Goal: Task Accomplishment & Management: Manage account settings

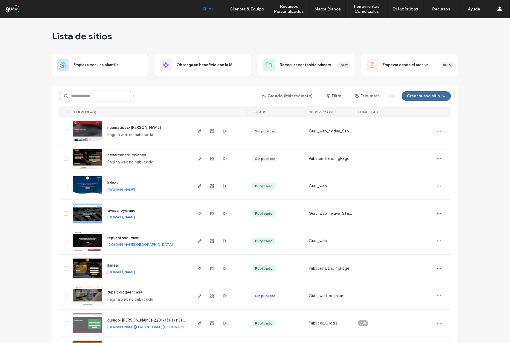
click at [118, 96] on input at bounding box center [96, 96] width 75 height 11
click at [110, 97] on input at bounding box center [96, 96] width 75 height 11
click at [81, 97] on input at bounding box center [96, 96] width 75 height 11
click at [107, 97] on input at bounding box center [96, 96] width 75 height 11
paste input "**********"
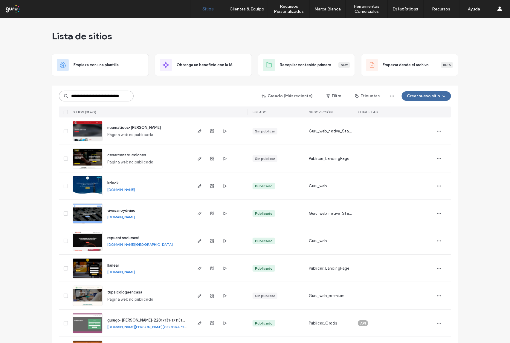
scroll to position [0, 14]
type input "**********"
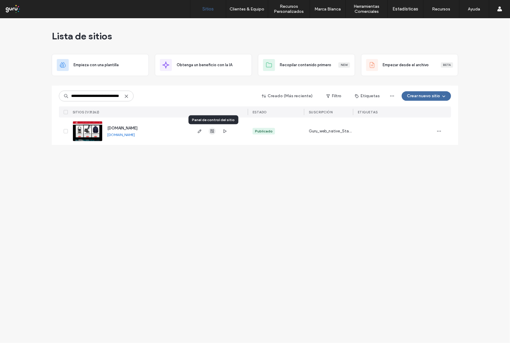
scroll to position [0, 0]
click at [213, 133] on use "button" at bounding box center [212, 132] width 4 height 4
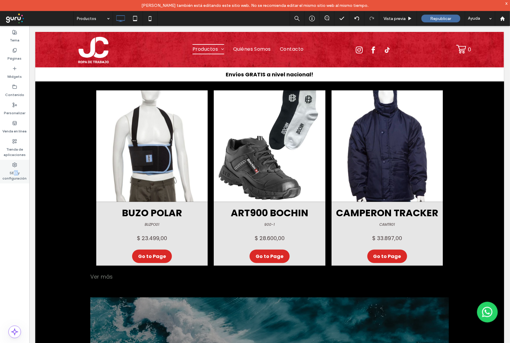
drag, startPoint x: 16, startPoint y: 172, endPoint x: 13, endPoint y: 175, distance: 3.4
click at [15, 172] on label "SEO y configuración" at bounding box center [14, 175] width 29 height 14
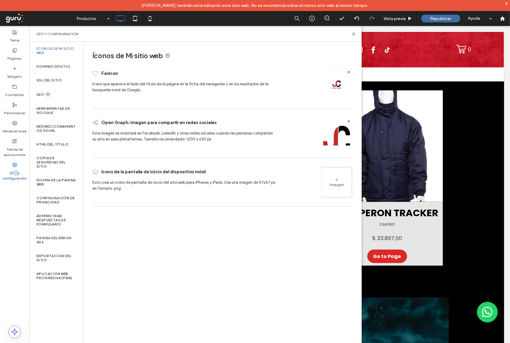
click at [13, 175] on label "SEO y configuración" at bounding box center [14, 175] width 29 height 14
click at [350, 35] on div "SEO y configuración" at bounding box center [195, 34] width 318 height 5
click at [353, 35] on icon at bounding box center [353, 34] width 4 height 4
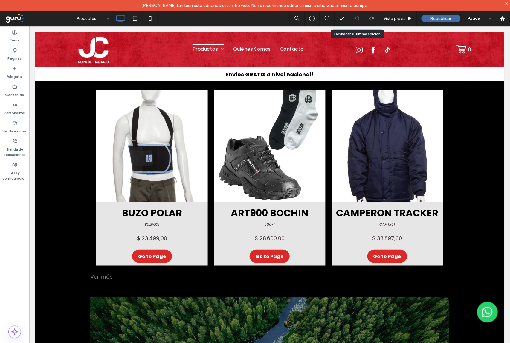
click at [355, 20] on icon at bounding box center [356, 18] width 5 height 5
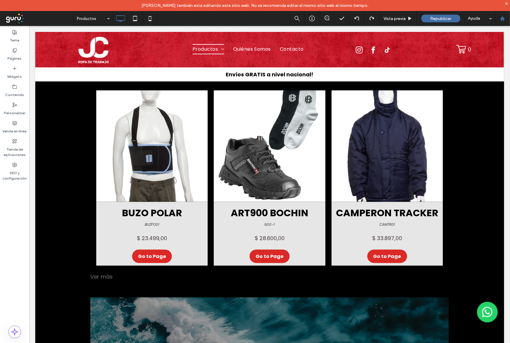
click at [501, 18] on use at bounding box center [502, 18] width 4 height 4
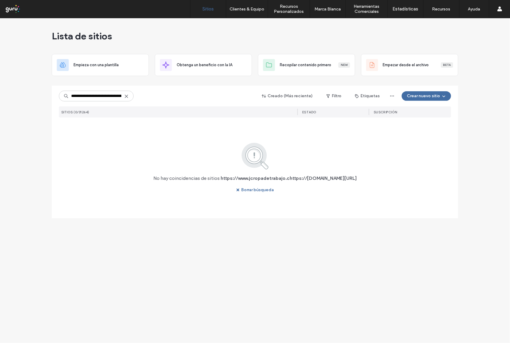
scroll to position [0, 71]
type input "**********"
click at [128, 98] on icon at bounding box center [126, 96] width 5 height 5
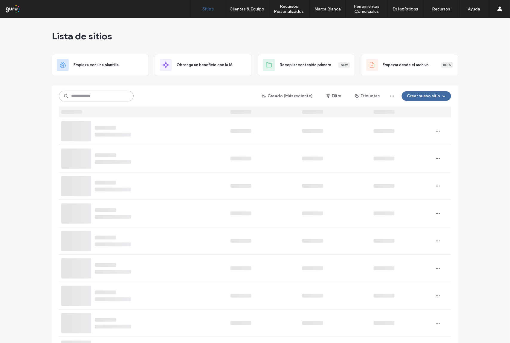
scroll to position [0, 0]
paste input "**********"
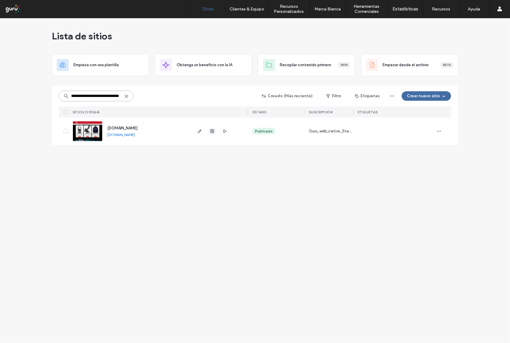
type input "**********"
click at [212, 132] on icon "button" at bounding box center [212, 131] width 5 height 5
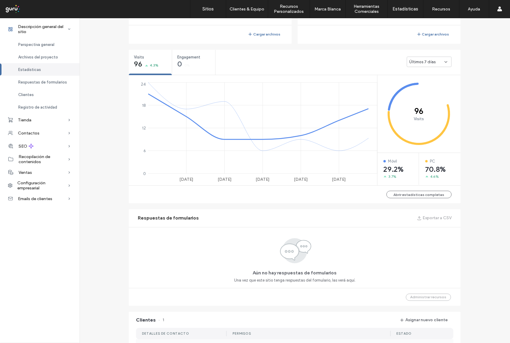
scroll to position [426, 0]
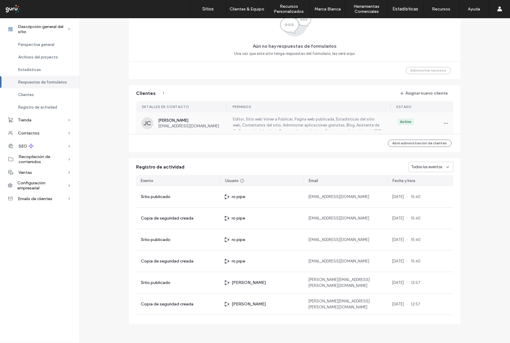
click at [170, 120] on span "Juan Carel" at bounding box center [191, 120] width 67 height 4
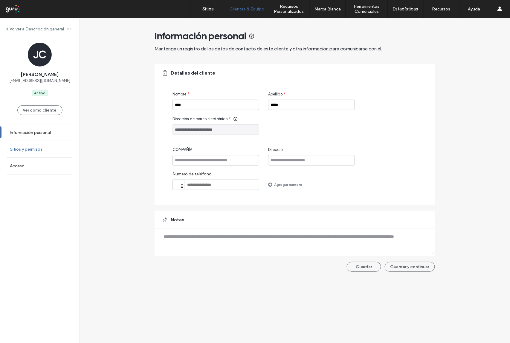
click at [32, 148] on label "Sitios y permisos" at bounding box center [26, 149] width 33 height 5
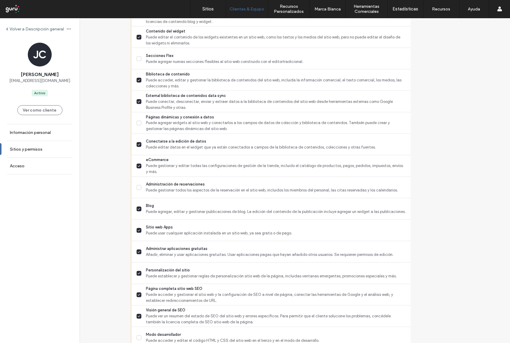
scroll to position [435, 0]
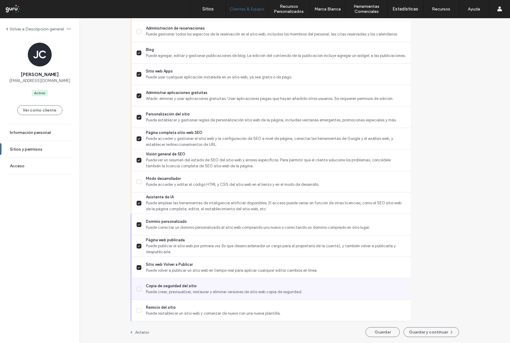
click at [140, 288] on icon at bounding box center [138, 289] width 3 height 2
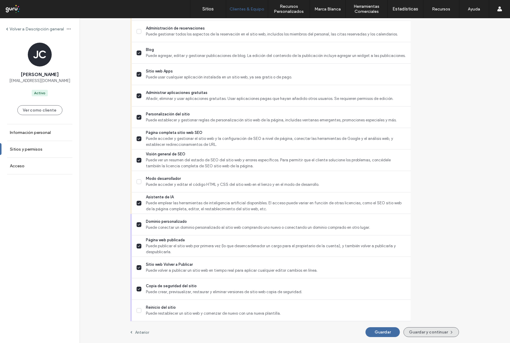
click at [410, 332] on button "Guardar y continuar" at bounding box center [431, 333] width 56 height 10
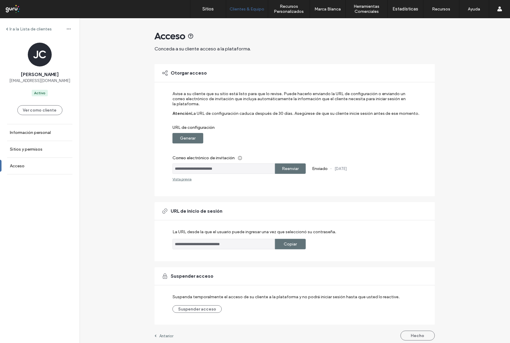
click at [37, 28] on label "Ir a la Lista de clientes" at bounding box center [31, 29] width 42 height 5
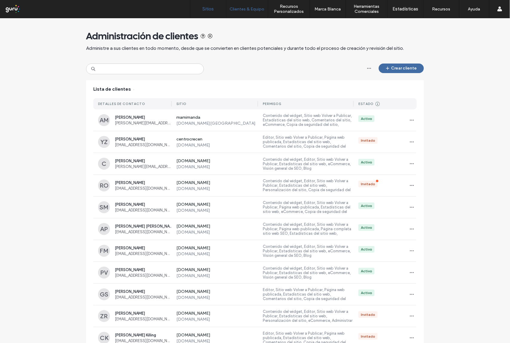
click at [208, 11] on label "Sitios" at bounding box center [207, 8] width 11 height 5
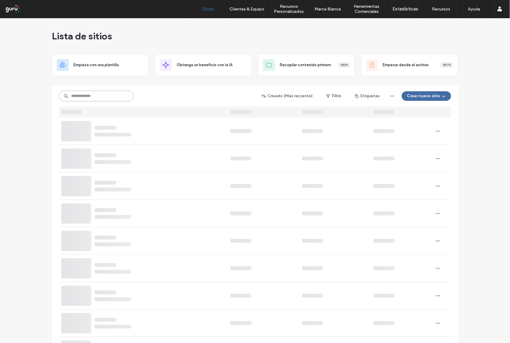
click at [110, 96] on input at bounding box center [96, 96] width 75 height 11
paste input "**********"
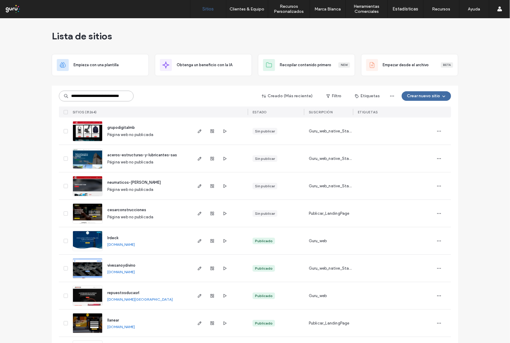
scroll to position [0, 14]
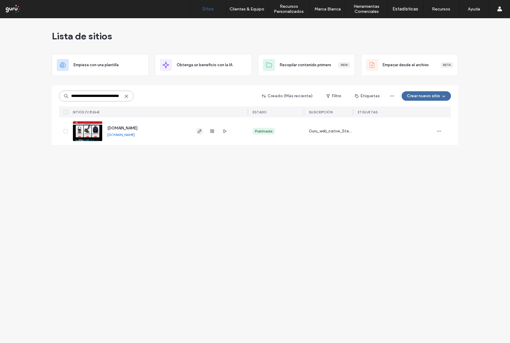
type input "**********"
click at [198, 132] on use "button" at bounding box center [200, 132] width 4 height 4
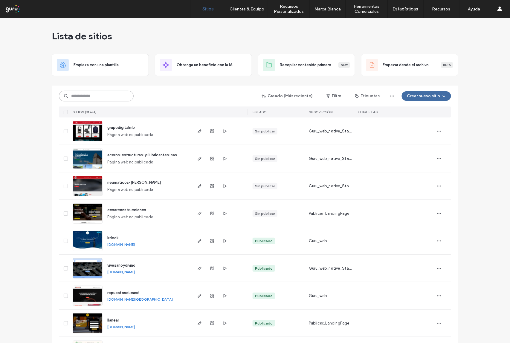
click at [107, 95] on input at bounding box center [96, 96] width 75 height 11
paste input "**********"
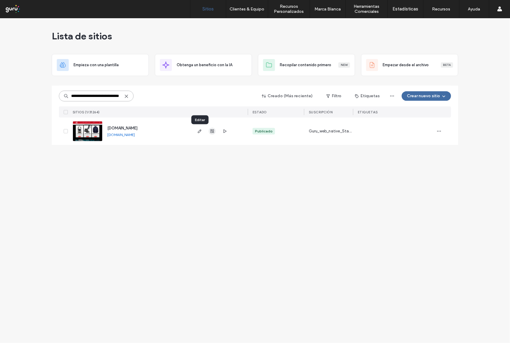
type input "**********"
click at [213, 133] on use "button" at bounding box center [212, 132] width 4 height 4
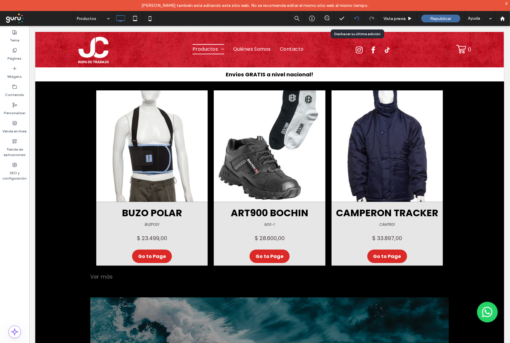
click at [357, 19] on icon at bounding box center [356, 18] width 5 height 5
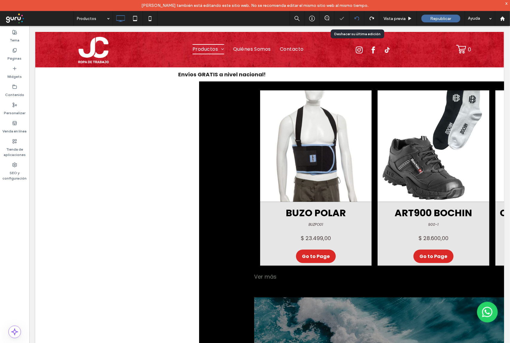
click at [355, 19] on icon at bounding box center [356, 18] width 5 height 5
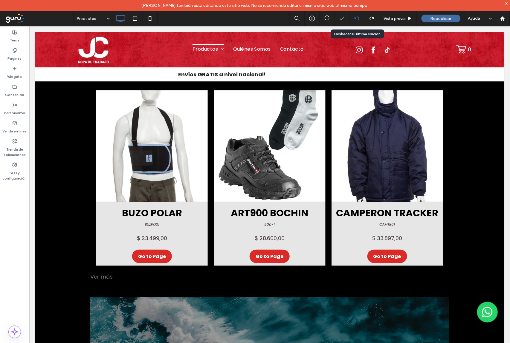
click at [355, 19] on div at bounding box center [255, 171] width 510 height 343
click at [355, 19] on icon at bounding box center [356, 18] width 5 height 5
click at [355, 19] on div "Productos Vista previa Republicar Ayuda Comentarios del sitio Comentarios del s…" at bounding box center [255, 171] width 510 height 343
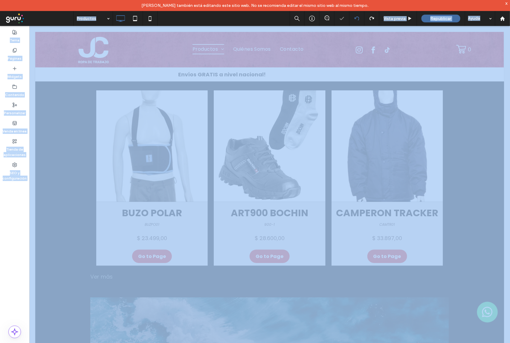
click at [355, 19] on div at bounding box center [255, 171] width 510 height 343
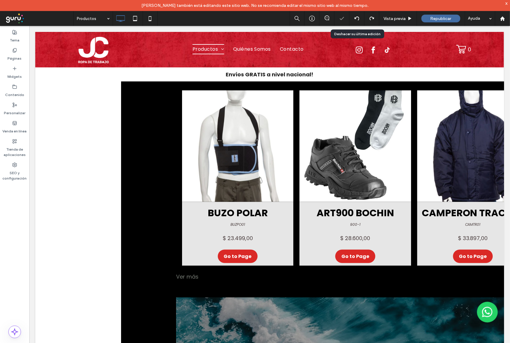
click at [355, 21] on div at bounding box center [356, 18] width 15 height 15
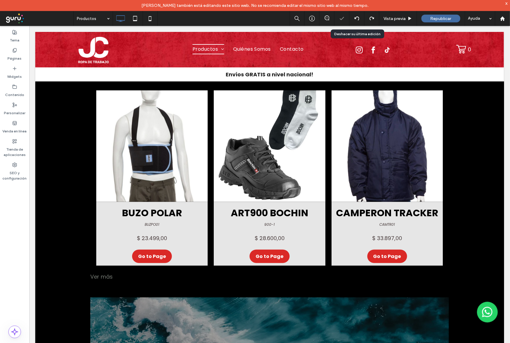
click at [355, 21] on div at bounding box center [356, 18] width 15 height 15
click at [355, 17] on icon at bounding box center [356, 18] width 5 height 5
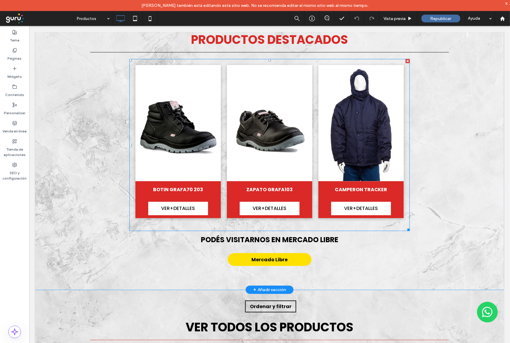
scroll to position [159, 0]
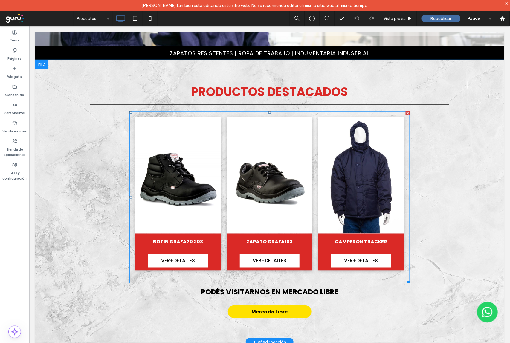
click at [219, 173] on li "BOTIN GRAFA70 203 BOTG70203 $ 43.637,00 VER+DETALLES" at bounding box center [177, 193] width 91 height 159
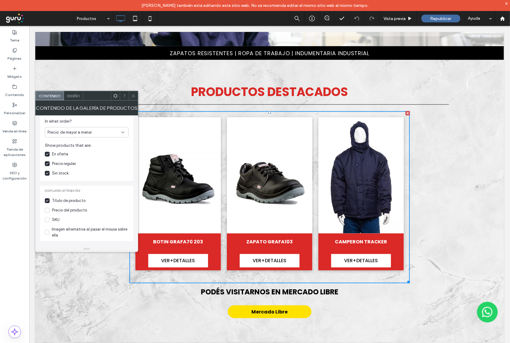
scroll to position [40, 0]
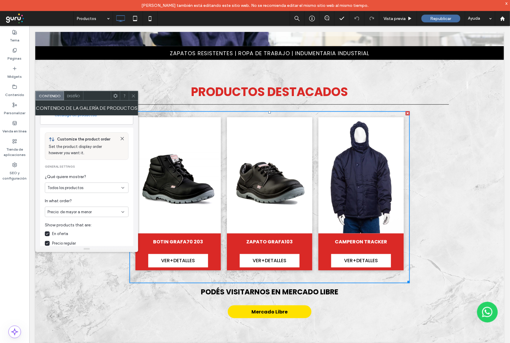
click at [133, 94] on icon at bounding box center [133, 96] width 4 height 4
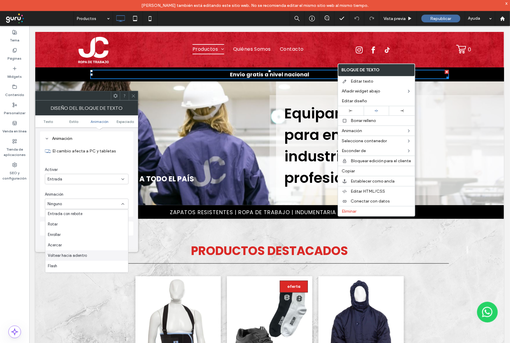
scroll to position [14, 0]
click at [133, 94] on icon at bounding box center [133, 96] width 4 height 4
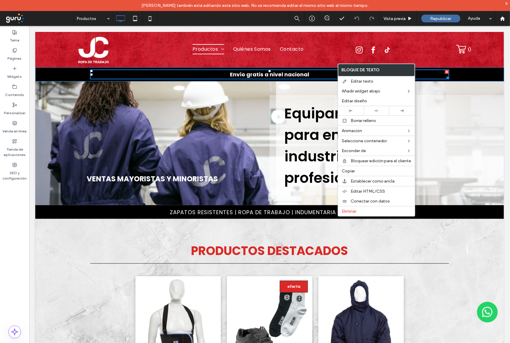
click at [454, 77] on div "Envío gratis a nivel nacional Click To Paste Fila + Añadir sección" at bounding box center [269, 74] width 468 height 14
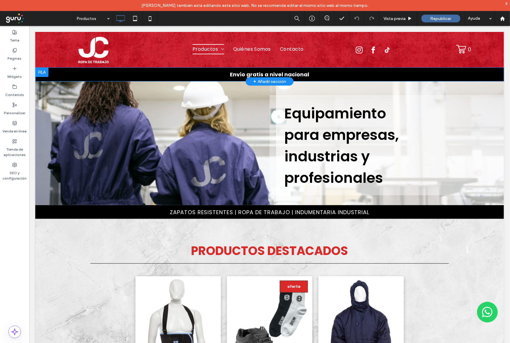
click at [463, 77] on div "Envío gratis a nivel nacional Click To Paste Fila + Añadir sección" at bounding box center [269, 74] width 468 height 14
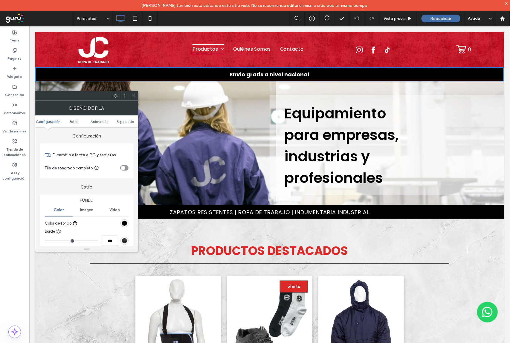
click at [134, 95] on icon at bounding box center [133, 96] width 4 height 4
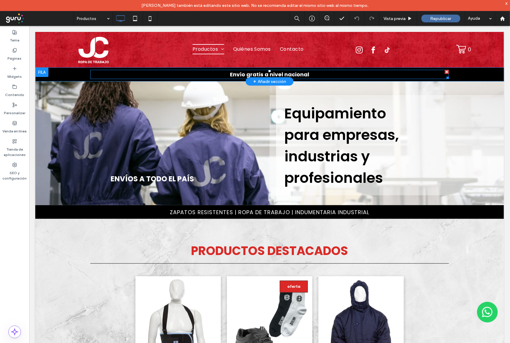
click at [386, 72] on p "Envío gratis a nivel nacional" at bounding box center [269, 74] width 358 height 8
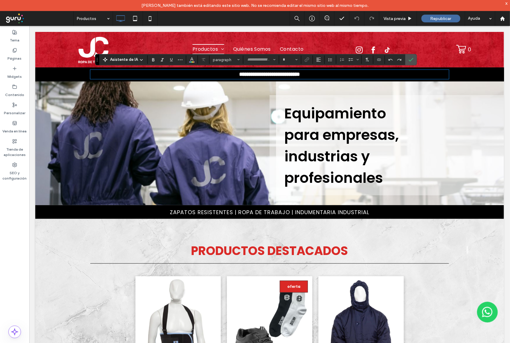
type input "*******"
type input "**"
click at [410, 62] on icon "Confirmar" at bounding box center [410, 59] width 5 height 5
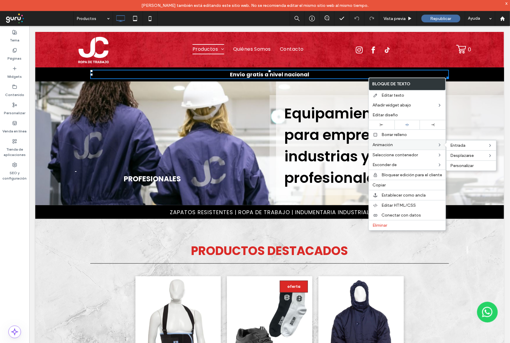
click at [395, 145] on label "Animación" at bounding box center [404, 144] width 65 height 5
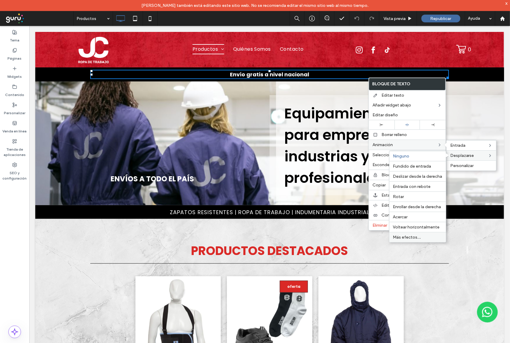
click at [409, 240] on span "Más efectos..." at bounding box center [407, 237] width 28 height 5
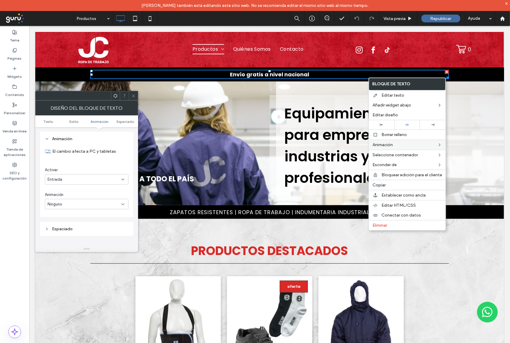
scroll to position [148, 0]
click at [101, 207] on div "Ninguno" at bounding box center [84, 204] width 74 height 6
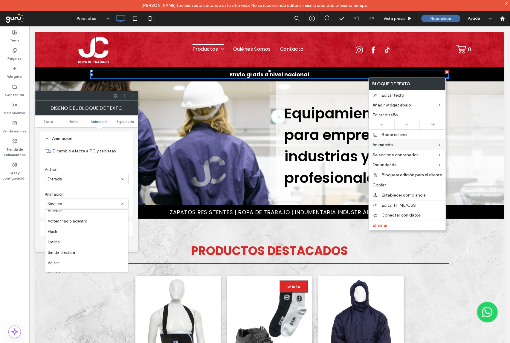
scroll to position [79, 0]
click at [79, 177] on div "Entrada" at bounding box center [84, 180] width 74 height 6
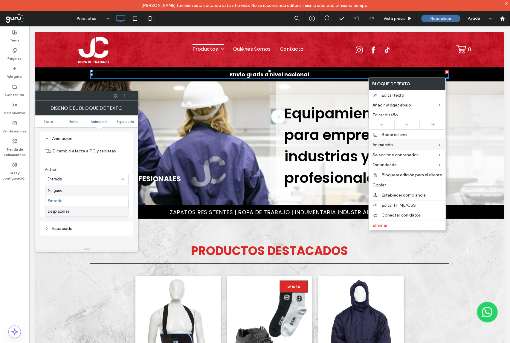
click at [76, 212] on div "Desplazarse" at bounding box center [86, 211] width 83 height 10
click at [75, 207] on div "Ninguno" at bounding box center [84, 204] width 74 height 6
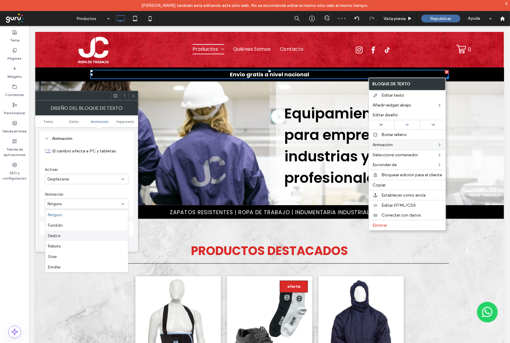
click at [92, 233] on div "Deslice" at bounding box center [86, 236] width 83 height 10
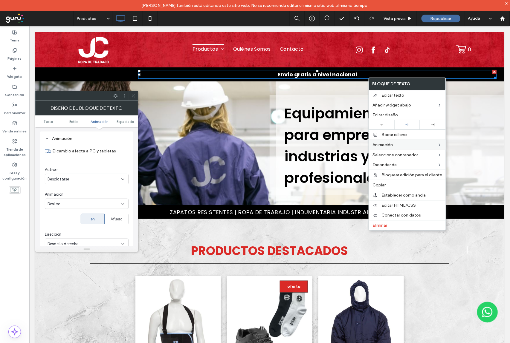
scroll to position [188, 0]
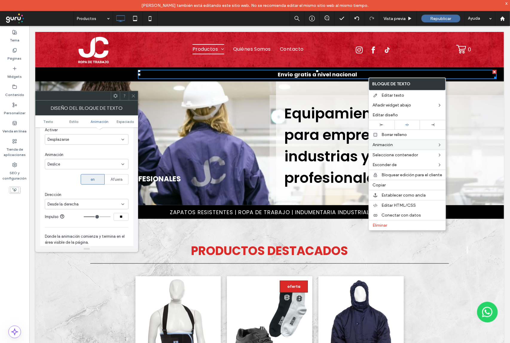
click at [99, 205] on div "Desde la derecha" at bounding box center [84, 205] width 74 height 6
click at [91, 225] on div "Desde la izquierda" at bounding box center [86, 226] width 83 height 10
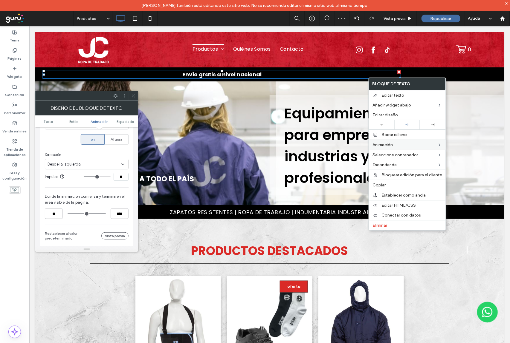
scroll to position [254, 0]
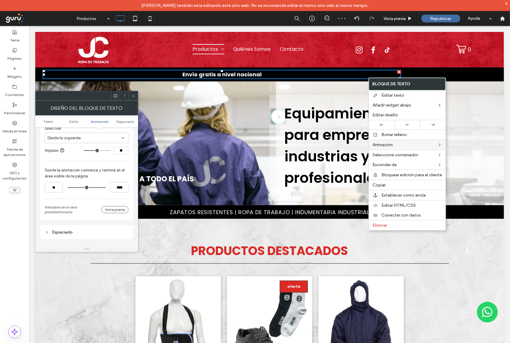
click at [115, 231] on div "Espaciado" at bounding box center [87, 232] width 84 height 5
click at [111, 232] on div "Espaciado" at bounding box center [87, 232] width 84 height 5
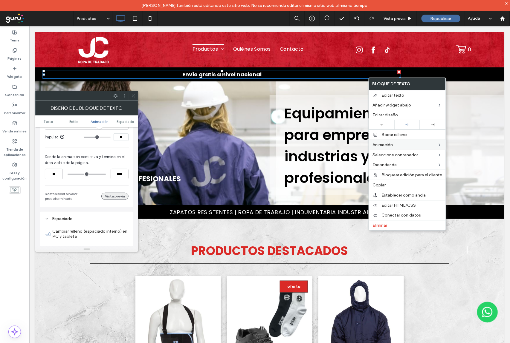
click at [115, 196] on button "Vista previa" at bounding box center [114, 196] width 27 height 7
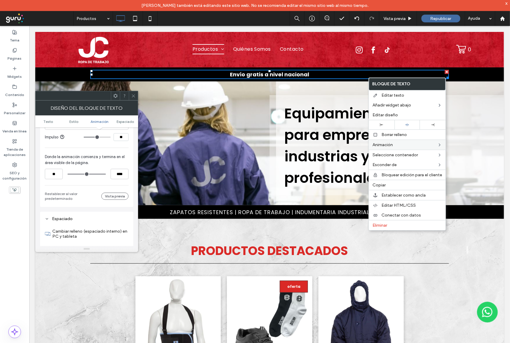
click at [133, 97] on icon at bounding box center [133, 96] width 4 height 4
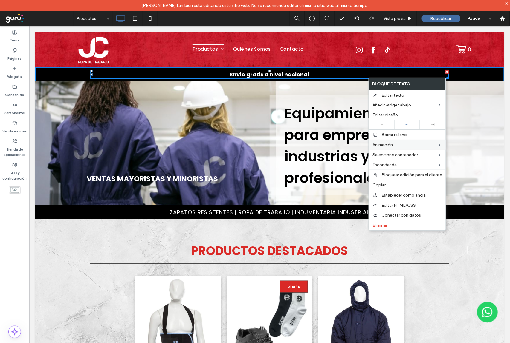
click at [456, 71] on div "Envío gratis a nivel nacional Click To Paste Fila + Añadir sección" at bounding box center [269, 74] width 468 height 14
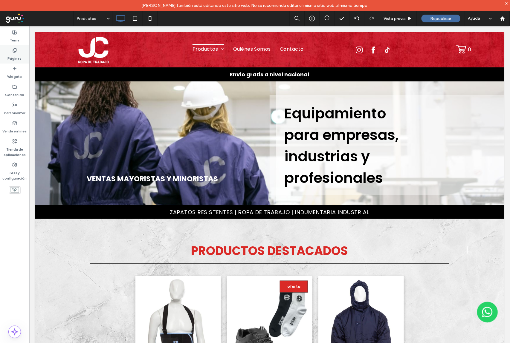
click at [13, 59] on label "Páginas" at bounding box center [15, 57] width 14 height 8
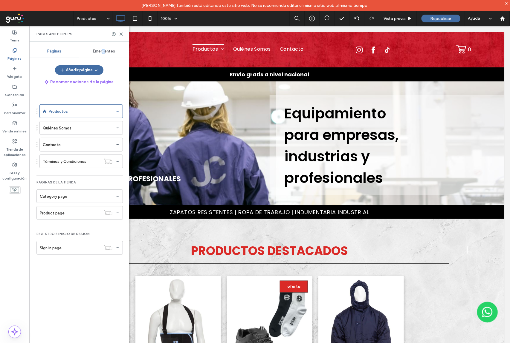
click at [104, 54] on div "Emergentes" at bounding box center [104, 51] width 50 height 13
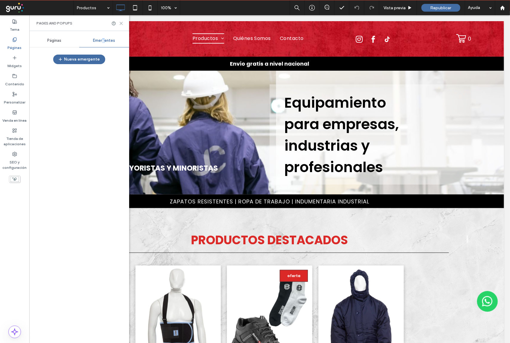
click at [121, 24] on icon at bounding box center [121, 23] width 4 height 4
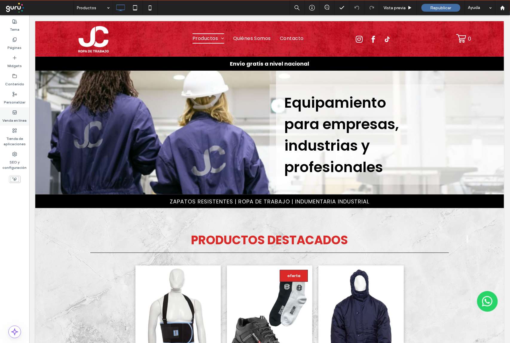
click at [17, 116] on label "Venda en línea" at bounding box center [15, 119] width 24 height 8
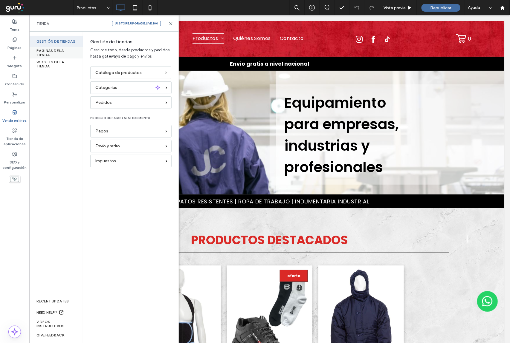
click at [56, 52] on div "PÁGINAS DE LA TIENDA" at bounding box center [55, 52] width 53 height 11
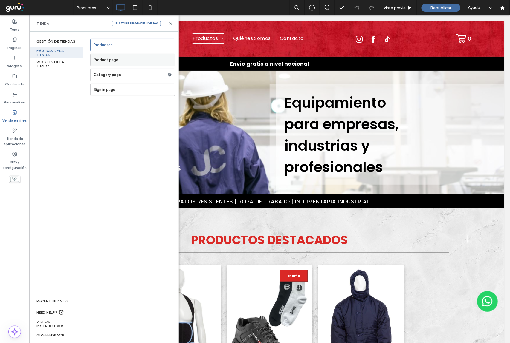
click at [116, 60] on label "Product page" at bounding box center [133, 60] width 81 height 12
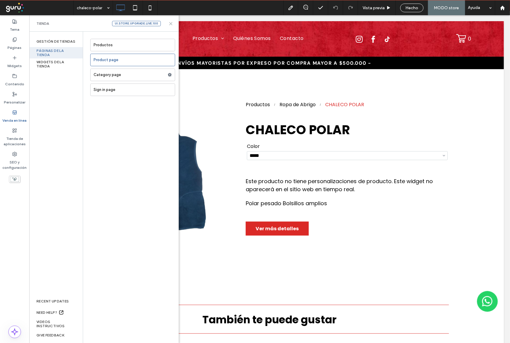
click at [170, 24] on use at bounding box center [170, 23] width 3 height 3
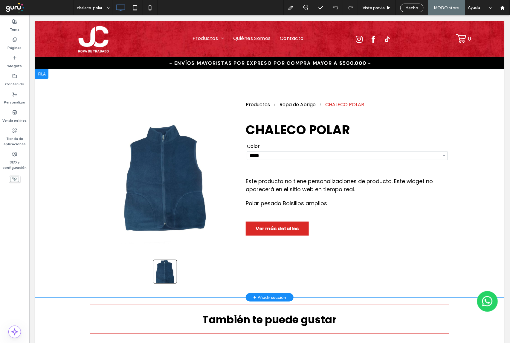
click at [321, 169] on div "**********" at bounding box center [343, 192] width 209 height 183
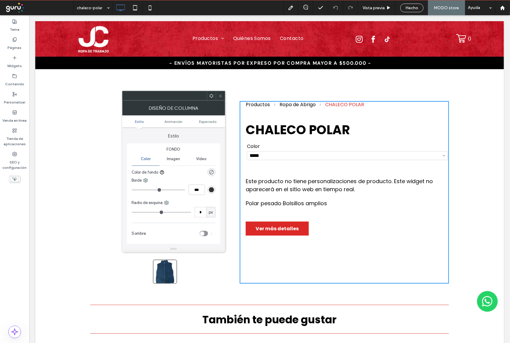
click at [220, 95] on icon at bounding box center [220, 96] width 4 height 4
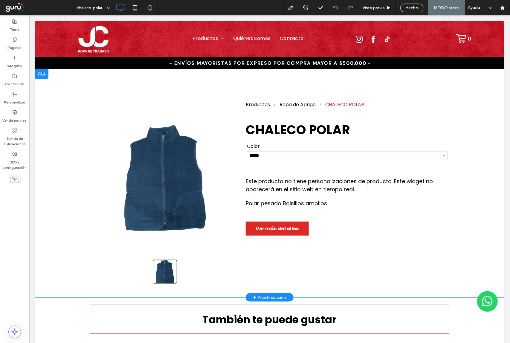
click at [383, 236] on div "**********" at bounding box center [343, 192] width 209 height 183
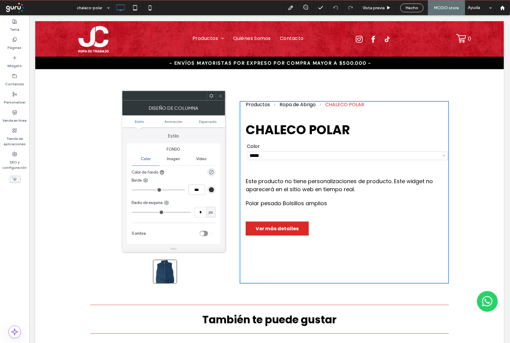
click at [386, 119] on div "**********" at bounding box center [343, 192] width 209 height 183
click at [220, 97] on icon at bounding box center [220, 96] width 4 height 4
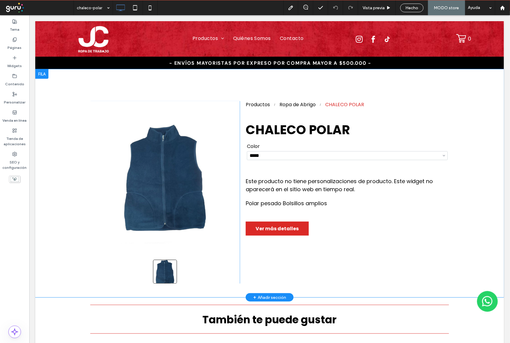
click at [365, 240] on div "**********" at bounding box center [343, 192] width 209 height 183
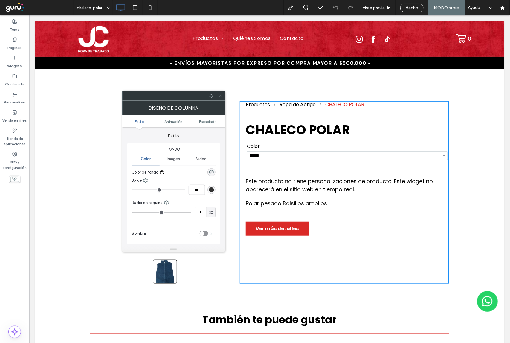
drag, startPoint x: 219, startPoint y: 94, endPoint x: 221, endPoint y: 97, distance: 3.4
click at [219, 94] on icon at bounding box center [220, 96] width 4 height 4
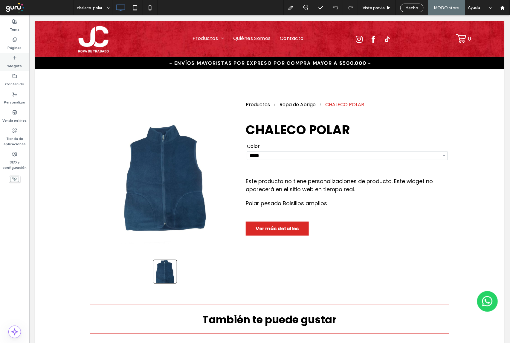
click at [13, 63] on label "Widgets" at bounding box center [14, 64] width 15 height 8
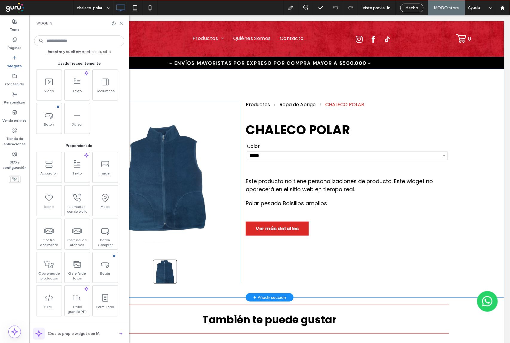
click at [356, 231] on div "**********" at bounding box center [343, 192] width 209 height 183
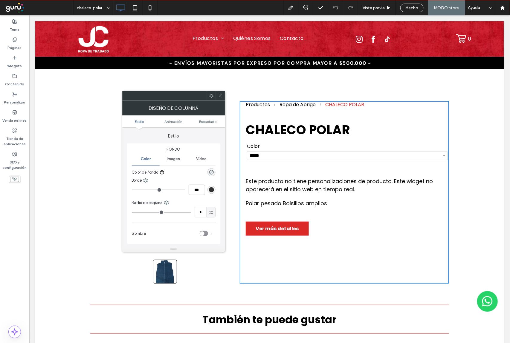
drag, startPoint x: 222, startPoint y: 96, endPoint x: 291, endPoint y: 134, distance: 78.2
click at [222, 96] on icon at bounding box center [220, 96] width 4 height 4
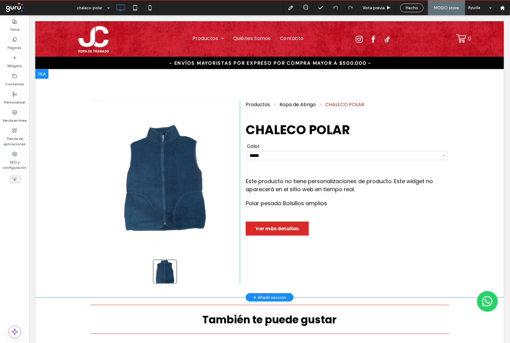
click at [354, 141] on div "**********" at bounding box center [343, 192] width 209 height 183
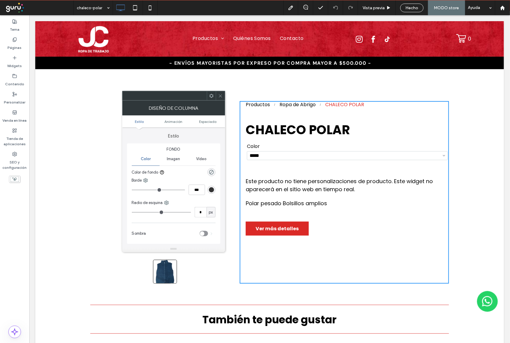
drag, startPoint x: 220, startPoint y: 96, endPoint x: 214, endPoint y: 122, distance: 27.1
click at [220, 96] on icon at bounding box center [220, 96] width 4 height 4
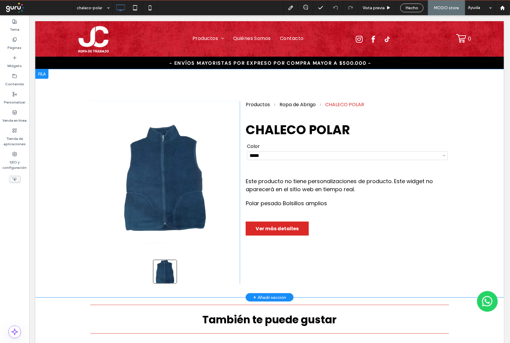
click at [258, 166] on div "**********" at bounding box center [343, 192] width 209 height 183
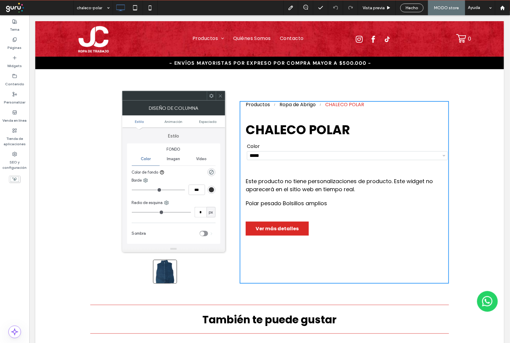
click at [220, 95] on icon at bounding box center [220, 96] width 4 height 4
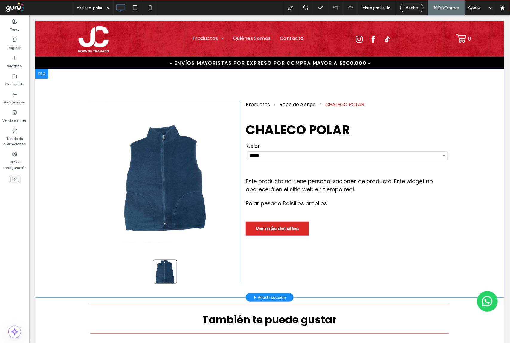
click at [370, 168] on div "**********" at bounding box center [343, 192] width 209 height 183
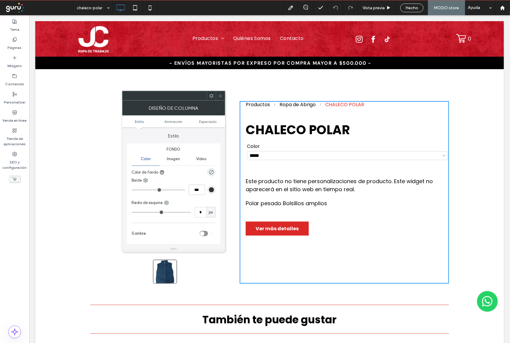
click at [220, 94] on icon at bounding box center [220, 96] width 4 height 4
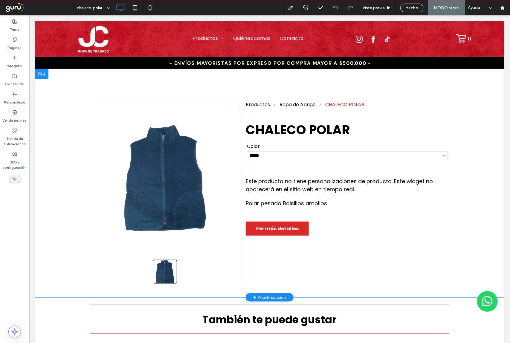
click at [319, 261] on div "**********" at bounding box center [343, 192] width 209 height 183
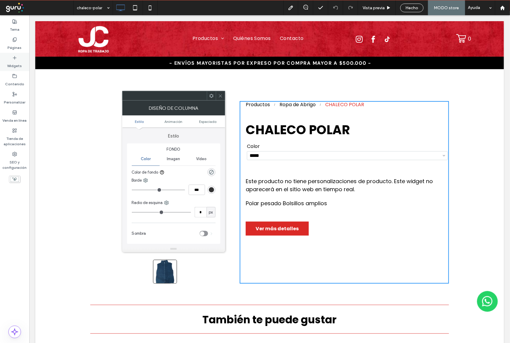
click at [11, 65] on label "Widgets" at bounding box center [14, 64] width 15 height 8
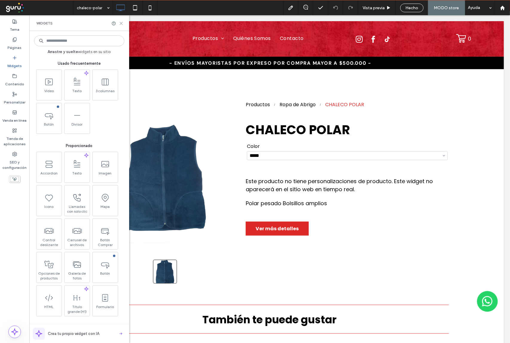
click at [119, 22] on icon at bounding box center [121, 23] width 4 height 4
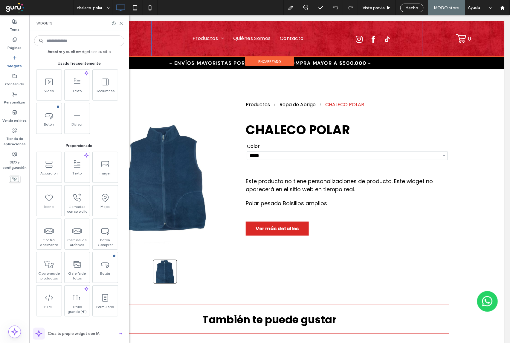
click at [122, 23] on div "Click To Paste" at bounding box center [93, 39] width 116 height 36
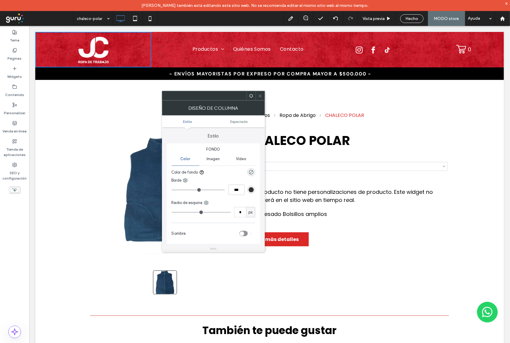
click at [260, 96] on use at bounding box center [259, 95] width 3 height 3
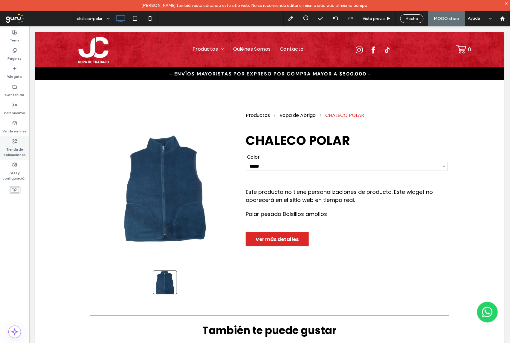
click at [17, 146] on label "Tienda de aplicaciones" at bounding box center [14, 151] width 29 height 14
click at [13, 123] on icon at bounding box center [14, 123] width 5 height 5
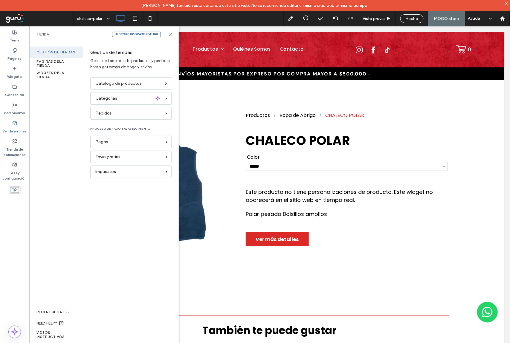
click at [17, 126] on label "Venda en línea" at bounding box center [15, 130] width 24 height 8
click at [58, 72] on div "WIDGETS DE LA TIENDA" at bounding box center [55, 74] width 53 height 11
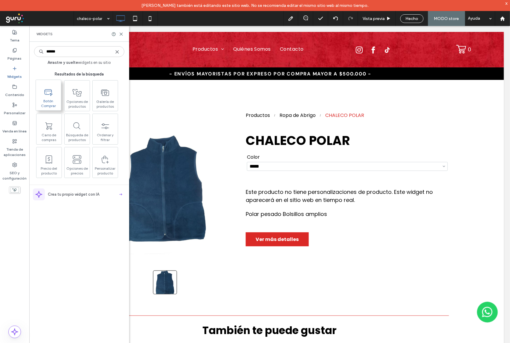
click at [47, 101] on span "Botón Comprar" at bounding box center [48, 103] width 25 height 8
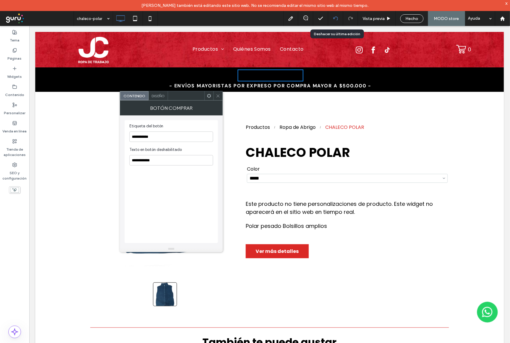
click at [335, 18] on icon at bounding box center [335, 18] width 5 height 5
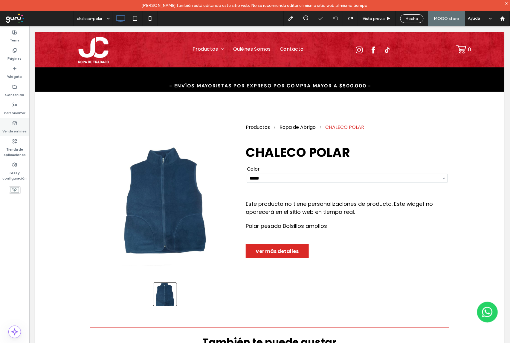
click at [13, 127] on label "Venda en línea" at bounding box center [15, 130] width 24 height 8
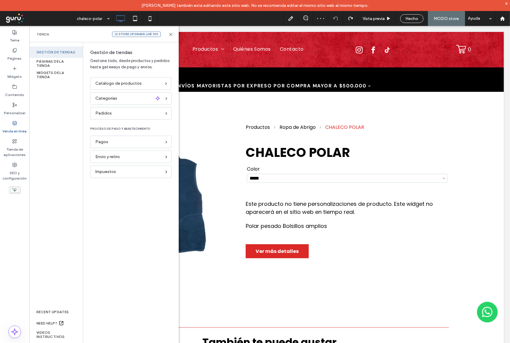
click at [46, 79] on div "WIDGETS DE LA TIENDA" at bounding box center [55, 74] width 53 height 11
click at [43, 74] on div "WIDGETS DE LA TIENDA" at bounding box center [55, 74] width 53 height 11
click at [46, 76] on div "WIDGETS DE LA TIENDA" at bounding box center [55, 74] width 53 height 11
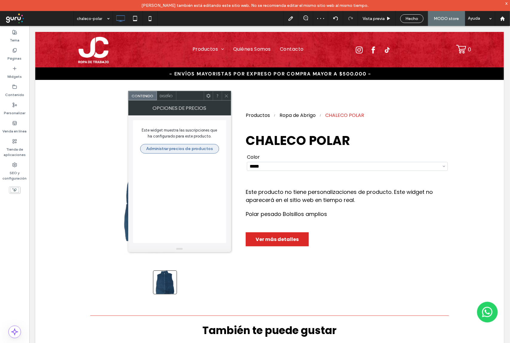
click at [185, 149] on button "Administrar precios de productos" at bounding box center [179, 149] width 79 height 10
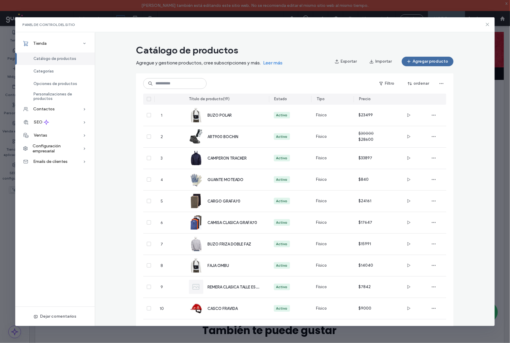
click at [485, 24] on icon at bounding box center [487, 24] width 5 height 5
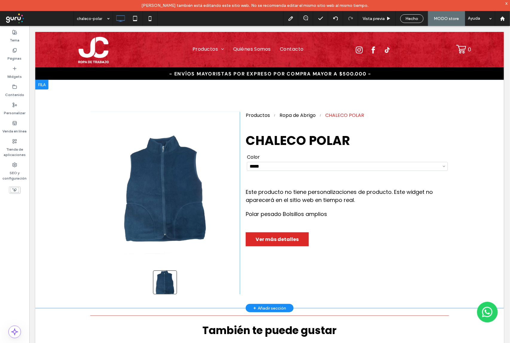
click at [274, 178] on div "**********" at bounding box center [343, 203] width 209 height 183
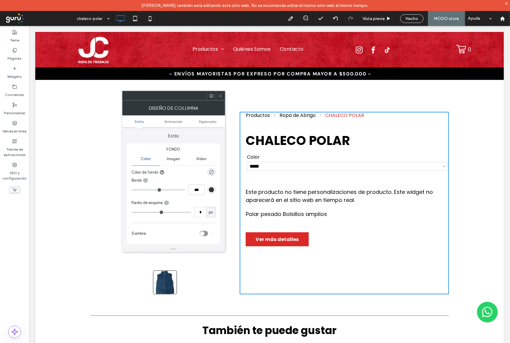
click at [218, 94] on icon at bounding box center [220, 96] width 4 height 4
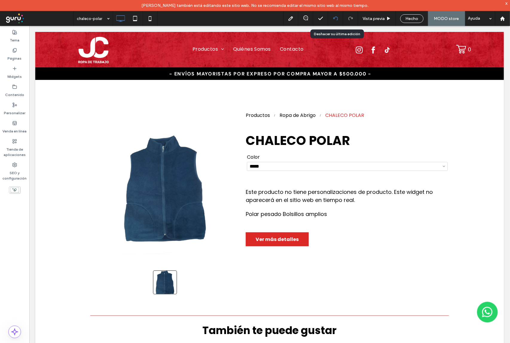
click at [336, 17] on use at bounding box center [335, 18] width 5 height 4
click at [336, 20] on icon at bounding box center [335, 18] width 5 height 5
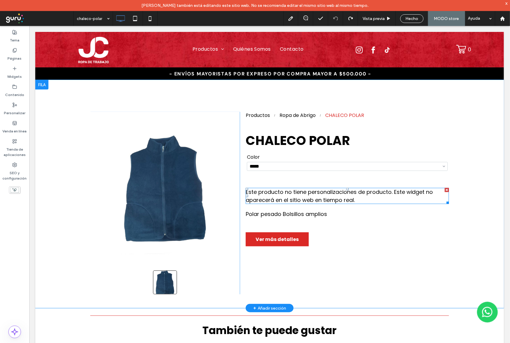
click at [341, 188] on div "Este producto no tiene personalizaciones de producto. Este widget no aparecerá …" at bounding box center [346, 196] width 203 height 16
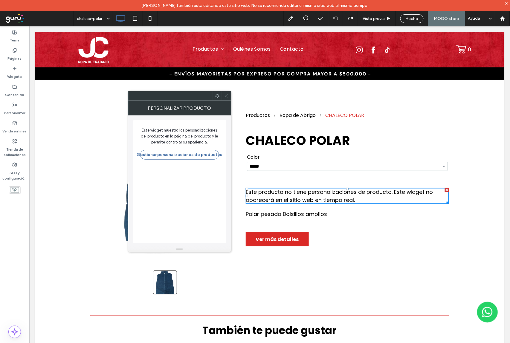
click at [225, 93] on span at bounding box center [226, 95] width 4 height 9
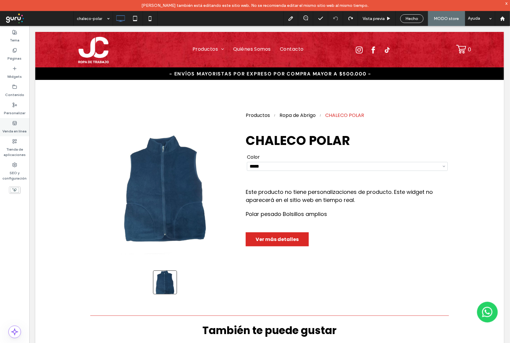
click at [14, 128] on label "Venda en línea" at bounding box center [15, 130] width 24 height 8
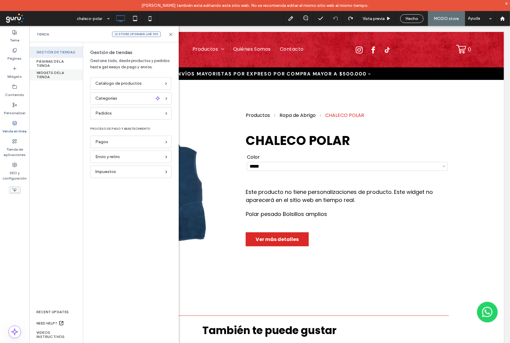
click at [44, 75] on div "WIDGETS DE LA TIENDA" at bounding box center [55, 74] width 53 height 11
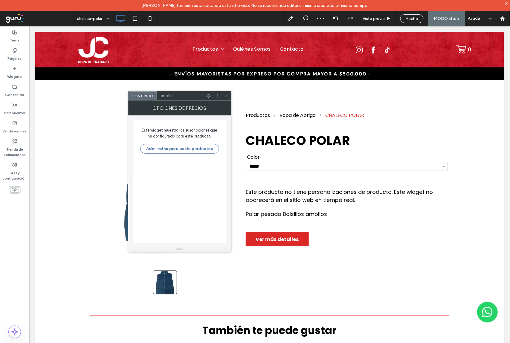
click at [226, 94] on icon at bounding box center [226, 96] width 4 height 4
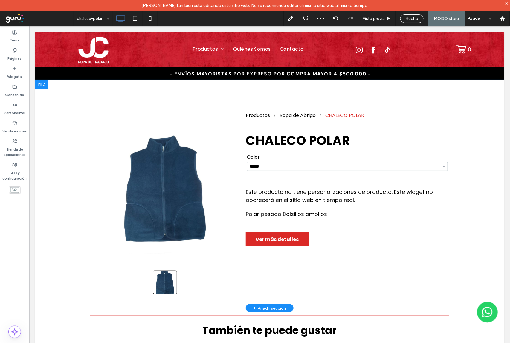
click at [270, 177] on div "**********" at bounding box center [343, 203] width 209 height 183
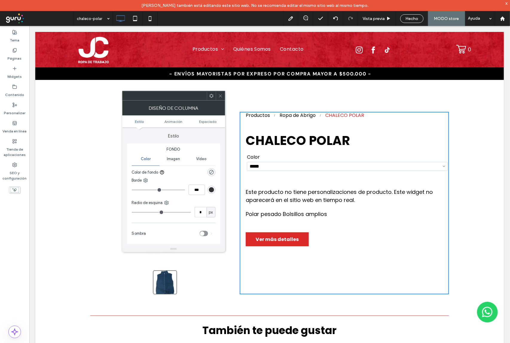
click at [219, 95] on icon at bounding box center [220, 96] width 4 height 4
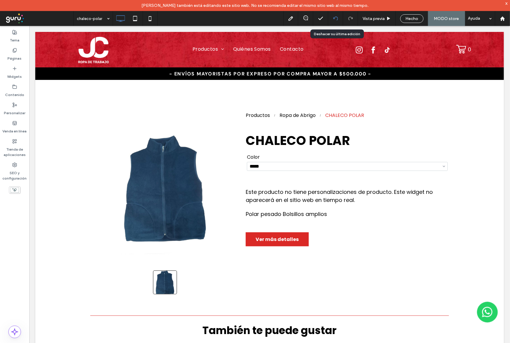
click at [334, 19] on icon at bounding box center [335, 18] width 5 height 5
click at [14, 121] on use at bounding box center [15, 123] width 4 height 4
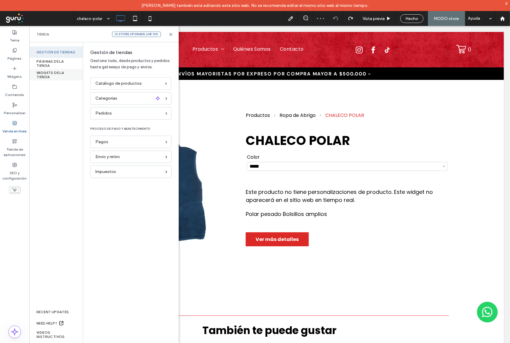
click at [53, 74] on div "WIDGETS DE LA TIENDA" at bounding box center [55, 74] width 53 height 11
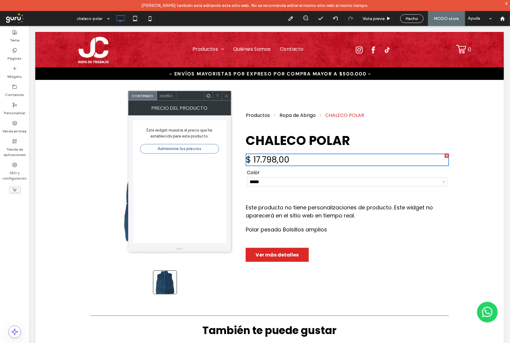
click at [225, 97] on use at bounding box center [226, 95] width 3 height 3
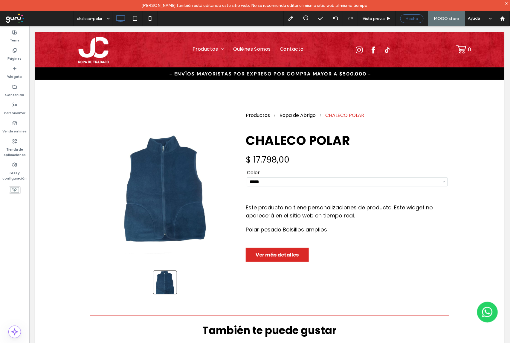
click at [416, 18] on span "Hecho" at bounding box center [411, 18] width 13 height 5
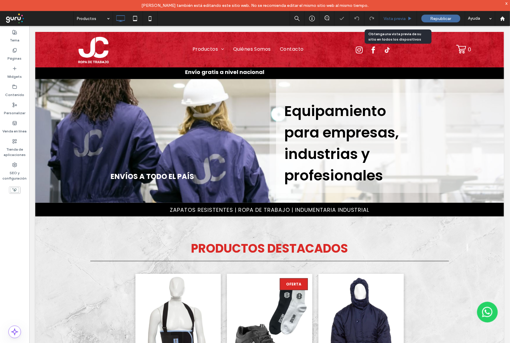
click at [400, 18] on span "Vista previa" at bounding box center [394, 18] width 22 height 5
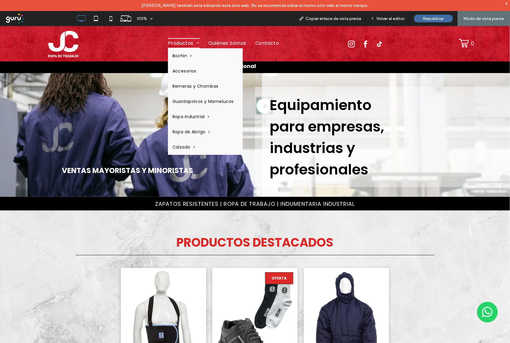
click at [195, 40] on span "Productos" at bounding box center [184, 43] width 32 height 10
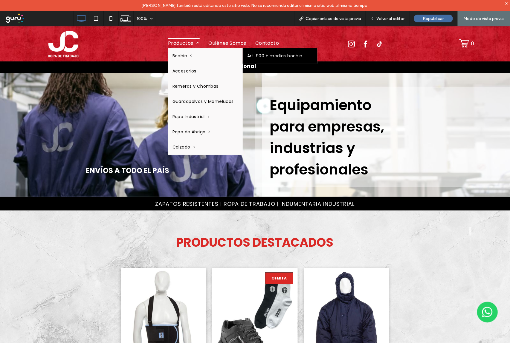
click at [254, 55] on link "Art. 900 + medias bochin" at bounding box center [280, 55] width 75 height 15
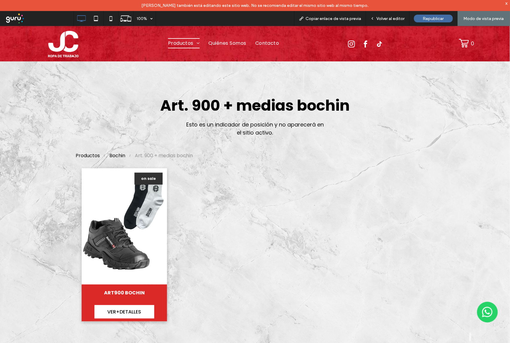
click at [137, 222] on link at bounding box center [124, 226] width 90 height 123
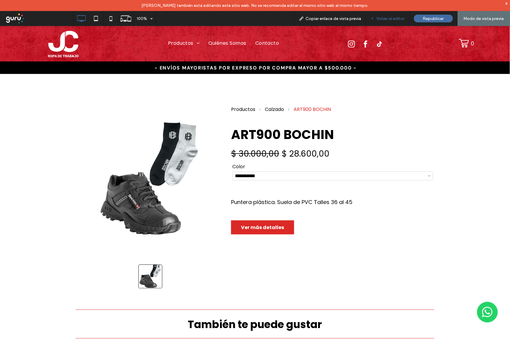
click at [384, 20] on span "Volver al editor" at bounding box center [390, 18] width 28 height 5
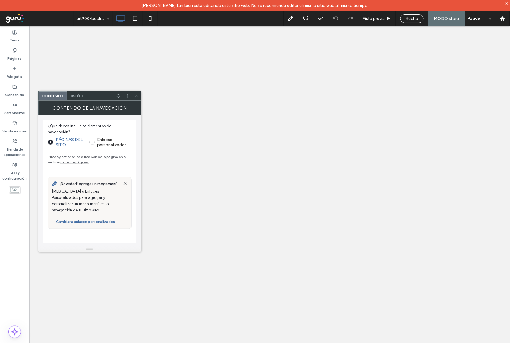
click at [138, 95] on icon at bounding box center [136, 96] width 4 height 4
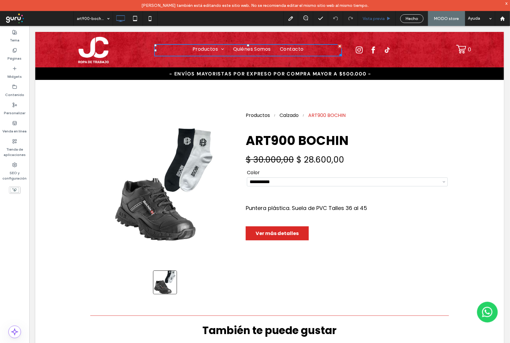
click at [377, 17] on span "Vista previa" at bounding box center [373, 18] width 22 height 5
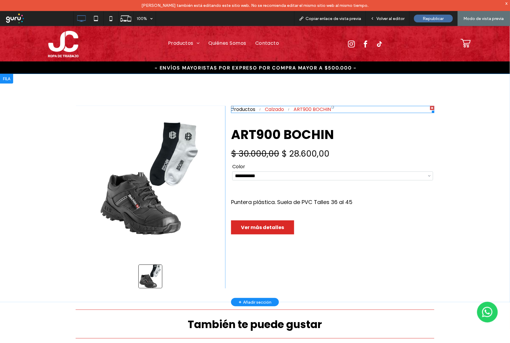
click at [275, 109] on div "Calzado" at bounding box center [274, 109] width 19 height 7
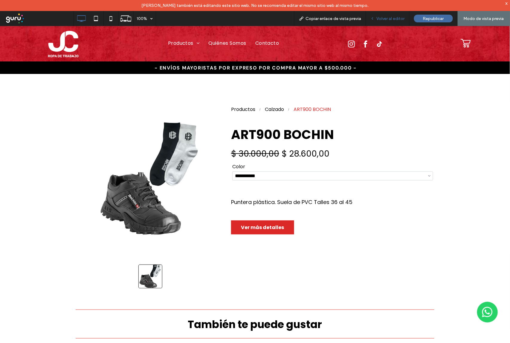
click at [393, 20] on span "Volver al editor" at bounding box center [390, 18] width 28 height 5
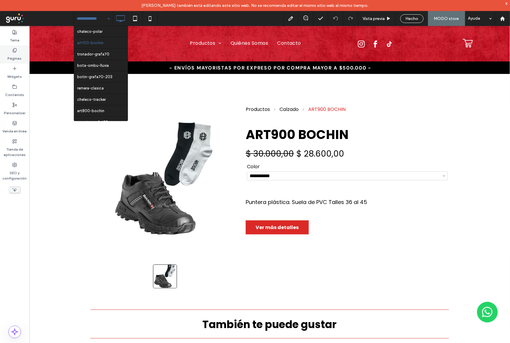
click at [14, 58] on label "Páginas" at bounding box center [15, 57] width 14 height 8
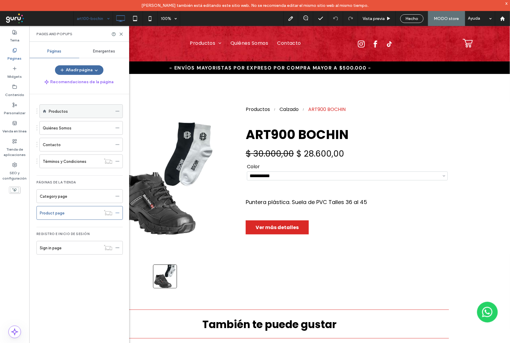
click at [61, 111] on label "Productos" at bounding box center [58, 111] width 19 height 10
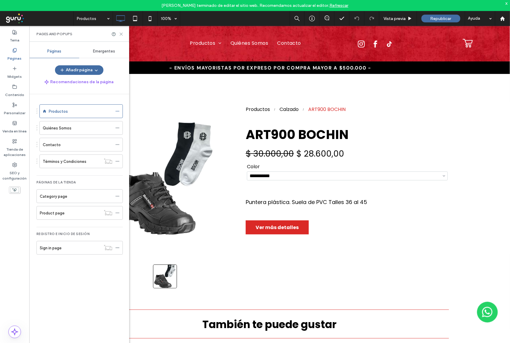
click at [121, 35] on icon at bounding box center [121, 34] width 4 height 4
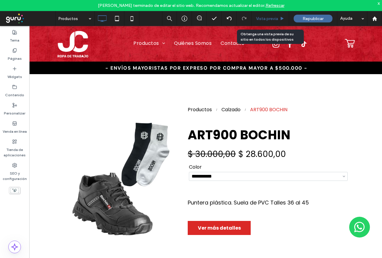
click at [269, 18] on span "Vista previa" at bounding box center [267, 18] width 22 height 5
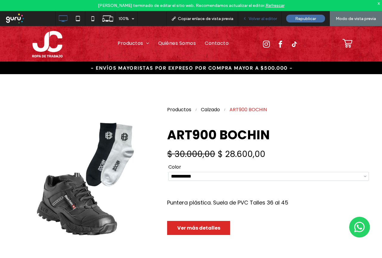
click at [260, 20] on span "Volver al editor" at bounding box center [263, 18] width 28 height 5
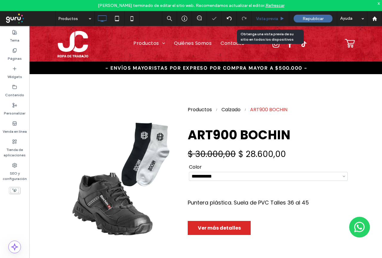
click at [270, 17] on span "Vista previa" at bounding box center [267, 18] width 22 height 5
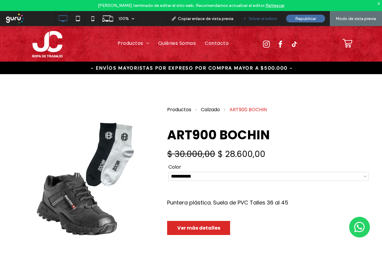
click at [263, 21] on span "Volver al editor" at bounding box center [263, 18] width 28 height 5
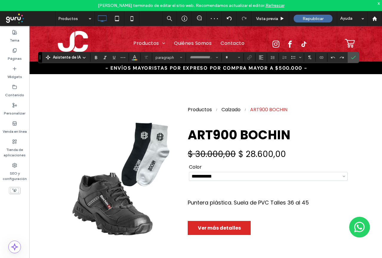
type input "*******"
type input "**"
click at [354, 58] on icon "Confirmar" at bounding box center [353, 57] width 5 height 5
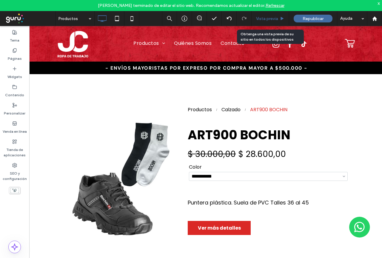
click at [274, 18] on span "Vista previa" at bounding box center [267, 18] width 22 height 5
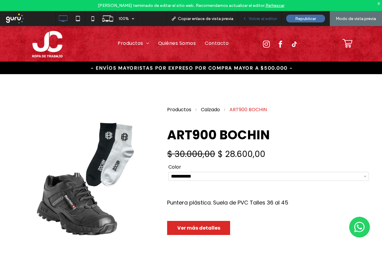
click at [267, 20] on span "Volver al editor" at bounding box center [263, 18] width 28 height 5
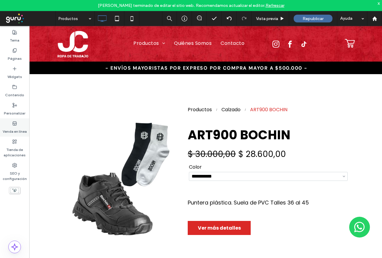
click at [14, 128] on label "Venda en línea" at bounding box center [15, 130] width 24 height 8
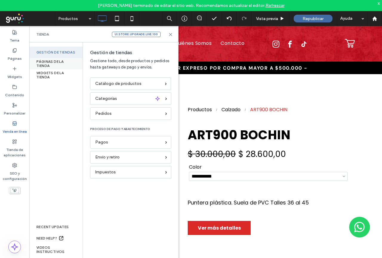
click at [51, 65] on div "PÁGINAS DE LA TIENDA" at bounding box center [55, 63] width 53 height 11
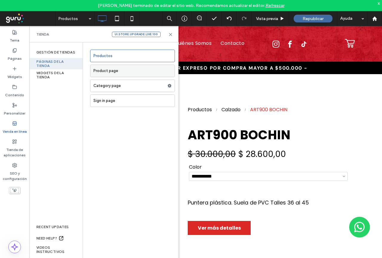
click at [115, 71] on label "Product page" at bounding box center [133, 71] width 81 height 12
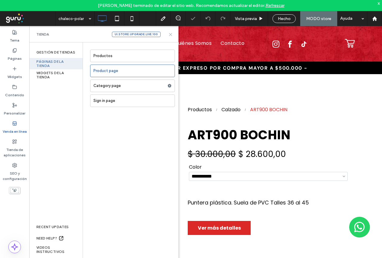
click at [171, 36] on icon at bounding box center [170, 34] width 4 height 4
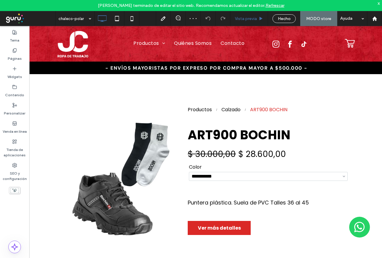
click at [248, 22] on div "Vista previa" at bounding box center [250, 18] width 38 height 15
click at [251, 19] on span "Vista previa" at bounding box center [246, 18] width 22 height 5
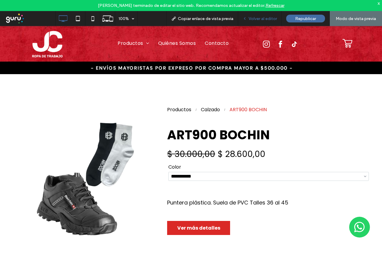
click at [259, 20] on span "Volver al editor" at bounding box center [263, 18] width 28 height 5
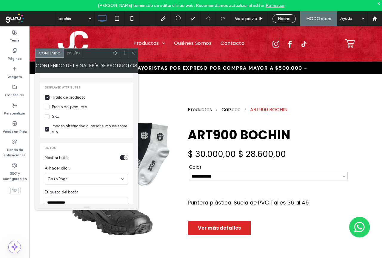
scroll to position [103, 0]
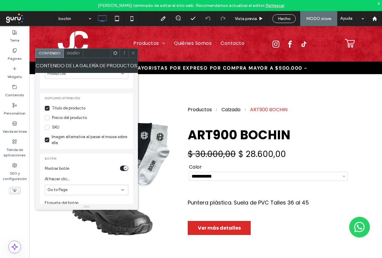
click at [47, 117] on icon at bounding box center [47, 117] width 3 height 2
click at [133, 54] on icon at bounding box center [133, 53] width 4 height 4
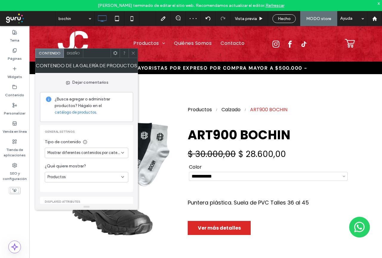
click at [76, 55] on div "Diseño" at bounding box center [73, 53] width 19 height 9
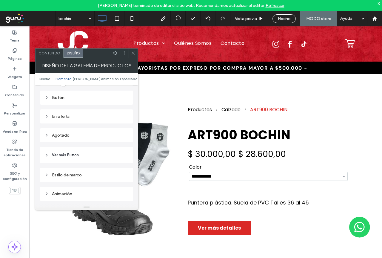
scroll to position [239, 0]
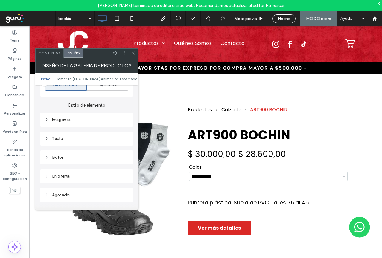
click at [63, 137] on div "Texto" at bounding box center [87, 138] width 84 height 5
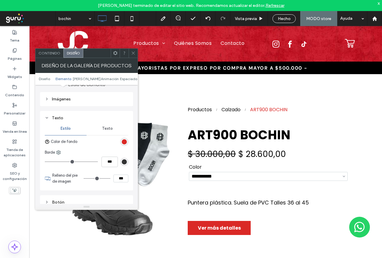
scroll to position [269, 0]
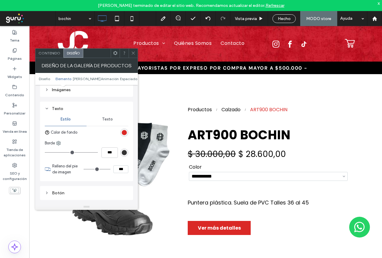
click at [107, 120] on span "Texto" at bounding box center [107, 119] width 11 height 5
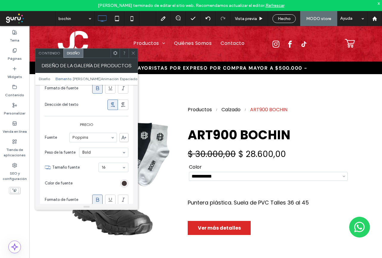
scroll to position [418, 0]
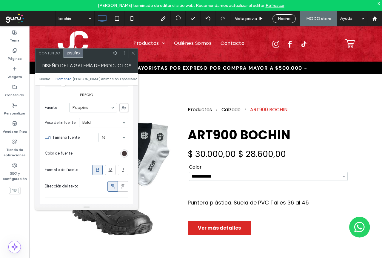
click at [123, 157] on div "rgb(70, 57, 57)" at bounding box center [124, 153] width 8 height 8
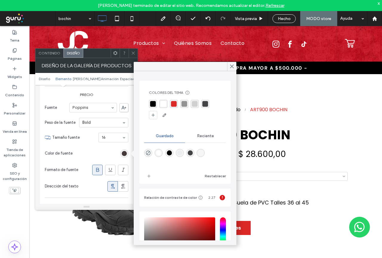
click at [153, 106] on div "rgba(0,0,0,1)" at bounding box center [153, 104] width 6 height 6
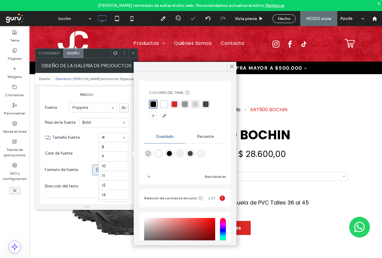
scroll to position [67, 0]
click at [229, 68] on icon at bounding box center [231, 66] width 5 height 5
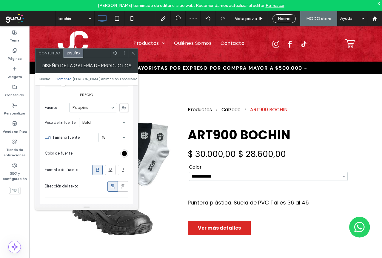
click at [133, 52] on use at bounding box center [133, 53] width 3 height 3
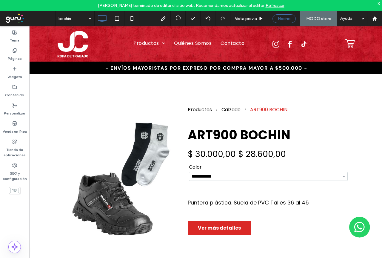
click at [279, 18] on span "Hecho" at bounding box center [284, 18] width 13 height 5
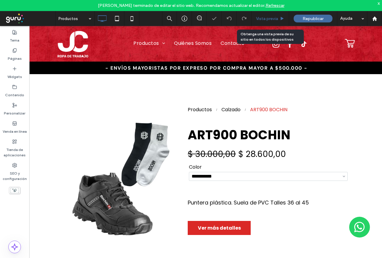
click at [267, 19] on span "Vista previa" at bounding box center [267, 18] width 22 height 5
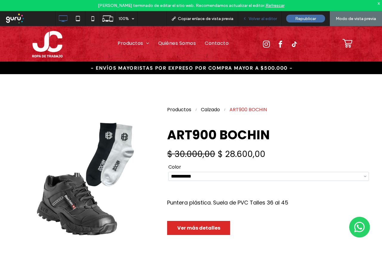
click at [258, 19] on span "Volver al editor" at bounding box center [263, 18] width 28 height 5
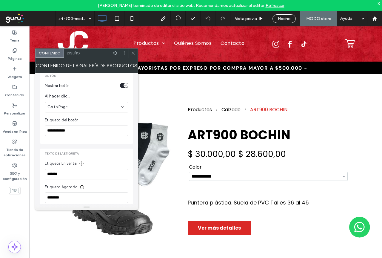
scroll to position [193, 0]
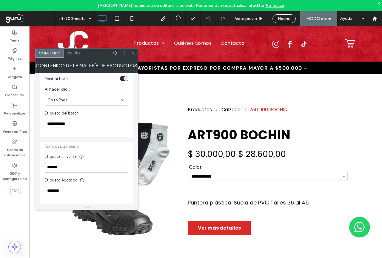
click at [74, 166] on input "*******" at bounding box center [87, 167] width 84 height 10
type input "******"
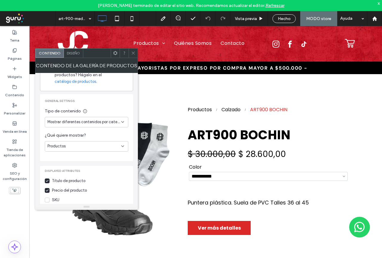
scroll to position [14, 0]
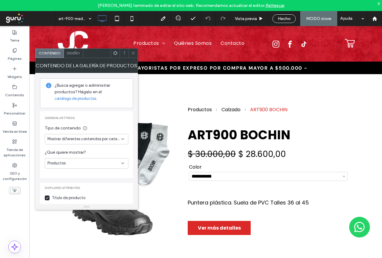
click at [73, 52] on span "Diseño" at bounding box center [73, 53] width 13 height 4
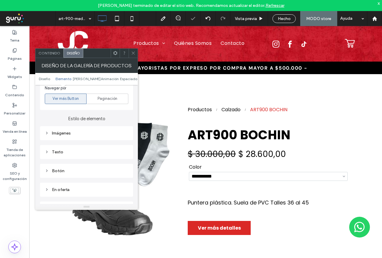
scroll to position [299, 0]
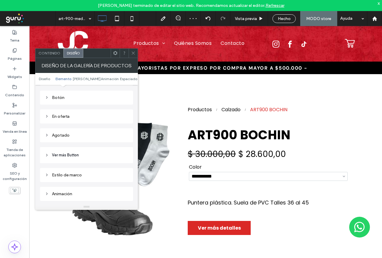
click at [66, 122] on div "En oferta" at bounding box center [86, 116] width 93 height 14
click at [63, 118] on div "En oferta" at bounding box center [87, 116] width 84 height 5
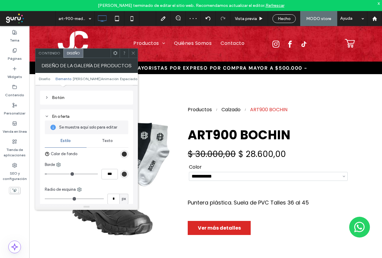
click at [124, 155] on div "rgb(49, 49, 49)" at bounding box center [124, 153] width 5 height 5
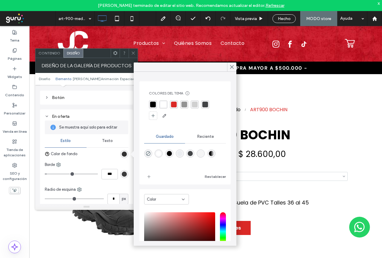
click at [171, 105] on div "rgba(218, 41, 38, 1)" at bounding box center [174, 104] width 8 height 8
click at [232, 67] on use at bounding box center [232, 66] width 3 height 3
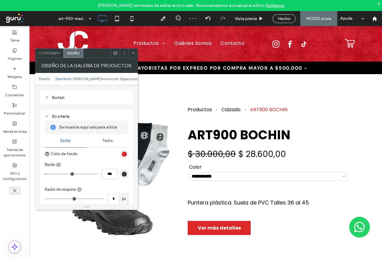
click at [134, 52] on icon at bounding box center [133, 53] width 4 height 4
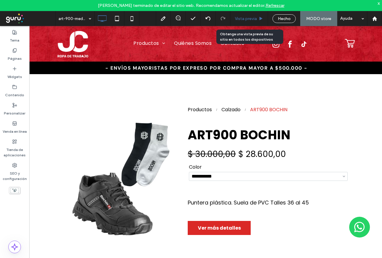
click at [259, 18] on div "Vista previa" at bounding box center [249, 18] width 37 height 5
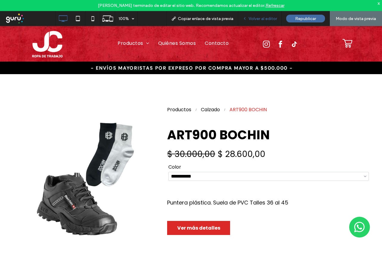
click at [261, 18] on span "Volver al editor" at bounding box center [263, 18] width 28 height 5
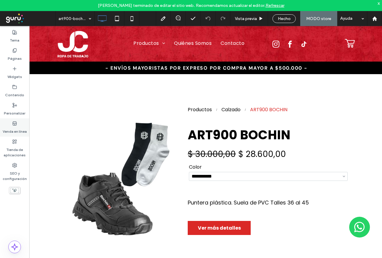
click at [13, 129] on label "Venda en línea" at bounding box center [15, 130] width 24 height 8
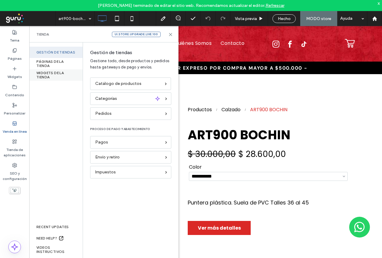
click at [53, 74] on div "WIDGETS DE LA TIENDA" at bounding box center [55, 74] width 53 height 11
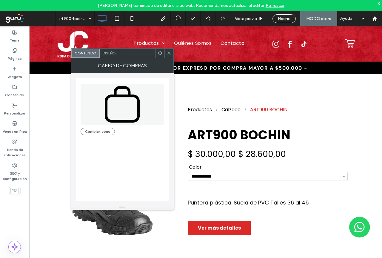
click at [108, 53] on span "Diseño" at bounding box center [109, 53] width 13 height 4
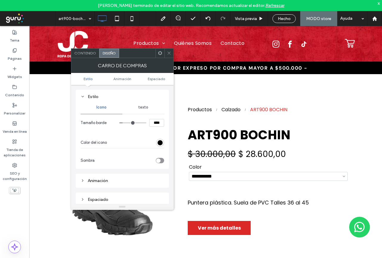
click at [170, 53] on icon at bounding box center [169, 53] width 4 height 4
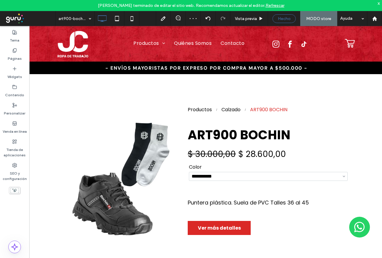
click at [283, 19] on span "Hecho" at bounding box center [284, 18] width 13 height 5
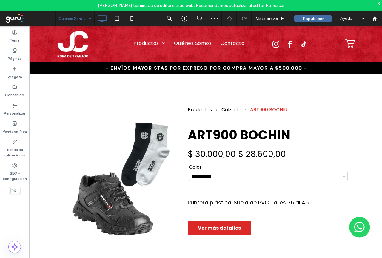
click at [90, 18] on div "Quiénes Somos" at bounding box center [75, 18] width 39 height 15
click at [14, 128] on label "Venda en línea" at bounding box center [15, 130] width 24 height 8
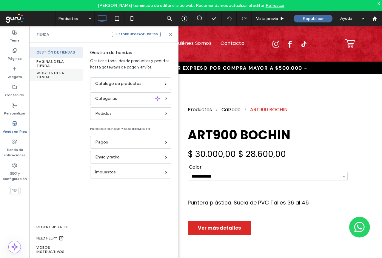
click at [49, 75] on div "WIDGETS DE LA TIENDA" at bounding box center [55, 74] width 53 height 11
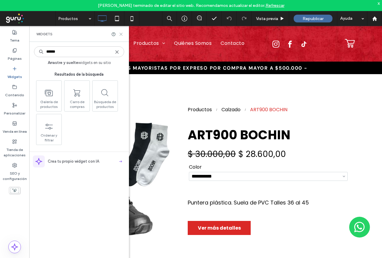
click at [121, 34] on use at bounding box center [121, 34] width 3 height 3
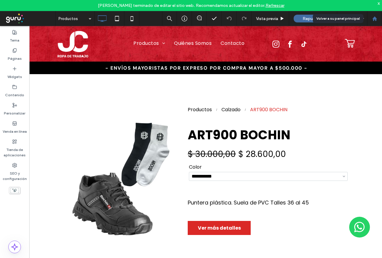
click at [375, 19] on use at bounding box center [374, 18] width 4 height 4
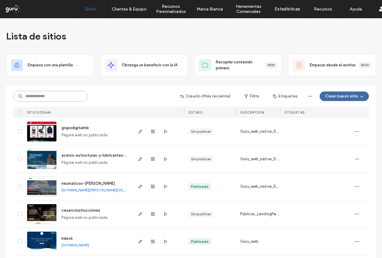
click at [46, 94] on input at bounding box center [50, 96] width 75 height 11
paste input "**********"
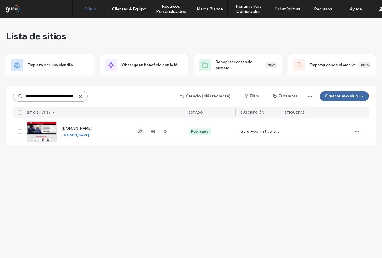
type input "**********"
click at [141, 132] on icon "button" at bounding box center [140, 131] width 5 height 5
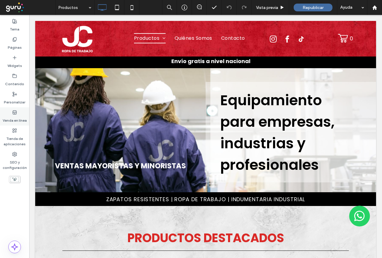
click at [16, 118] on label "Venda en línea" at bounding box center [15, 119] width 24 height 8
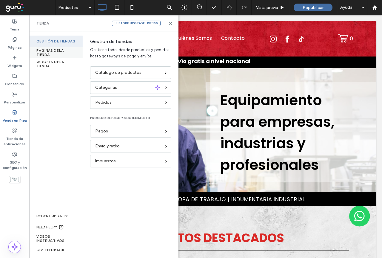
click at [53, 55] on div "PÁGINAS DE LA TIENDA" at bounding box center [55, 52] width 53 height 11
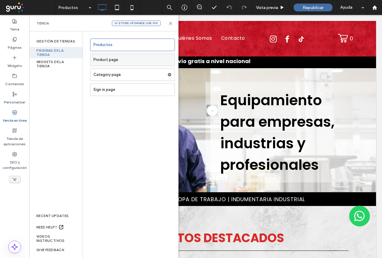
click at [128, 62] on label "Product page" at bounding box center [133, 60] width 81 height 12
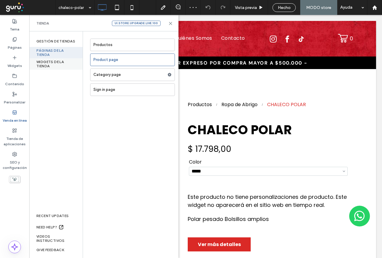
click at [53, 64] on div "WIDGETS DE LA TIENDA" at bounding box center [55, 63] width 53 height 11
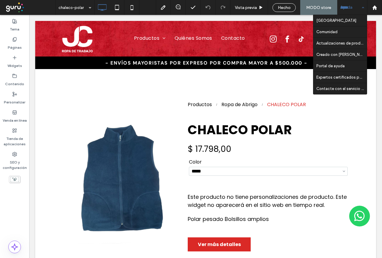
click at [353, 9] on div "Ayuda" at bounding box center [352, 7] width 30 height 15
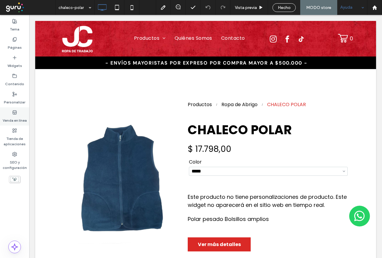
click at [18, 113] on div "Venda en línea" at bounding box center [14, 116] width 29 height 18
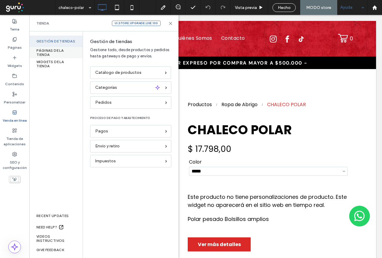
click at [52, 54] on div "PÁGINAS DE LA TIENDA" at bounding box center [55, 52] width 53 height 11
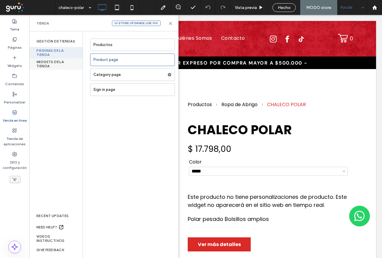
click at [46, 65] on div "WIDGETS DE LA TIENDA" at bounding box center [55, 63] width 53 height 11
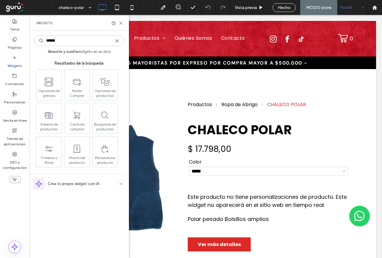
click at [18, 63] on label "Widgets" at bounding box center [14, 64] width 15 height 8
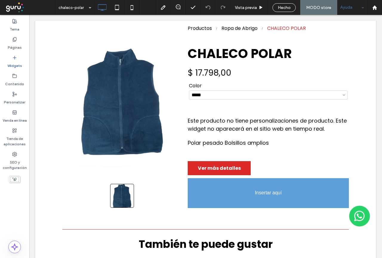
scroll to position [78, 0]
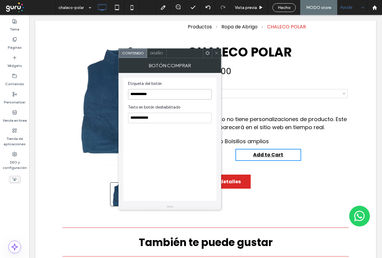
click at [167, 95] on input "**********" at bounding box center [170, 94] width 84 height 10
type input "*"
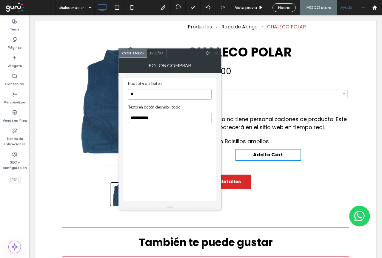
type input "*"
type input "*******"
click at [159, 117] on input "**********" at bounding box center [170, 118] width 84 height 10
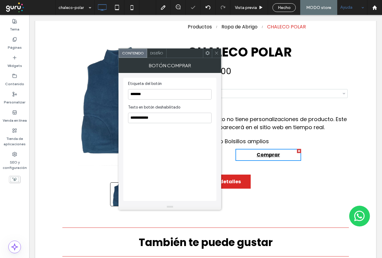
drag, startPoint x: 154, startPoint y: 54, endPoint x: 205, endPoint y: 240, distance: 192.9
click at [154, 54] on span "Diseño" at bounding box center [156, 53] width 13 height 4
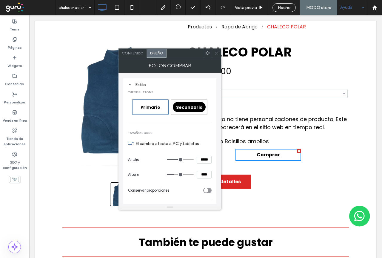
click at [191, 108] on span "Secundario" at bounding box center [189, 107] width 27 height 6
click at [156, 103] on div "Primario" at bounding box center [150, 107] width 33 height 10
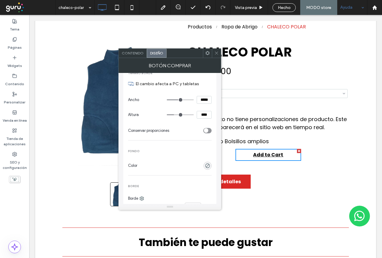
scroll to position [90, 0]
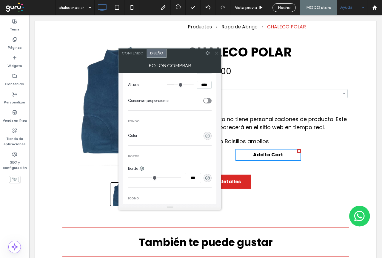
click at [209, 134] on use "rgba(0, 0, 0, 0)" at bounding box center [207, 135] width 4 height 4
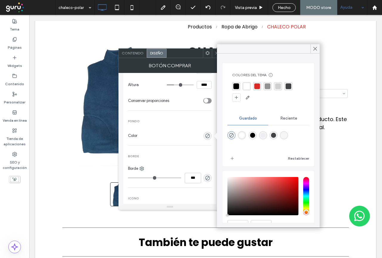
click at [258, 87] on div "rgba(218, 41, 38, 1)" at bounding box center [257, 86] width 6 height 6
click at [195, 119] on div "THEME buttons Primario Secundario Tamaño borde El cambio afecta a PC y tabletas…" at bounding box center [170, 197] width 84 height 397
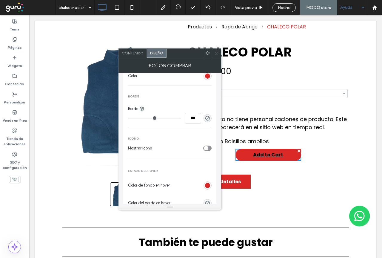
scroll to position [179, 0]
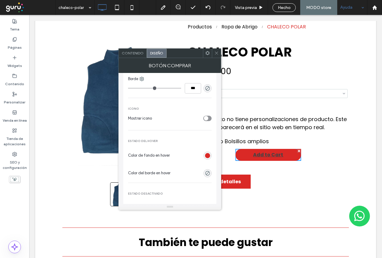
click at [208, 155] on div "rgb(218, 41, 38)" at bounding box center [207, 155] width 5 height 5
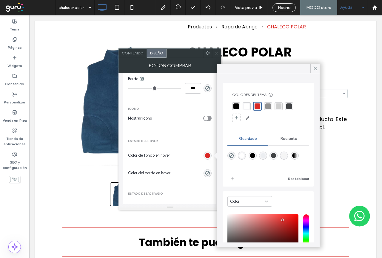
click at [236, 105] on div "rgba(0,0,0,1)" at bounding box center [237, 106] width 6 height 6
click at [186, 125] on section "Mostrar icono" at bounding box center [170, 118] width 84 height 15
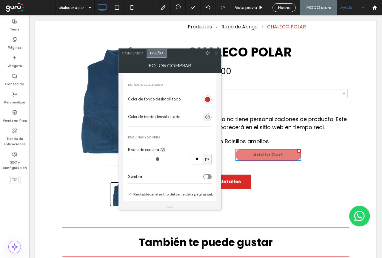
scroll to position [299, 0]
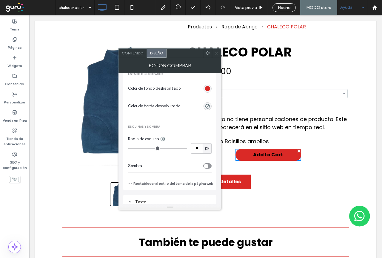
type input "**"
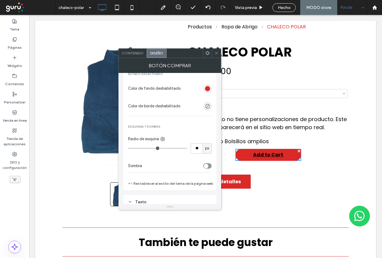
type input "**"
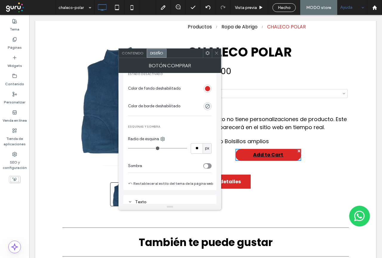
type input "**"
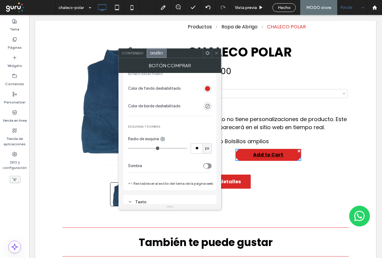
type input "**"
type input "*"
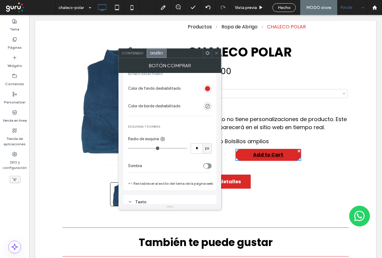
drag, startPoint x: 157, startPoint y: 146, endPoint x: 123, endPoint y: 145, distance: 33.5
type input "*"
click at [128, 148] on input "range" at bounding box center [157, 148] width 59 height 1
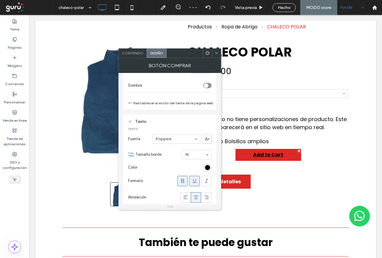
scroll to position [388, 0]
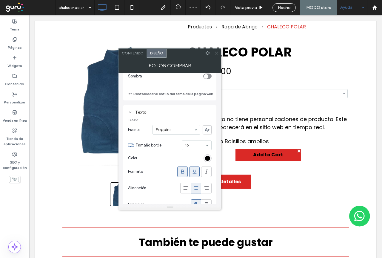
click at [207, 159] on div "rgb(0, 0, 0)" at bounding box center [207, 158] width 5 height 5
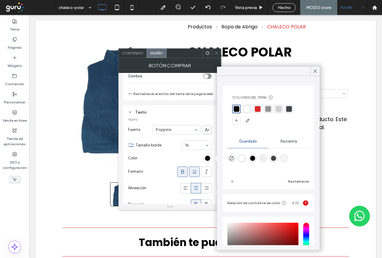
click at [248, 111] on div "rgba(255,255,255,1)" at bounding box center [248, 109] width 6 height 6
click at [183, 110] on div "Texto" at bounding box center [170, 112] width 84 height 5
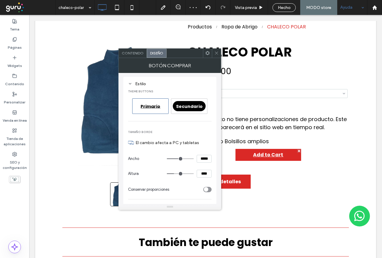
scroll to position [0, 0]
click at [133, 54] on span "Contenido" at bounding box center [133, 53] width 22 height 4
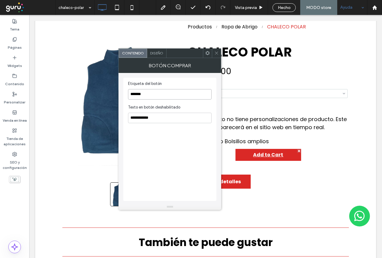
click at [154, 95] on input "*******" at bounding box center [170, 94] width 84 height 10
click at [158, 53] on span "Diseño" at bounding box center [156, 53] width 13 height 4
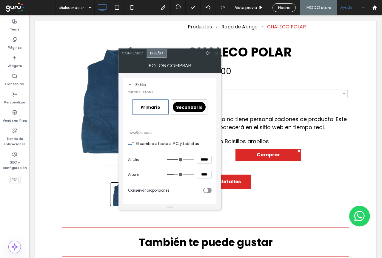
scroll to position [30, 0]
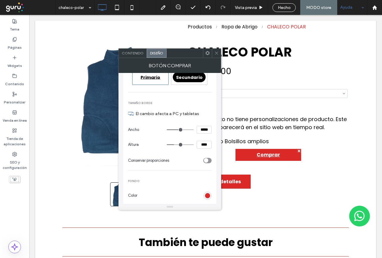
click at [189, 75] on span "Secundario" at bounding box center [189, 77] width 27 height 6
type input "**"
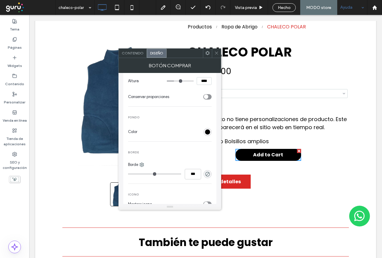
scroll to position [119, 0]
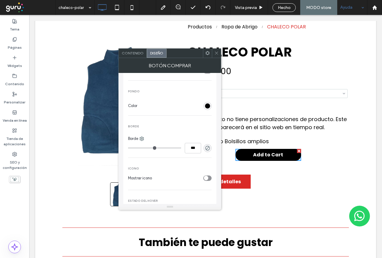
click at [206, 106] on div "rgb(0, 0, 0)" at bounding box center [207, 105] width 5 height 5
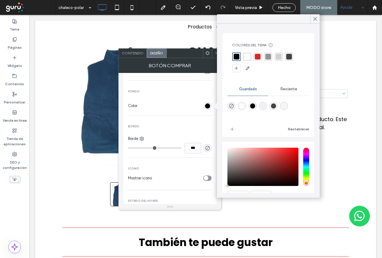
click at [255, 57] on div "rgba(218, 41, 38, 1)" at bounding box center [258, 57] width 6 height 6
click at [180, 90] on div "THEME buttons Primario Secundario Tamaño borde El cambio afecta a PC y tabletas…" at bounding box center [170, 167] width 84 height 397
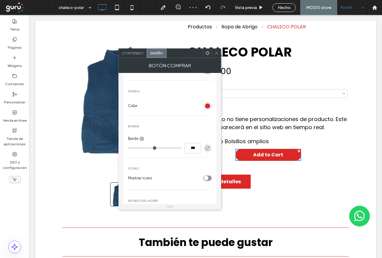
type input "*"
type input "***"
type input "*"
type input "***"
type input "*"
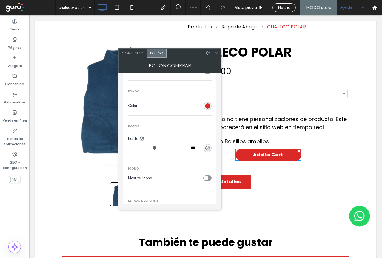
type input "***"
type input "*"
type input "***"
type input "*"
type input "***"
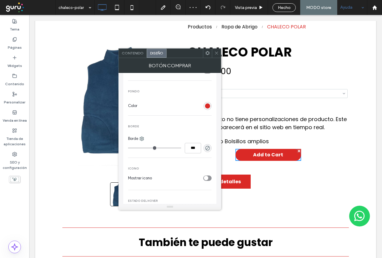
type input "*"
type input "***"
type input "**"
type input "****"
type input "**"
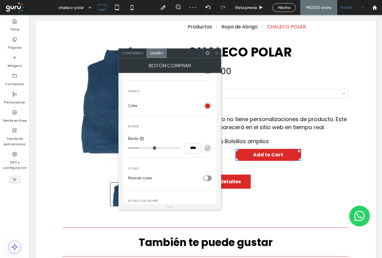
type input "****"
type input "**"
type input "****"
type input "**"
type input "****"
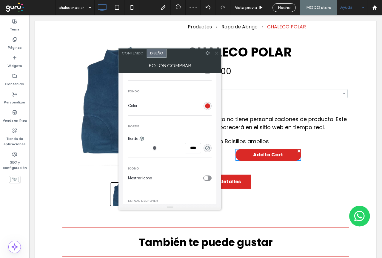
type input "**"
type input "****"
type input "**"
type input "****"
type input "**"
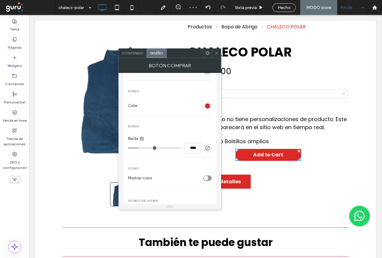
type input "****"
type input "**"
type input "****"
type input "**"
type input "****"
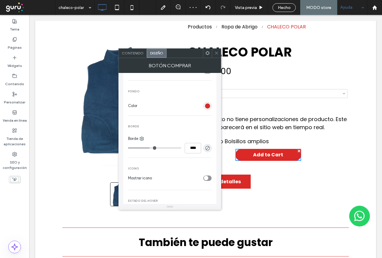
type input "**"
type input "****"
type input "**"
type input "****"
type input "**"
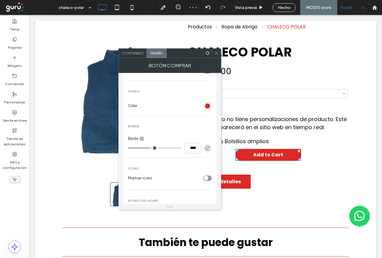
type input "****"
type input "**"
type input "****"
type input "*"
type input "***"
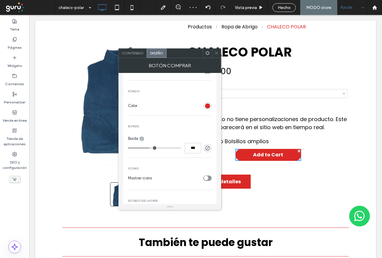
type input "*"
type input "***"
type input "*"
type input "***"
drag, startPoint x: 131, startPoint y: 147, endPoint x: 110, endPoint y: 146, distance: 21.5
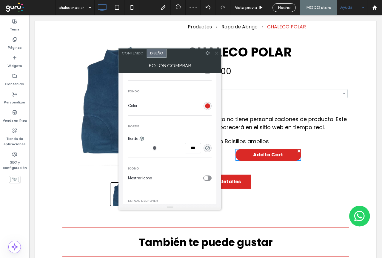
click at [128, 148] on input "range" at bounding box center [154, 148] width 53 height 1
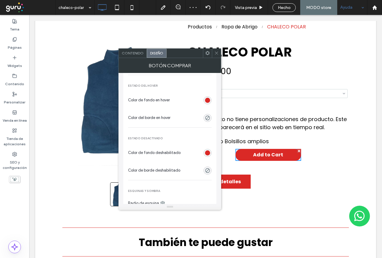
scroll to position [269, 0]
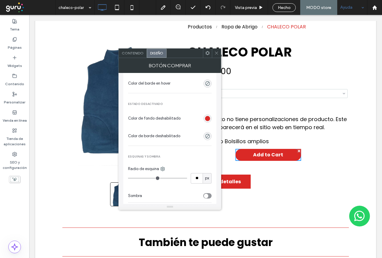
type input "**"
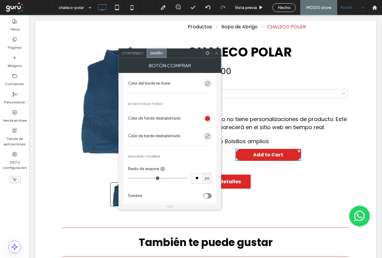
type input "**"
type input "*"
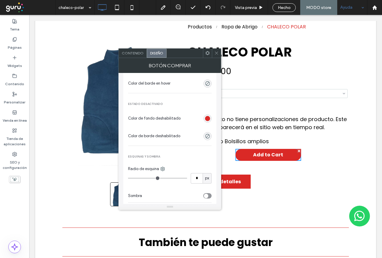
type input "*"
drag, startPoint x: 156, startPoint y: 178, endPoint x: 86, endPoint y: 162, distance: 72.1
type input "*"
click at [128, 178] on input "range" at bounding box center [157, 178] width 59 height 1
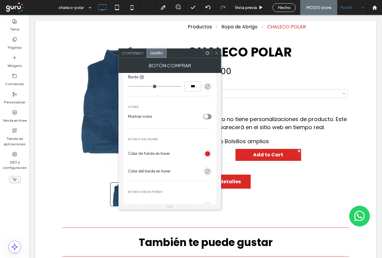
scroll to position [179, 0]
click at [208, 153] on div "rgb(218, 41, 38)" at bounding box center [207, 155] width 5 height 5
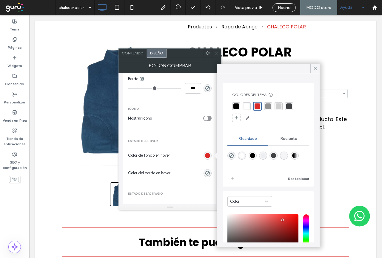
drag, startPoint x: 236, startPoint y: 107, endPoint x: 207, endPoint y: 108, distance: 29.6
click at [236, 108] on div "rgba(0,0,0,1)" at bounding box center [237, 106] width 6 height 6
click at [181, 104] on div "THEME buttons Primario Secundario Tamaño borde El cambio afecta a PC y tabletas…" at bounding box center [170, 108] width 84 height 397
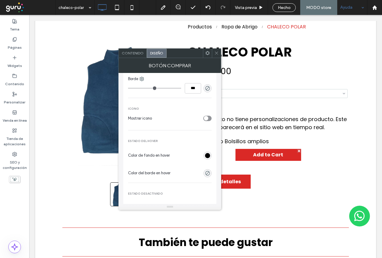
click at [134, 54] on span "Contenido" at bounding box center [133, 53] width 22 height 4
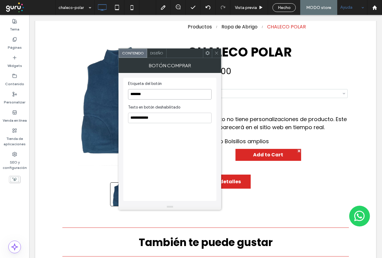
click at [158, 93] on input "*******" at bounding box center [170, 94] width 84 height 10
click at [159, 53] on span "Diseño" at bounding box center [156, 53] width 13 height 4
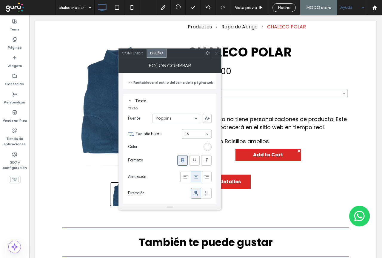
scroll to position [429, 0]
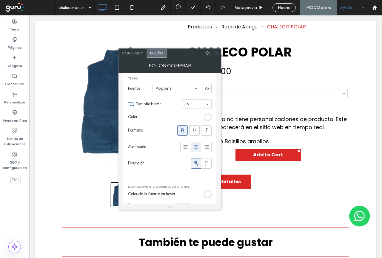
click at [216, 52] on use at bounding box center [216, 53] width 3 height 3
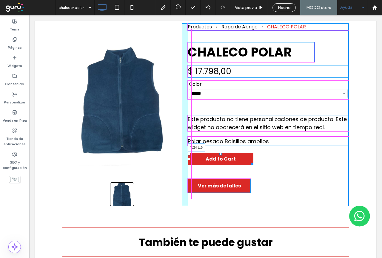
drag, startPoint x: 235, startPoint y: 150, endPoint x: 216, endPoint y: 169, distance: 26.8
click at [188, 154] on div at bounding box center [189, 154] width 2 height 2
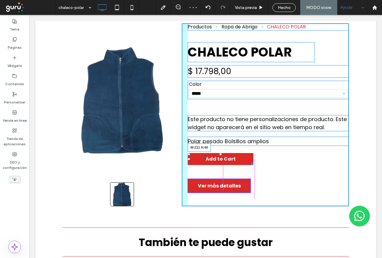
drag, startPoint x: 250, startPoint y: 162, endPoint x: 276, endPoint y: 178, distance: 30.4
click at [249, 162] on div at bounding box center [251, 162] width 4 height 4
drag, startPoint x: 247, startPoint y: 162, endPoint x: 275, endPoint y: 186, distance: 36.5
click at [247, 165] on div at bounding box center [248, 162] width 4 height 4
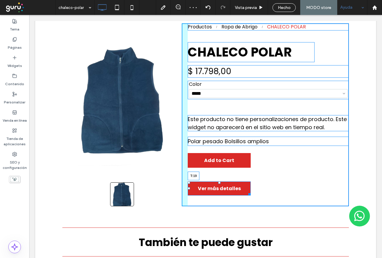
drag, startPoint x: 218, startPoint y: 182, endPoint x: 261, endPoint y: 190, distance: 43.4
click at [209, 174] on div "**********" at bounding box center [265, 114] width 167 height 183
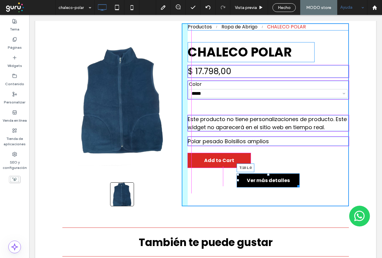
drag, startPoint x: 237, startPoint y: 174, endPoint x: 186, endPoint y: 173, distance: 50.5
click at [237, 173] on div at bounding box center [238, 174] width 2 height 2
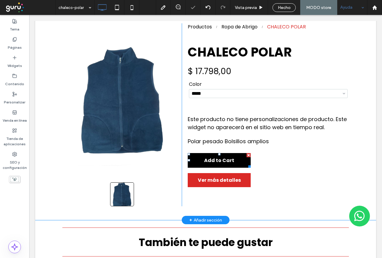
click at [222, 154] on span "Add to Cart" at bounding box center [219, 160] width 55 height 13
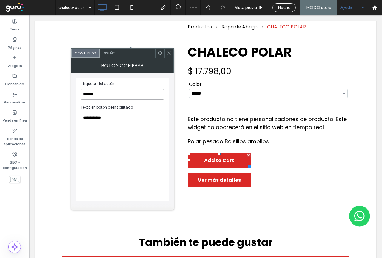
click at [102, 94] on input "*******" at bounding box center [123, 94] width 84 height 10
click at [112, 51] on span "Diseño" at bounding box center [109, 53] width 13 height 4
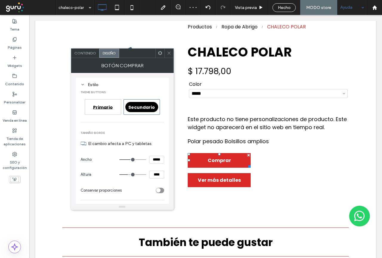
click at [168, 53] on icon at bounding box center [169, 53] width 4 height 4
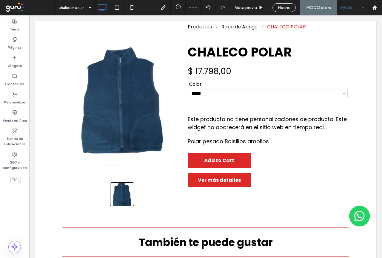
drag, startPoint x: 283, startPoint y: 8, endPoint x: 294, endPoint y: 56, distance: 49.3
click at [283, 9] on span "Hecho" at bounding box center [284, 7] width 13 height 5
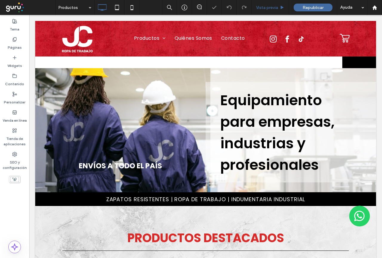
click at [267, 8] on span "Vista previa" at bounding box center [267, 7] width 22 height 5
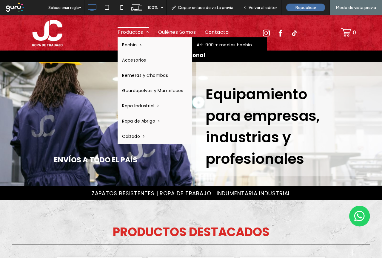
click at [214, 44] on link "Art. 900 + medias bochin" at bounding box center [229, 44] width 75 height 15
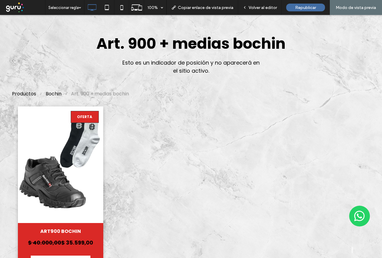
scroll to position [90, 0]
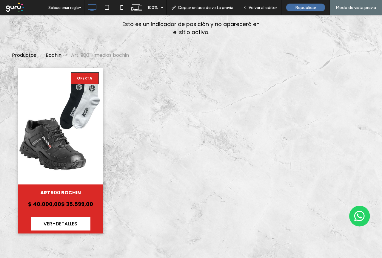
click at [69, 149] on link at bounding box center [60, 125] width 90 height 123
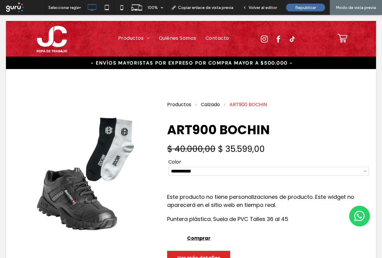
scroll to position [0, 0]
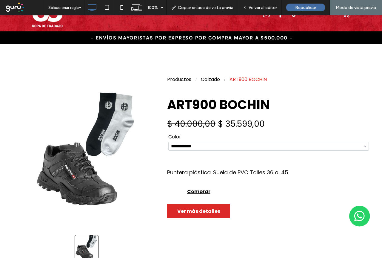
scroll to position [30, 0]
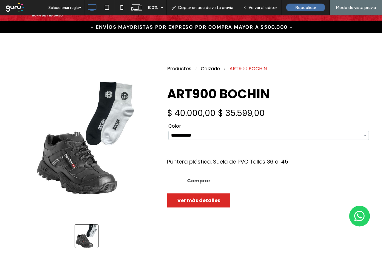
click at [191, 182] on span "Comprar" at bounding box center [198, 180] width 55 height 13
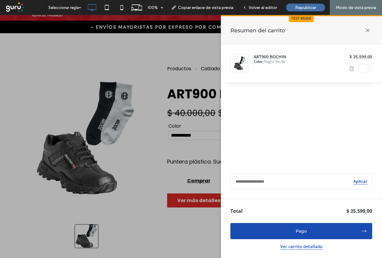
click at [368, 30] on icon at bounding box center [368, 30] width 13 height 13
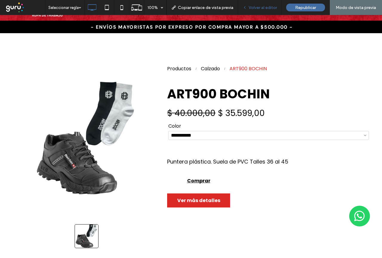
click at [265, 8] on span "Volver al editor" at bounding box center [263, 7] width 28 height 5
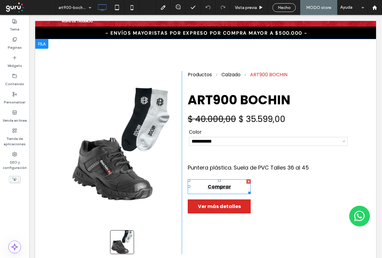
click at [218, 181] on div at bounding box center [219, 180] width 2 height 2
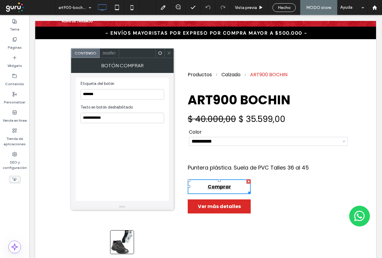
click at [110, 55] on div "Diseño" at bounding box center [109, 53] width 19 height 9
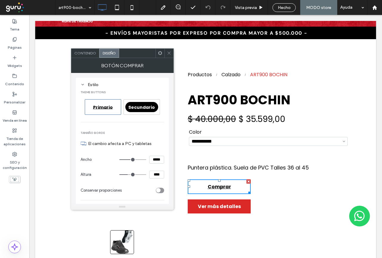
click at [139, 107] on span "Secundario" at bounding box center [141, 107] width 27 height 6
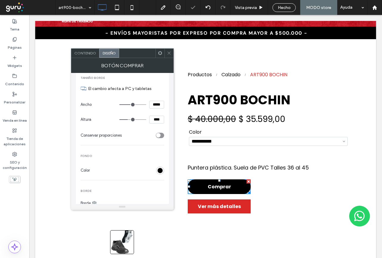
scroll to position [60, 0]
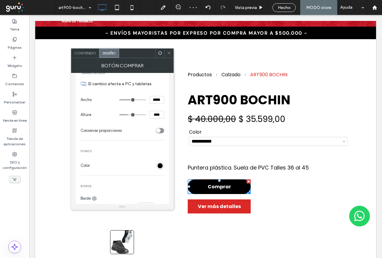
click at [159, 165] on div "rgb(0, 0, 0)" at bounding box center [160, 165] width 5 height 5
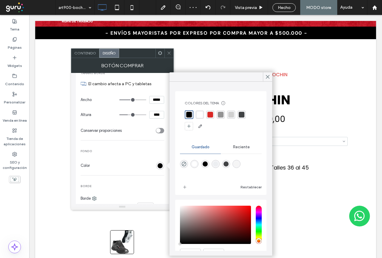
drag, startPoint x: 209, startPoint y: 114, endPoint x: 153, endPoint y: 141, distance: 62.3
click at [209, 115] on div "rgba(218, 41, 38, 1)" at bounding box center [211, 115] width 6 height 6
click at [136, 155] on div "THEME buttons Primario Secundario Tamaño borde El cambio afecta a PC y tabletas…" at bounding box center [123, 227] width 84 height 397
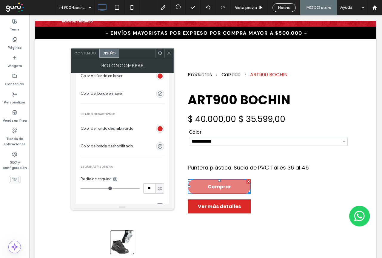
scroll to position [269, 0]
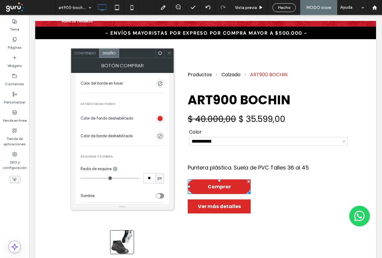
type input "**"
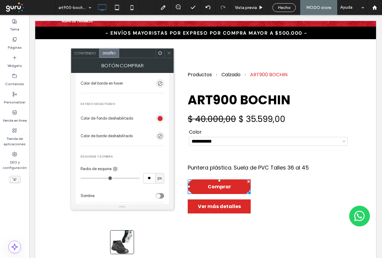
type input "**"
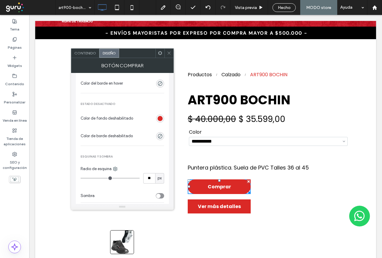
type input "**"
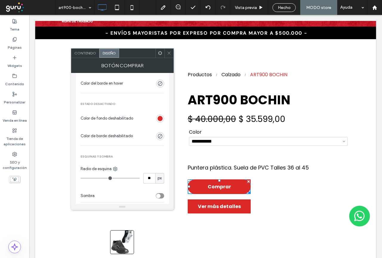
type input "**"
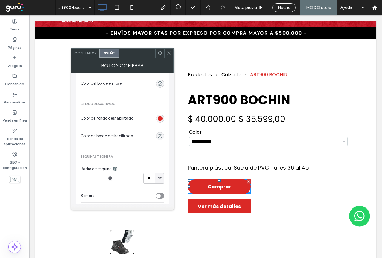
type input "**"
type input "*"
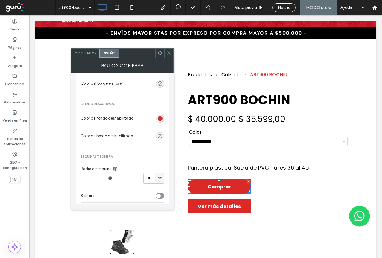
type input "*"
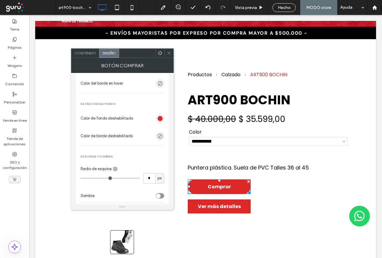
drag, startPoint x: 111, startPoint y: 178, endPoint x: 78, endPoint y: 180, distance: 33.5
type input "*"
click at [81, 178] on input "range" at bounding box center [110, 178] width 59 height 1
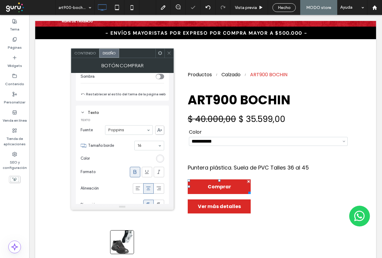
scroll to position [388, 0]
click at [169, 57] on span at bounding box center [169, 53] width 4 height 9
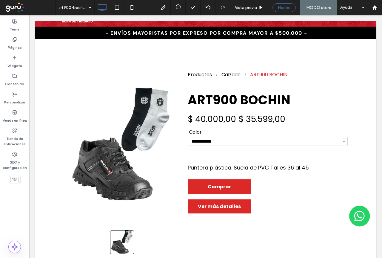
click at [285, 10] on div "Hecho" at bounding box center [284, 7] width 23 height 9
click at [282, 5] on span "Hecho" at bounding box center [284, 7] width 13 height 5
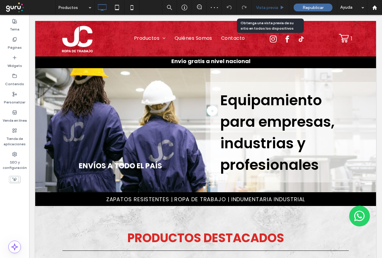
click at [269, 8] on span "Vista previa" at bounding box center [267, 7] width 22 height 5
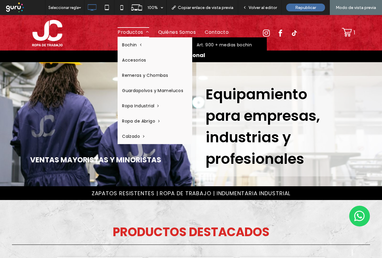
click at [217, 46] on link "Art. 900 + medias bochin" at bounding box center [229, 44] width 75 height 15
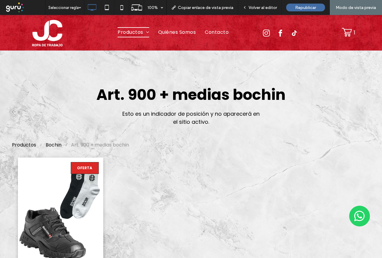
click at [82, 194] on link at bounding box center [60, 215] width 90 height 123
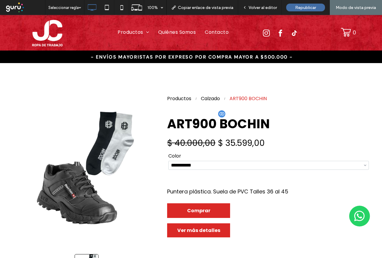
scroll to position [60, 0]
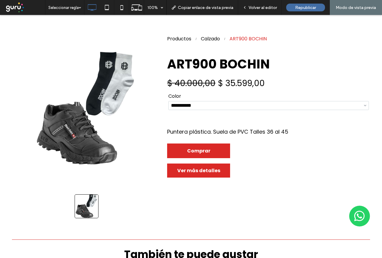
click at [197, 150] on span "Comprar" at bounding box center [198, 150] width 55 height 13
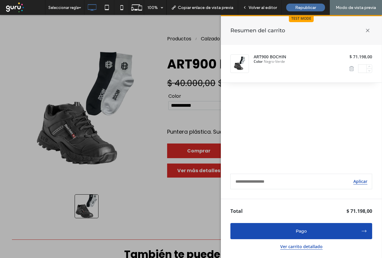
click at [370, 30] on icon at bounding box center [368, 30] width 13 height 13
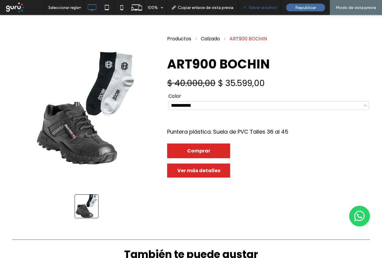
click at [264, 9] on span "Volver al editor" at bounding box center [263, 7] width 28 height 5
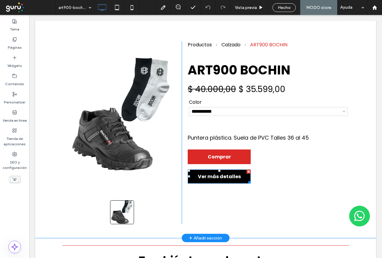
click at [237, 176] on span "Ver más detalles" at bounding box center [219, 176] width 43 height 7
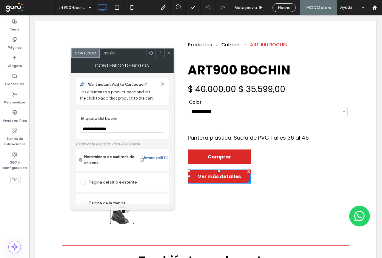
click at [122, 126] on input "**********" at bounding box center [123, 129] width 84 height 8
type input "**********"
click at [168, 52] on use at bounding box center [169, 53] width 3 height 3
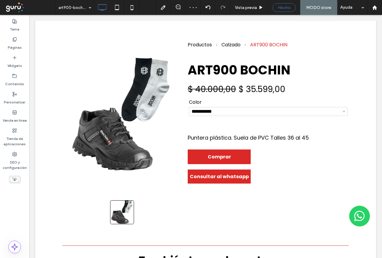
click at [287, 7] on span "Hecho" at bounding box center [284, 7] width 13 height 5
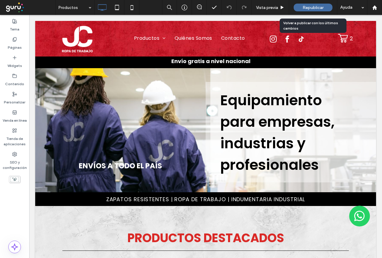
click at [313, 6] on span "Republicar" at bounding box center [313, 7] width 21 height 5
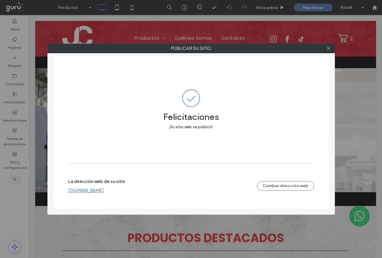
click at [328, 50] on icon at bounding box center [328, 48] width 4 height 4
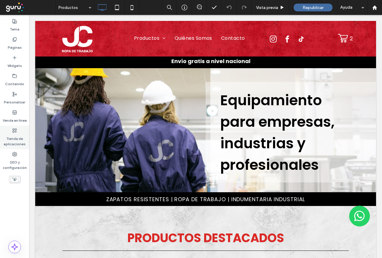
click at [15, 137] on label "Tienda de aplicaciones" at bounding box center [14, 140] width 29 height 14
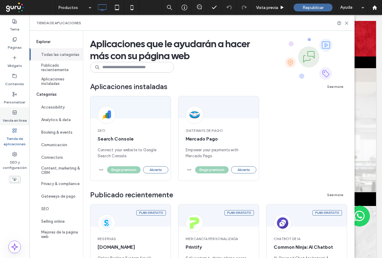
click at [17, 118] on label "Venda en línea" at bounding box center [15, 119] width 24 height 8
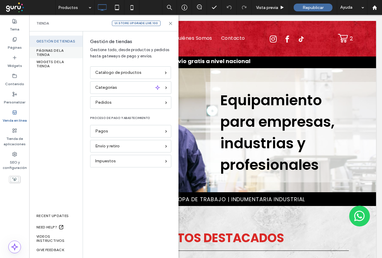
click at [56, 53] on div "PÁGINAS DE LA TIENDA" at bounding box center [55, 52] width 53 height 11
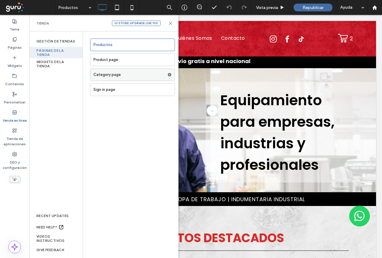
click at [107, 74] on label "Category page" at bounding box center [130, 75] width 74 height 12
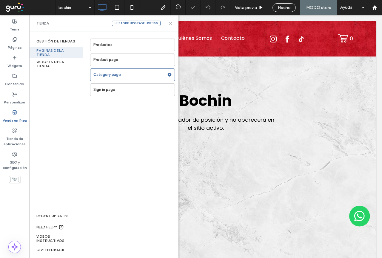
click at [171, 24] on use at bounding box center [170, 23] width 3 height 3
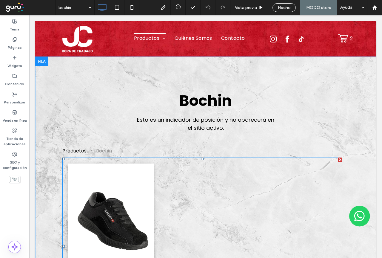
scroll to position [60, 0]
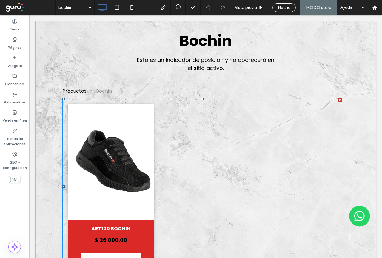
click at [135, 148] on link at bounding box center [111, 161] width 90 height 123
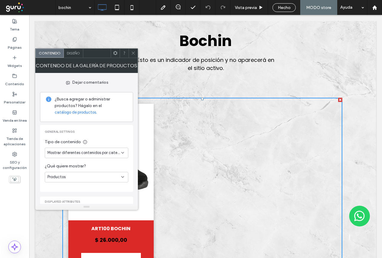
click at [122, 156] on div "Mostrar diferentes contenidos por categoría" at bounding box center [87, 153] width 84 height 10
click at [112, 174] on span "Mostrar el mismo contenido en cada página" at bounding box center [85, 174] width 76 height 6
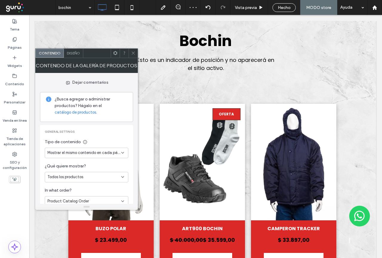
click at [114, 153] on span "Mostrar el mismo contenido en cada página" at bounding box center [84, 153] width 74 height 6
click at [108, 164] on span "Mostrar diferentes contenidos por categoría" at bounding box center [85, 163] width 76 height 6
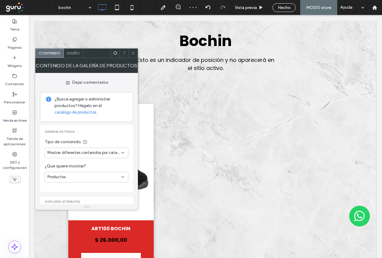
click at [133, 54] on icon at bounding box center [133, 53] width 4 height 4
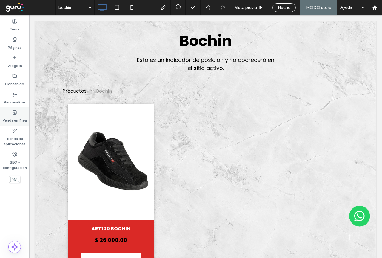
click at [14, 120] on label "Venda en línea" at bounding box center [15, 119] width 24 height 8
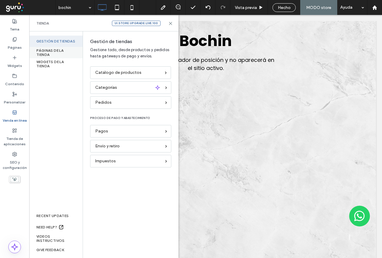
click at [58, 51] on div "PÁGINAS DE LA TIENDA" at bounding box center [55, 52] width 53 height 11
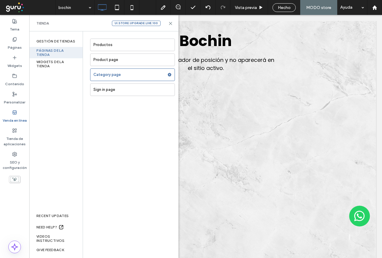
click at [105, 46] on label "Productos" at bounding box center [133, 45] width 81 height 12
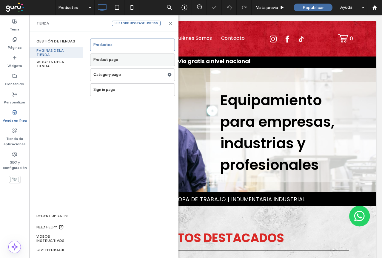
click at [108, 60] on label "Product page" at bounding box center [133, 60] width 81 height 12
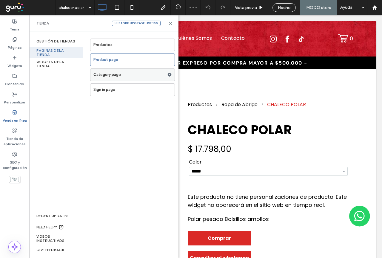
click at [112, 76] on label "Category page" at bounding box center [130, 75] width 74 height 12
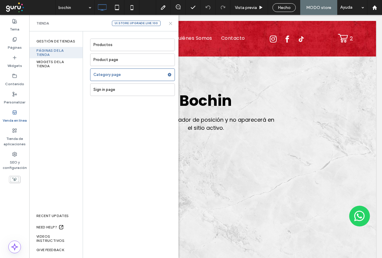
click at [170, 24] on icon at bounding box center [170, 23] width 4 height 4
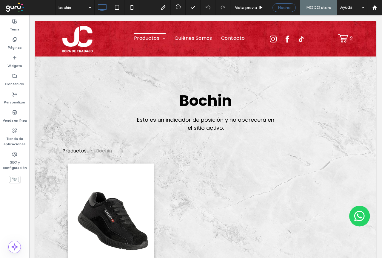
click at [286, 9] on span "Hecho" at bounding box center [284, 7] width 13 height 5
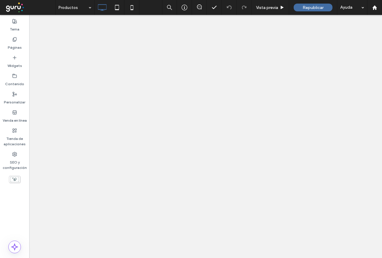
click at [271, 11] on div at bounding box center [191, 129] width 382 height 258
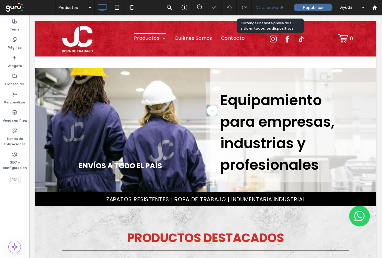
click at [269, 9] on span "Vista previa" at bounding box center [267, 7] width 22 height 5
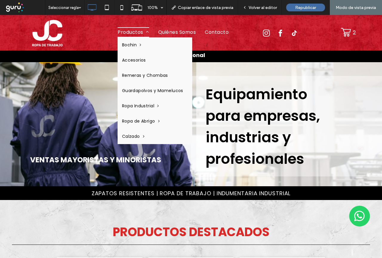
click at [127, 30] on span "Productos" at bounding box center [134, 32] width 32 height 10
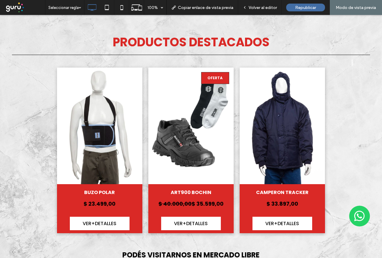
scroll to position [179, 0]
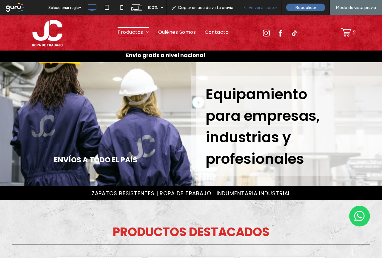
click at [257, 7] on span "Volver al editor" at bounding box center [263, 7] width 28 height 5
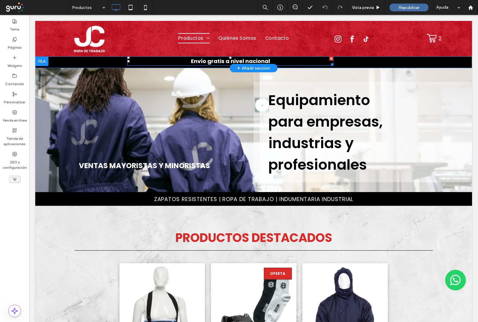
click at [348, 64] on div "Envío gratis a nivel nacional Click To Paste" at bounding box center [253, 62] width 358 height 12
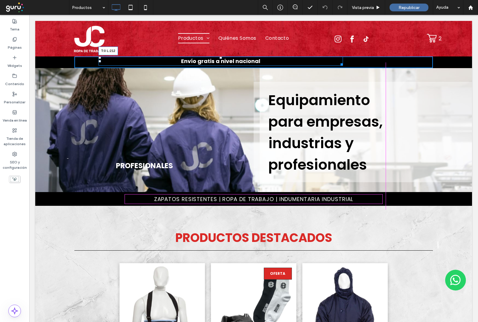
drag, startPoint x: 96, startPoint y: 58, endPoint x: 137, endPoint y: 56, distance: 40.3
click at [137, 56] on div "Envío gratis a nivel nacional T:0 L:212" at bounding box center [221, 60] width 244 height 9
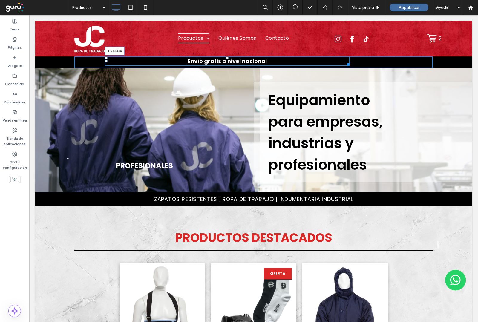
drag, startPoint x: 104, startPoint y: 57, endPoint x: 164, endPoint y: 73, distance: 62.2
click at [108, 58] on div at bounding box center [106, 57] width 2 height 2
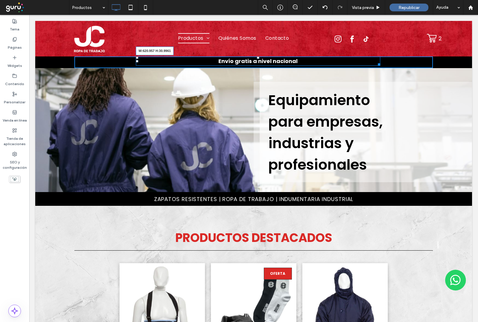
drag, startPoint x: 376, startPoint y: 64, endPoint x: 317, endPoint y: 65, distance: 59.2
click at [317, 65] on div "Envío gratis a nivel nacional W:620.957 H:30.9961" at bounding box center [258, 60] width 244 height 9
drag, startPoint x: 326, startPoint y: 64, endPoint x: 266, endPoint y: 60, distance: 59.6
click at [266, 60] on div "Envío gratis a nivel nacional W:420.957 H:30.9961" at bounding box center [236, 60] width 185 height 9
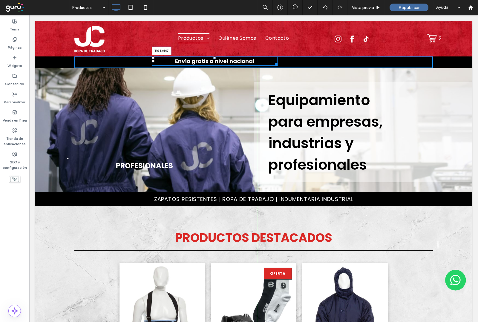
drag, startPoint x: 149, startPoint y: 57, endPoint x: 222, endPoint y: 74, distance: 74.5
click at [154, 58] on div at bounding box center [153, 57] width 2 height 2
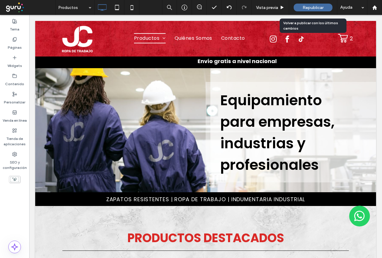
click at [311, 6] on span "Republicar" at bounding box center [313, 7] width 21 height 5
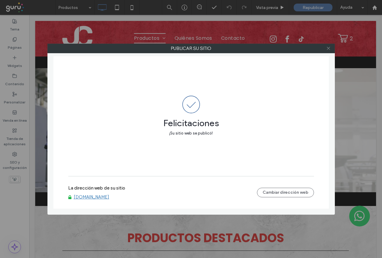
click at [329, 49] on icon at bounding box center [328, 48] width 4 height 4
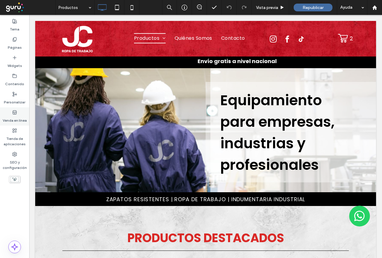
click at [16, 120] on label "Venda en línea" at bounding box center [15, 119] width 24 height 8
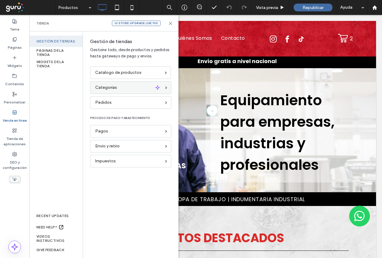
click at [112, 85] on span "Categorías" at bounding box center [106, 87] width 22 height 7
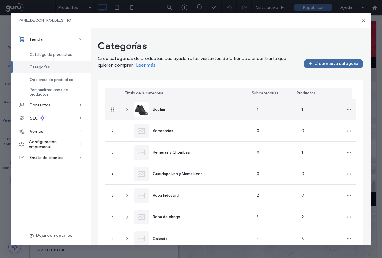
click at [129, 109] on icon at bounding box center [127, 109] width 5 height 5
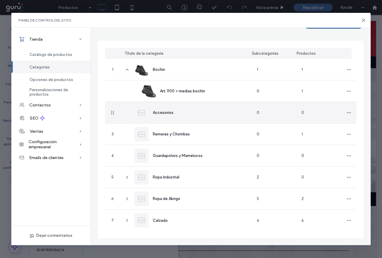
scroll to position [40, 0]
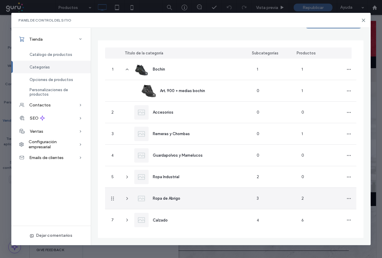
click at [127, 200] on icon at bounding box center [127, 198] width 5 height 5
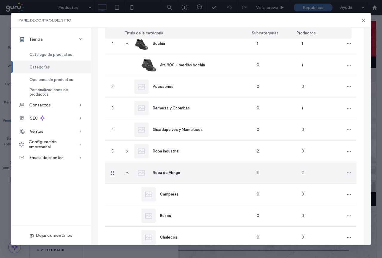
scroll to position [105, 0]
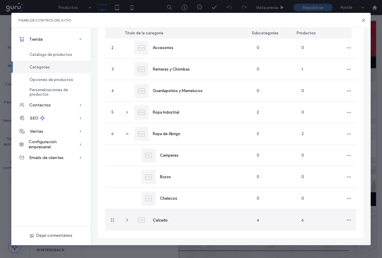
click at [127, 219] on icon at bounding box center [127, 219] width 5 height 5
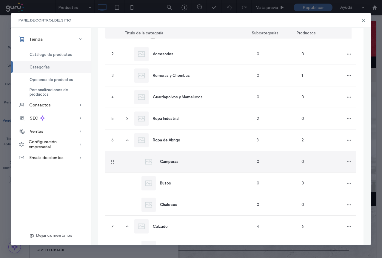
scroll to position [131, 0]
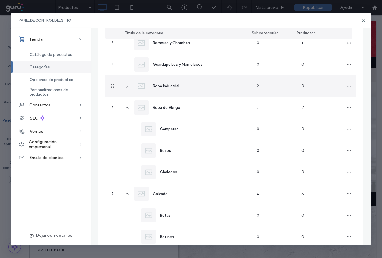
click at [125, 86] on div "Ropa Industrial" at bounding box center [186, 85] width 132 height 21
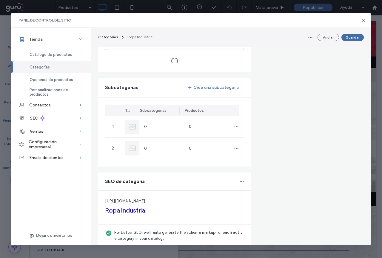
type input "**********"
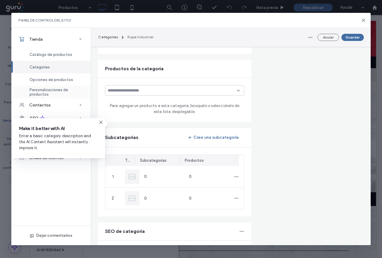
scroll to position [0, 0]
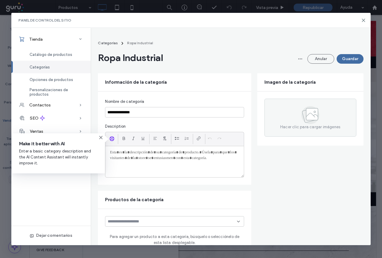
click at [46, 68] on span "Categorías" at bounding box center [40, 67] width 20 height 4
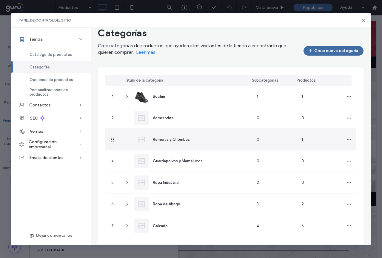
scroll to position [19, 0]
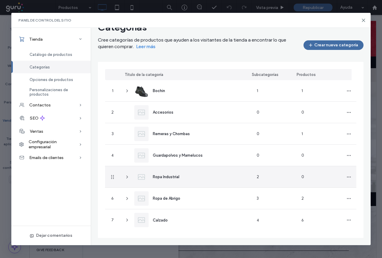
click at [126, 177] on icon at bounding box center [127, 176] width 5 height 5
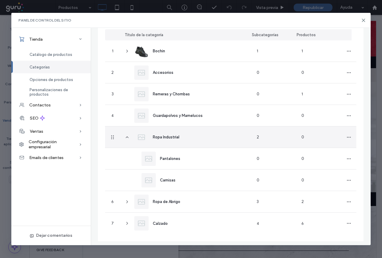
scroll to position [62, 0]
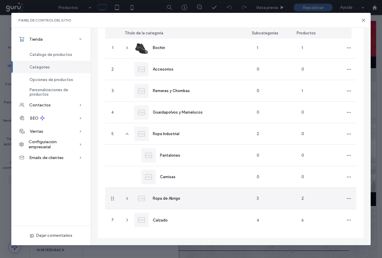
click at [127, 200] on use at bounding box center [127, 198] width 1 height 2
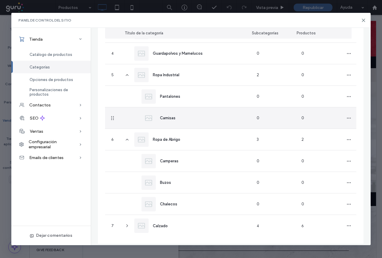
scroll to position [126, 0]
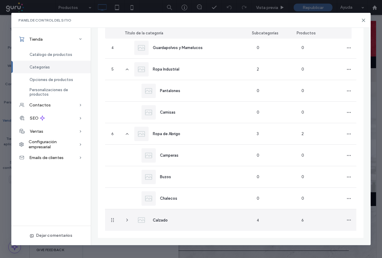
click at [129, 219] on icon at bounding box center [127, 219] width 5 height 5
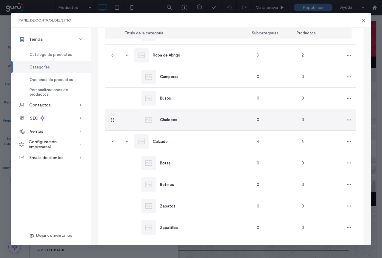
scroll to position [212, 0]
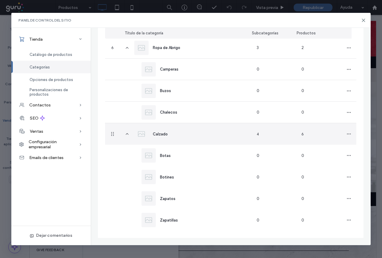
click at [166, 134] on span "Calzado" at bounding box center [160, 134] width 15 height 4
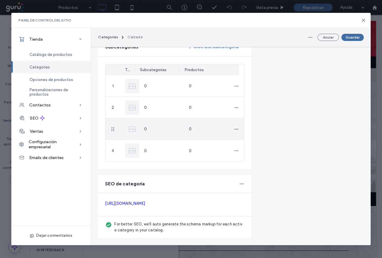
type input "*******"
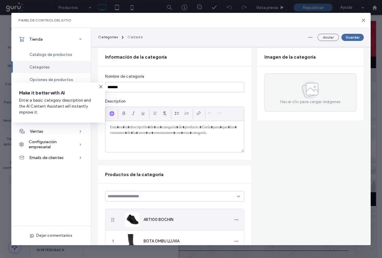
scroll to position [0, 0]
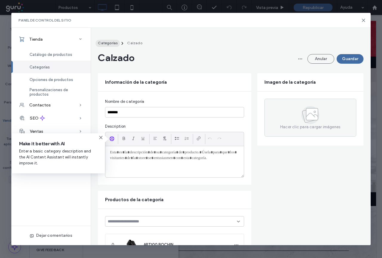
click at [108, 43] on span "Categorías" at bounding box center [108, 43] width 20 height 4
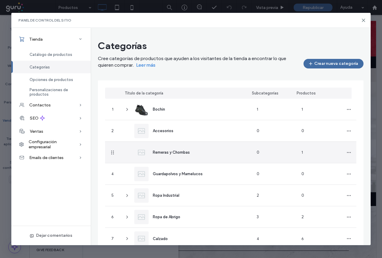
scroll to position [19, 0]
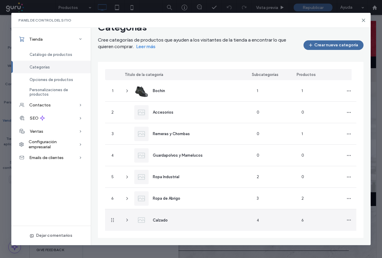
click at [126, 222] on icon at bounding box center [127, 219] width 5 height 5
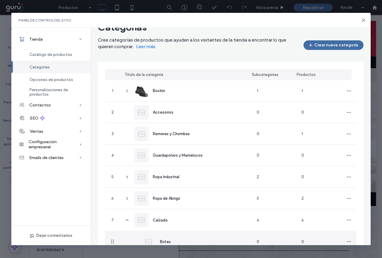
scroll to position [105, 0]
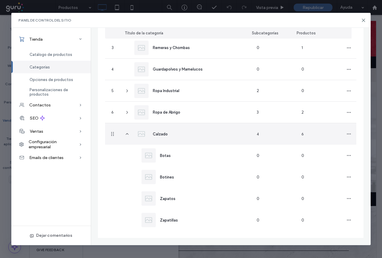
click at [163, 130] on div "Calzado" at bounding box center [153, 134] width 38 height 14
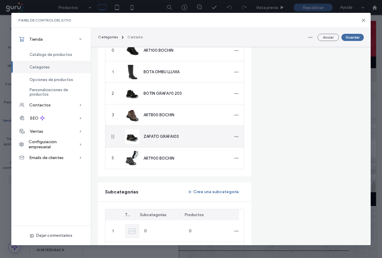
scroll to position [134, 0]
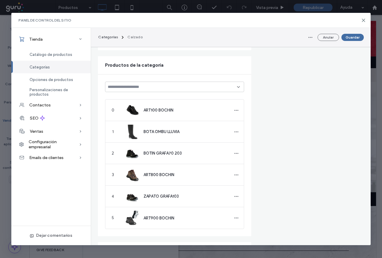
click at [53, 65] on div "Categorías" at bounding box center [50, 67] width 79 height 13
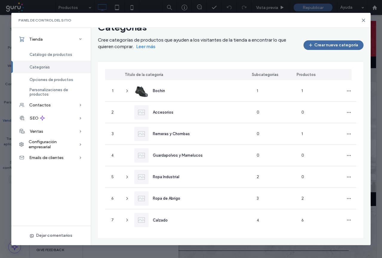
scroll to position [19, 0]
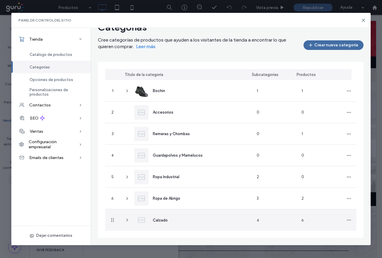
click at [127, 223] on span at bounding box center [127, 220] width 5 height 22
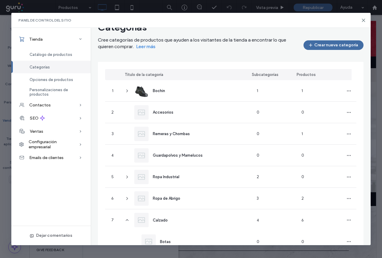
scroll to position [105, 0]
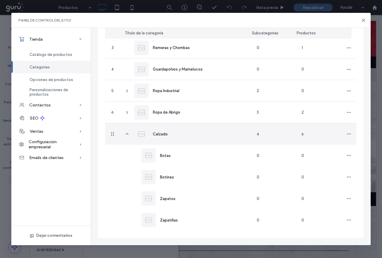
click at [172, 132] on div "Calzado" at bounding box center [153, 134] width 38 height 14
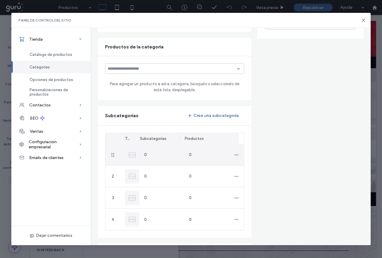
scroll to position [134, 0]
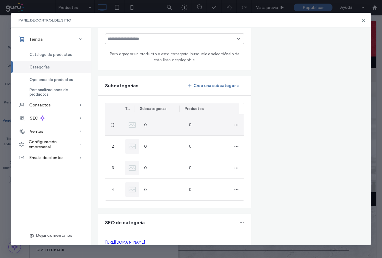
type input "*******"
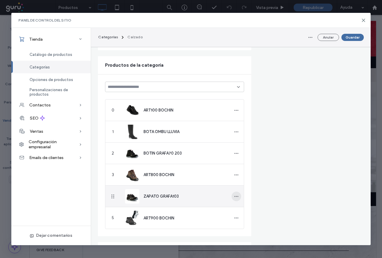
click at [234, 197] on icon "button" at bounding box center [236, 196] width 5 height 5
click at [161, 193] on div "ZAPATO GRAFA103" at bounding box center [182, 196] width 76 height 6
click at [151, 193] on div "ZAPATO GRAFA103" at bounding box center [182, 196] width 76 height 6
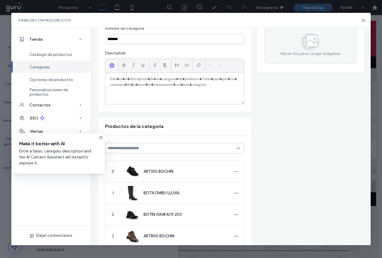
scroll to position [0, 0]
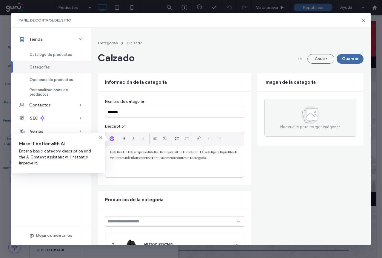
click at [56, 67] on div "Categorías" at bounding box center [50, 67] width 79 height 13
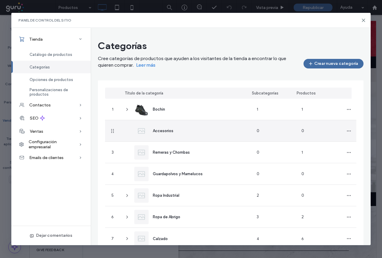
scroll to position [19, 0]
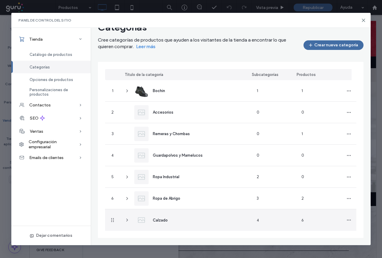
click at [128, 220] on use at bounding box center [127, 220] width 1 height 2
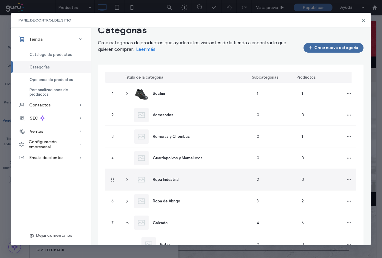
scroll to position [15, 0]
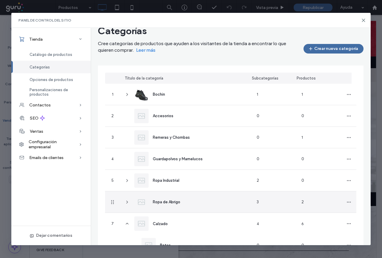
click at [126, 204] on span at bounding box center [127, 201] width 5 height 21
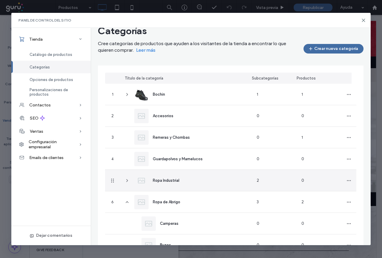
scroll to position [105, 0]
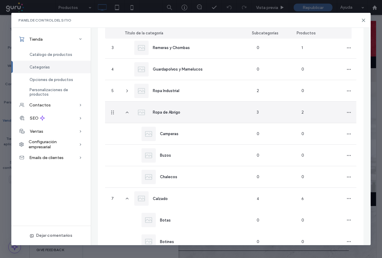
click at [167, 114] on span "Ropa de Abrigo" at bounding box center [166, 112] width 27 height 4
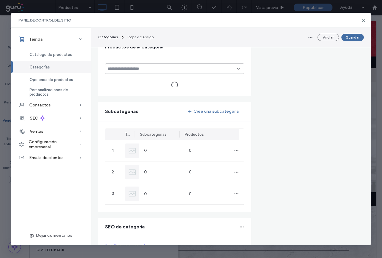
type input "**********"
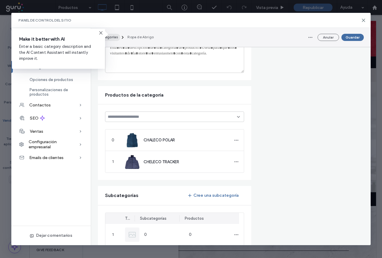
click at [113, 38] on span "Categorías" at bounding box center [108, 37] width 20 height 4
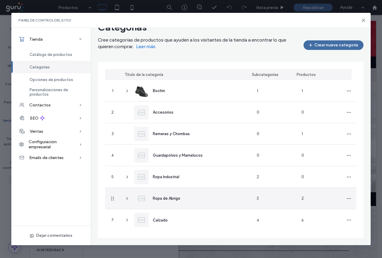
click at [128, 197] on icon at bounding box center [127, 198] width 5 height 5
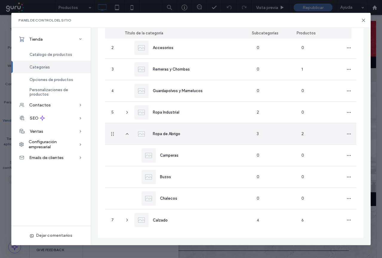
click at [172, 134] on span "Ropa de Abrigo" at bounding box center [166, 133] width 27 height 4
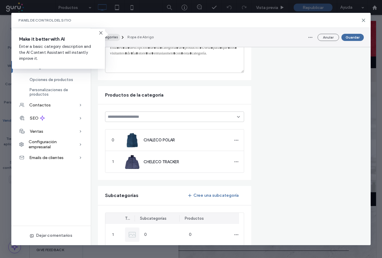
click at [112, 39] on span "Categorías" at bounding box center [108, 37] width 20 height 4
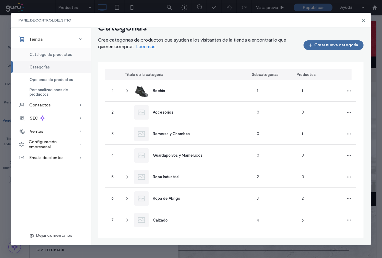
click at [52, 54] on span "Catálogo de productos" at bounding box center [51, 54] width 43 height 4
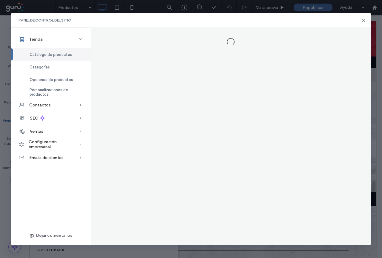
scroll to position [0, 0]
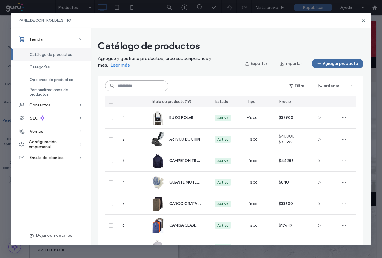
click at [140, 85] on input at bounding box center [136, 85] width 63 height 11
type input "*"
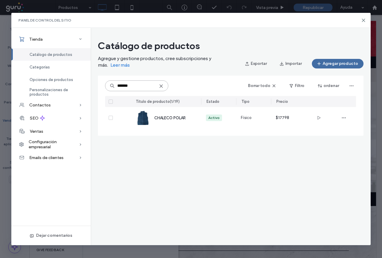
type input "*******"
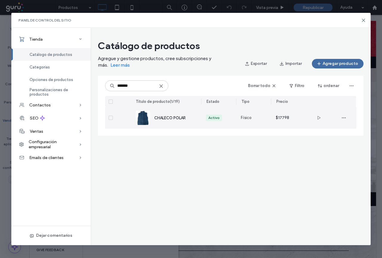
click at [164, 117] on span "CHALECO POLAR" at bounding box center [169, 118] width 31 height 4
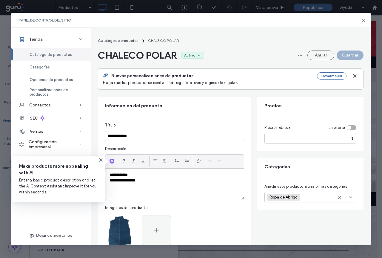
click at [340, 198] on icon at bounding box center [339, 197] width 5 height 5
click at [297, 195] on span "Seleccionar categorías" at bounding box center [288, 197] width 43 height 6
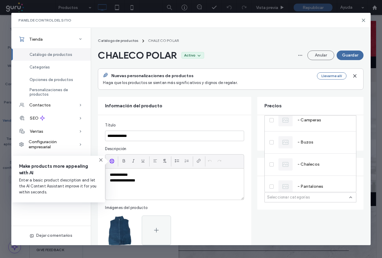
scroll to position [237, 0]
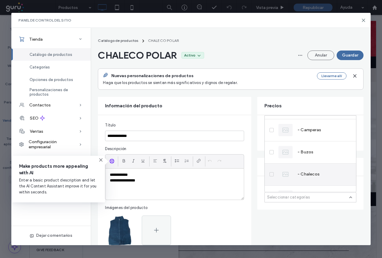
click at [271, 174] on icon at bounding box center [272, 174] width 2 height 2
click at [283, 85] on div "Nuevas personalizaciones de productos Haga que los productos se sientan más sig…" at bounding box center [207, 78] width 209 height 13
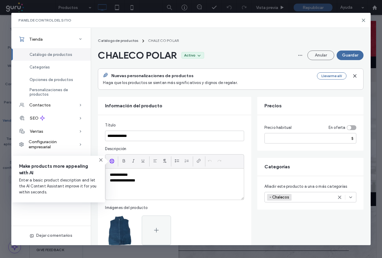
click at [350, 55] on button "Guardar" at bounding box center [350, 55] width 27 height 10
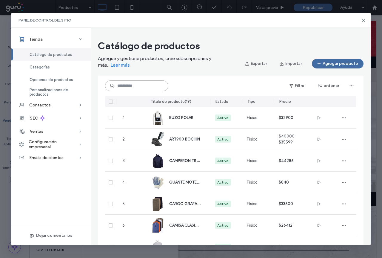
click at [133, 85] on input at bounding box center [136, 85] width 63 height 11
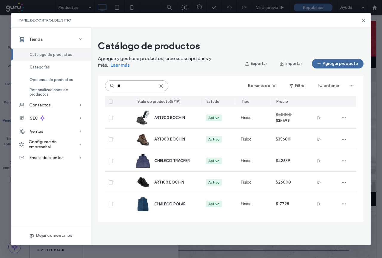
type input "**"
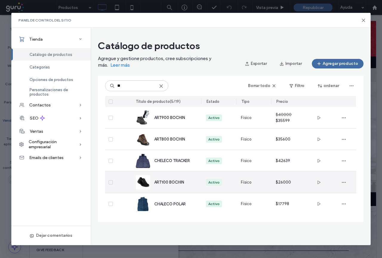
click at [171, 160] on span "CHELECO TRACKER" at bounding box center [172, 160] width 36 height 4
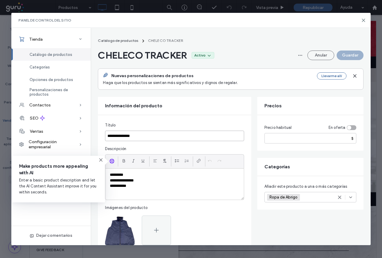
click at [116, 135] on input "**********" at bounding box center [174, 136] width 139 height 10
type input "**********"
click at [339, 198] on use at bounding box center [339, 197] width 3 height 3
click at [317, 197] on div "Seleccionar categorías" at bounding box center [311, 197] width 92 height 10
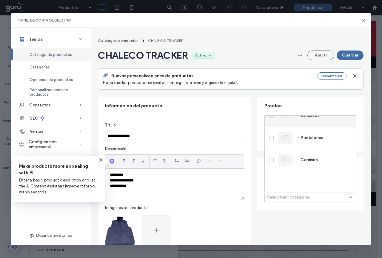
scroll to position [236, 0]
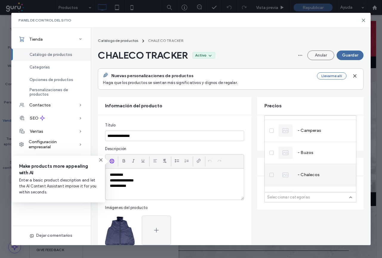
click at [272, 174] on span at bounding box center [272, 175] width 4 height 4
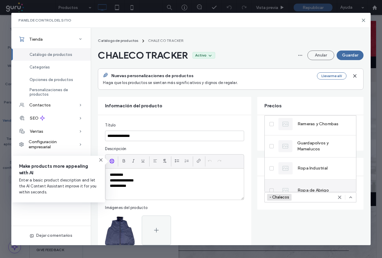
scroll to position [59, 0]
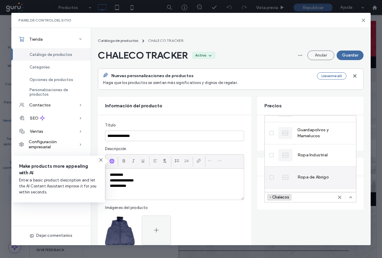
click at [274, 176] on label "Ropa de Abrigo" at bounding box center [299, 177] width 59 height 14
click at [350, 57] on button "Guardar" at bounding box center [350, 55] width 27 height 10
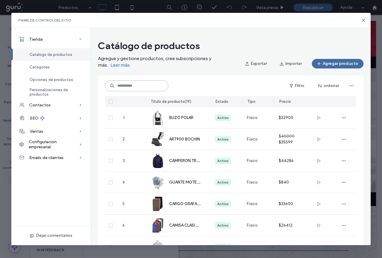
click at [134, 87] on input at bounding box center [136, 85] width 63 height 11
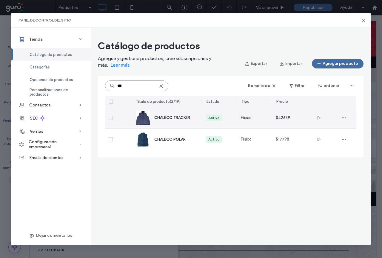
type input "***"
click at [173, 121] on div "CHALECO TRACKER" at bounding box center [172, 117] width 37 height 6
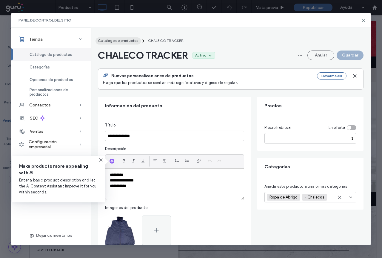
click at [124, 40] on span "Catálogo de productos" at bounding box center [118, 40] width 40 height 4
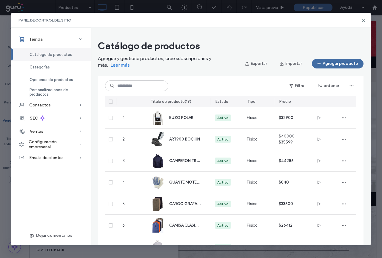
click at [134, 91] on div "Filtro ordenar" at bounding box center [230, 86] width 251 height 20
click at [132, 87] on input at bounding box center [136, 85] width 63 height 11
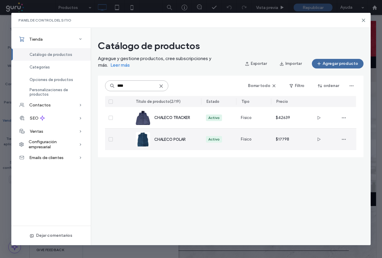
type input "****"
click at [171, 140] on span "CHALECO POLAR" at bounding box center [169, 139] width 31 height 4
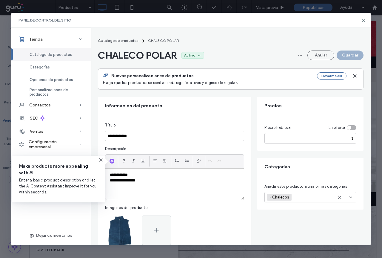
click at [299, 197] on div "- Chalecos +0 - Chalecos +0" at bounding box center [303, 197] width 72 height 10
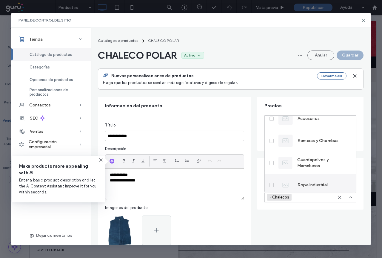
scroll to position [59, 0]
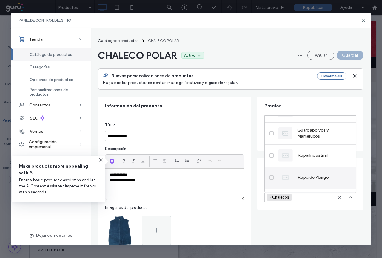
click at [274, 178] on span at bounding box center [272, 177] width 4 height 4
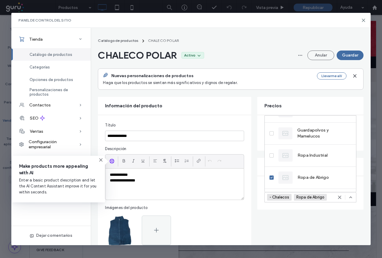
drag, startPoint x: 346, startPoint y: 56, endPoint x: 340, endPoint y: 58, distance: 6.2
click at [346, 56] on button "Guardar" at bounding box center [350, 55] width 27 height 10
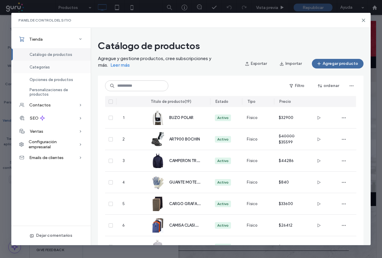
click at [50, 69] on div "Categorías" at bounding box center [50, 67] width 79 height 13
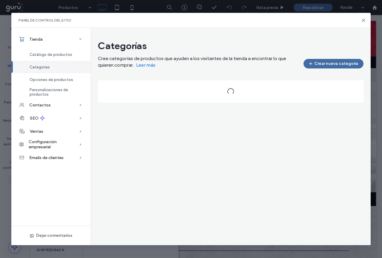
click at [42, 67] on span "Categorías" at bounding box center [40, 67] width 20 height 4
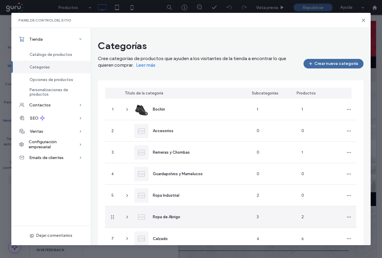
scroll to position [19, 0]
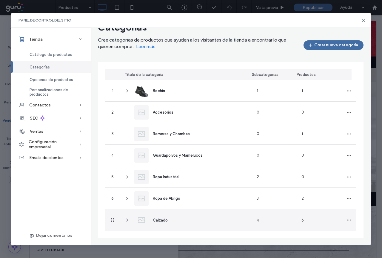
click at [128, 221] on icon at bounding box center [127, 219] width 5 height 5
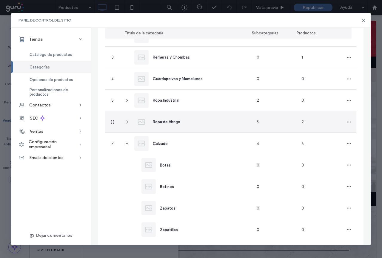
scroll to position [105, 0]
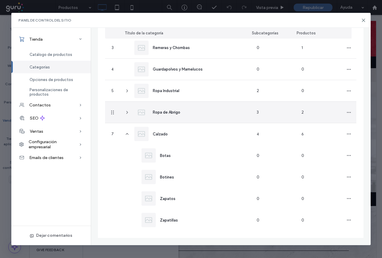
click at [128, 114] on icon at bounding box center [127, 112] width 5 height 5
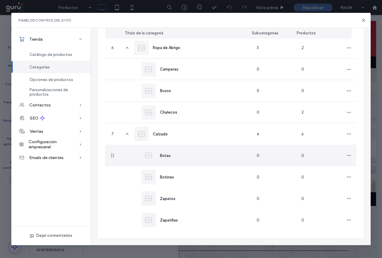
scroll to position [139, 0]
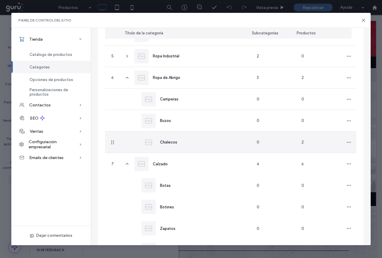
click at [167, 143] on span "Chalecos" at bounding box center [168, 142] width 17 height 4
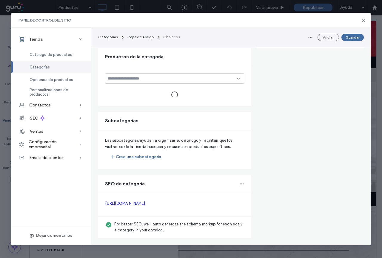
type input "********"
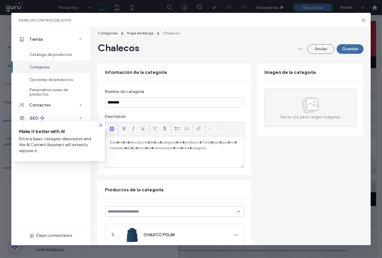
scroll to position [0, 0]
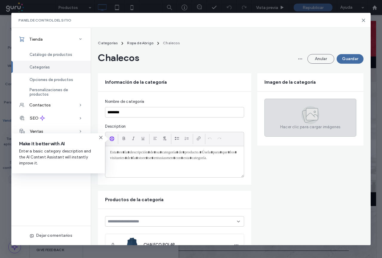
click at [302, 117] on icon at bounding box center [311, 115] width 18 height 18
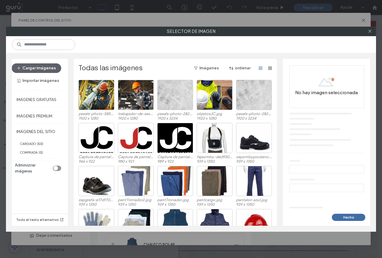
scroll to position [179, 0]
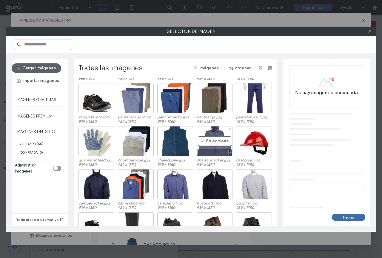
click at [215, 143] on div "Seleccione" at bounding box center [215, 141] width 36 height 30
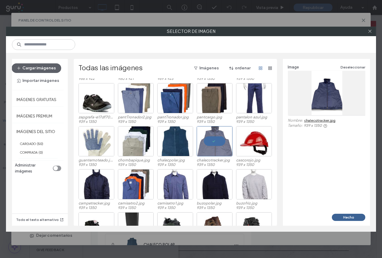
click at [350, 220] on button "Hecho" at bounding box center [348, 217] width 33 height 7
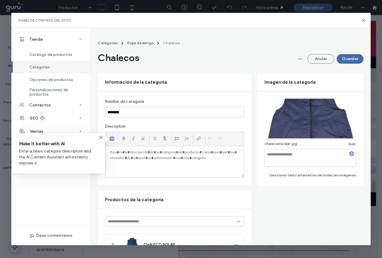
click at [349, 217] on form "Información de la categoría Nombre de categoría ******** Description Imagen de …" at bounding box center [231, 250] width 266 height 354
click at [351, 61] on button "Guardar" at bounding box center [350, 59] width 27 height 10
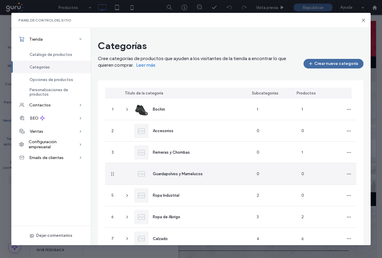
scroll to position [19, 0]
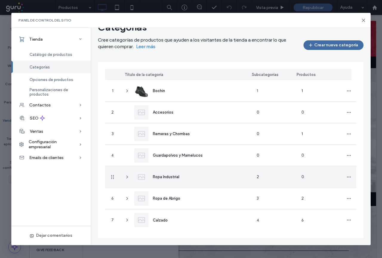
click at [126, 178] on icon at bounding box center [127, 176] width 5 height 5
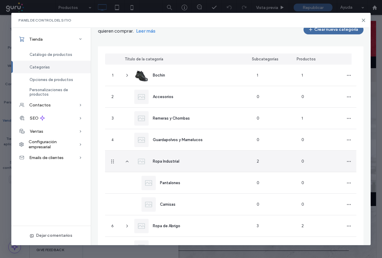
scroll to position [62, 0]
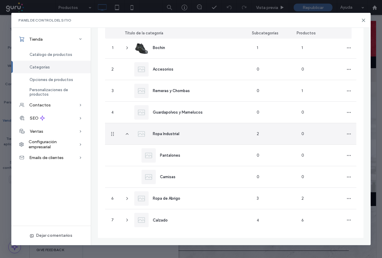
click at [126, 134] on icon at bounding box center [127, 133] width 5 height 5
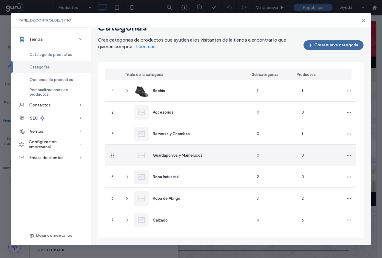
scroll to position [19, 0]
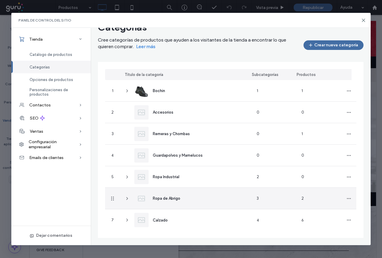
click at [127, 199] on use at bounding box center [127, 198] width 1 height 2
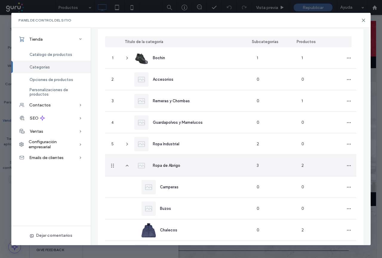
scroll to position [0, 0]
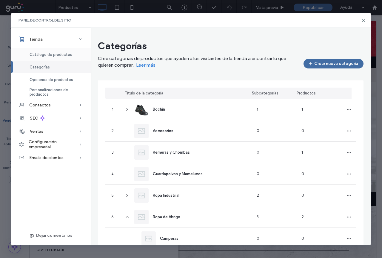
click at [48, 53] on span "Catálogo de productos" at bounding box center [51, 54] width 43 height 4
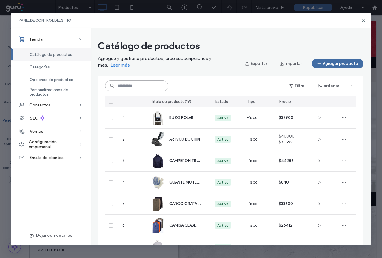
click at [138, 84] on input at bounding box center [136, 85] width 63 height 11
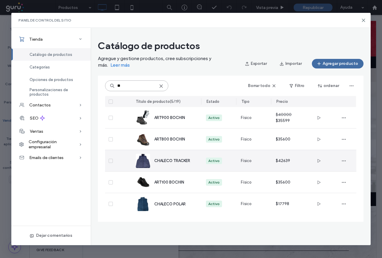
type input "**"
click at [185, 159] on span "CHALECO TRACKER" at bounding box center [172, 160] width 36 height 4
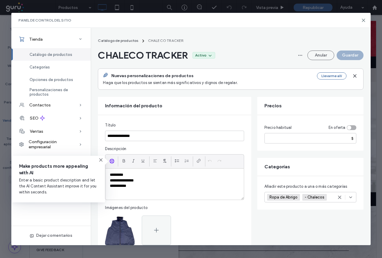
click at [292, 195] on span "Ropa de Abrigo" at bounding box center [284, 197] width 29 height 5
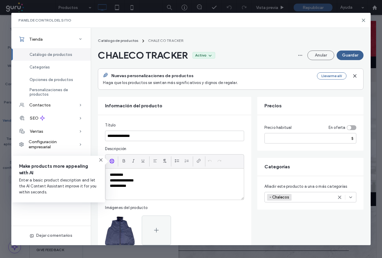
click at [349, 55] on button "Guardar" at bounding box center [350, 55] width 27 height 10
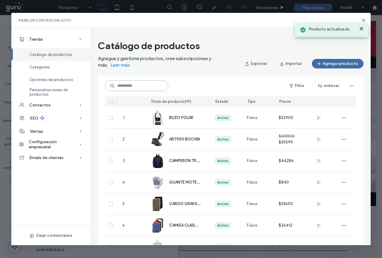
click at [145, 86] on input at bounding box center [136, 85] width 63 height 11
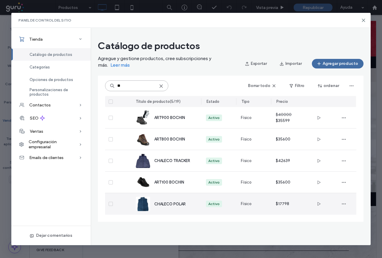
type input "**"
click at [180, 202] on span "CHALECO POLAR" at bounding box center [169, 204] width 31 height 4
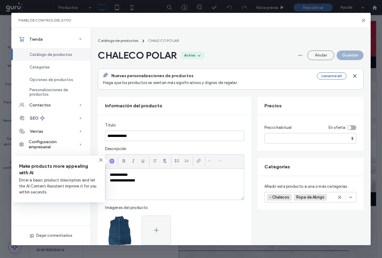
click at [307, 195] on span "Ropa de Abrigo" at bounding box center [311, 197] width 29 height 5
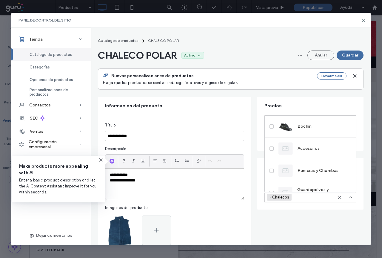
click at [306, 208] on div "Añadir este producto a una o más categorías - Chalecos +0 - Chalecos +0" at bounding box center [310, 192] width 106 height 33
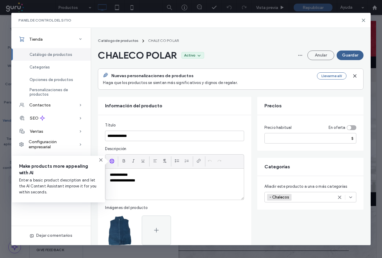
click at [352, 54] on button "Guardar" at bounding box center [350, 55] width 27 height 10
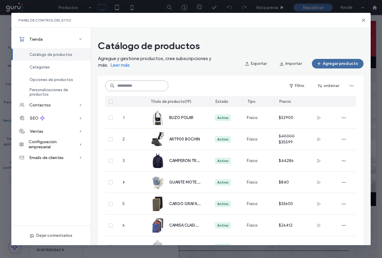
click at [146, 87] on input at bounding box center [136, 85] width 63 height 11
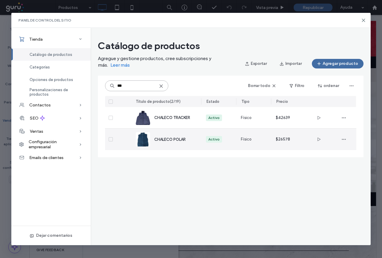
type input "***"
click at [179, 141] on span "CHALECO POLAR" at bounding box center [169, 139] width 31 height 4
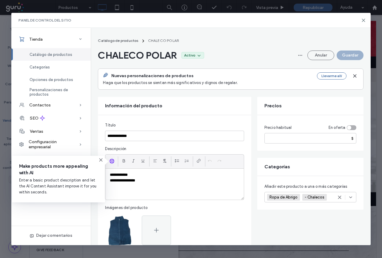
click at [283, 195] on span "Ropa de Abrigo" at bounding box center [284, 197] width 29 height 5
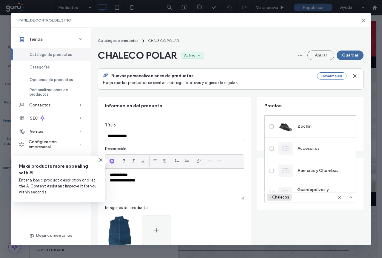
click at [285, 99] on div "Precios" at bounding box center [310, 106] width 106 height 18
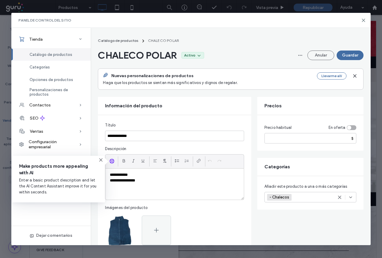
click at [346, 57] on button "Guardar" at bounding box center [350, 55] width 27 height 10
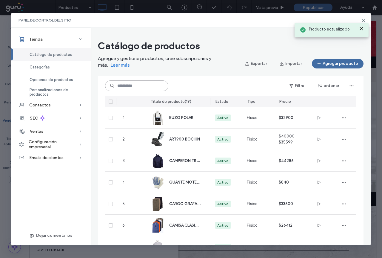
click at [137, 87] on input at bounding box center [136, 85] width 63 height 11
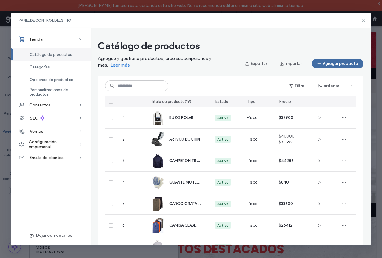
click at [364, 20] on icon at bounding box center [363, 20] width 5 height 5
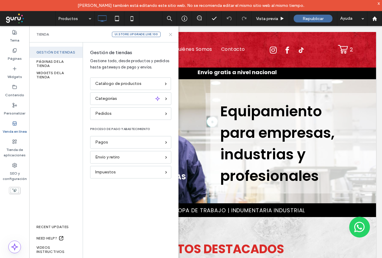
click at [168, 34] on div "Tienda ui.store.upgrade.live.100" at bounding box center [103, 34] width 135 height 5
click at [171, 35] on use at bounding box center [170, 34] width 3 height 3
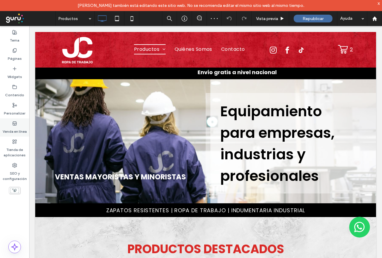
click at [11, 129] on label "Venda en línea" at bounding box center [15, 130] width 24 height 8
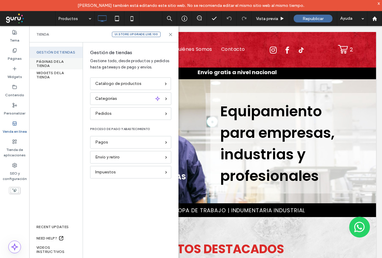
click at [49, 61] on div "PÁGINAS DE LA TIENDA" at bounding box center [55, 63] width 53 height 11
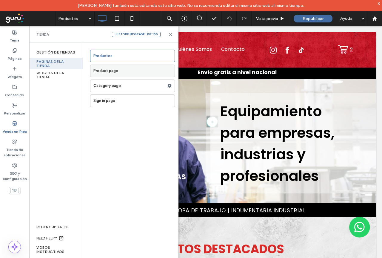
click at [105, 70] on label "Product page" at bounding box center [133, 71] width 81 height 12
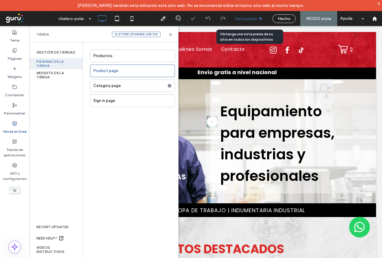
click at [249, 21] on span "Vista previa" at bounding box center [246, 18] width 22 height 5
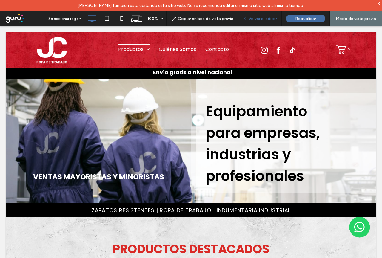
click at [264, 18] on span "Volver al editor" at bounding box center [263, 18] width 28 height 5
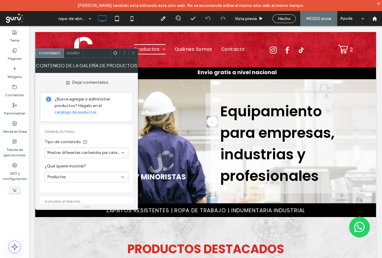
click at [104, 151] on span "Mostrar diferentes contenidos por categoría" at bounding box center [84, 153] width 74 height 6
click at [104, 175] on span "Mostrar el mismo contenido en cada página" at bounding box center [85, 174] width 76 height 6
click at [103, 175] on div "Todos los productos" at bounding box center [84, 177] width 74 height 6
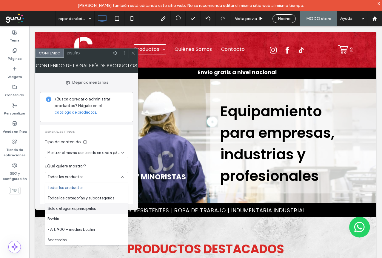
click at [91, 208] on span "Solo categorías principales" at bounding box center [71, 208] width 48 height 6
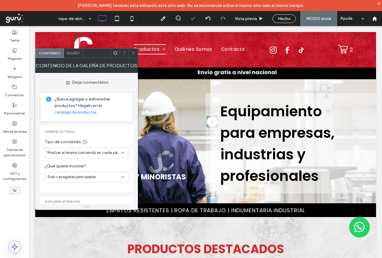
click at [134, 52] on icon at bounding box center [133, 53] width 4 height 4
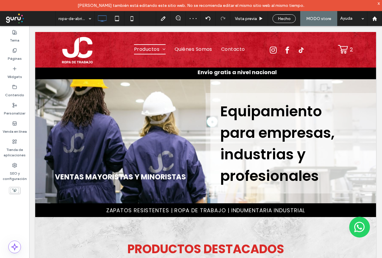
click at [281, 19] on span "Hecho" at bounding box center [284, 18] width 13 height 5
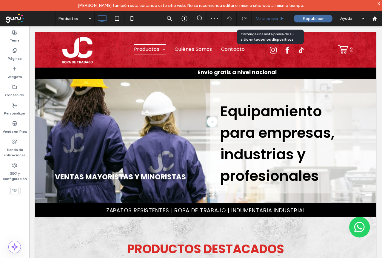
click at [265, 20] on span "Vista previa" at bounding box center [267, 18] width 22 height 5
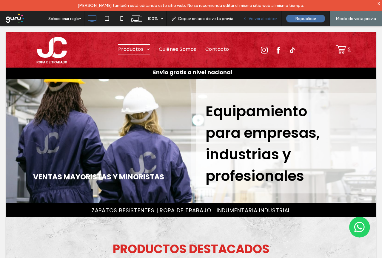
click at [260, 20] on span "Volver al editor" at bounding box center [263, 18] width 28 height 5
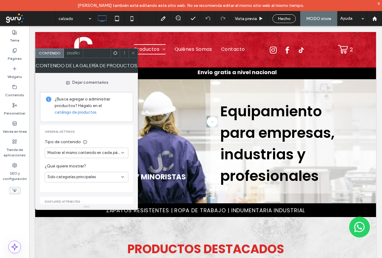
click at [78, 151] on span "Mostrar el mismo contenido en cada página" at bounding box center [84, 153] width 74 height 6
click at [82, 165] on span "Mostrar diferentes contenidos por categoría" at bounding box center [85, 163] width 76 height 6
click at [94, 176] on div "Productos" at bounding box center [84, 177] width 74 height 6
click at [85, 198] on div "Subcategorías" at bounding box center [86, 198] width 83 height 10
click at [133, 56] on span at bounding box center [133, 53] width 4 height 9
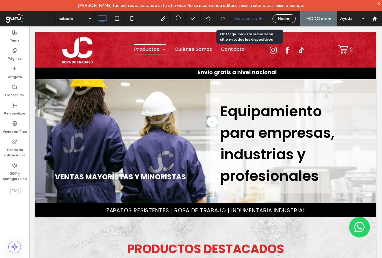
click at [245, 19] on span "Vista previa" at bounding box center [246, 18] width 22 height 5
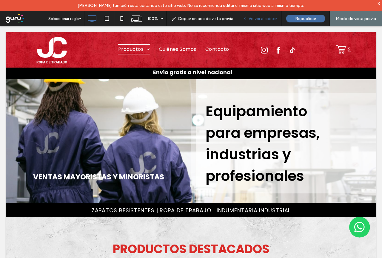
click at [256, 20] on span "Volver al editor" at bounding box center [263, 18] width 28 height 5
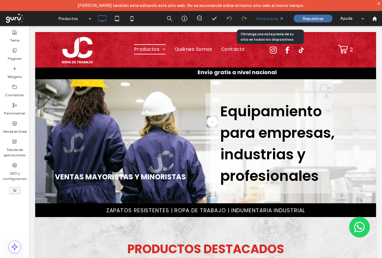
click at [261, 20] on span "Vista previa" at bounding box center [267, 18] width 22 height 5
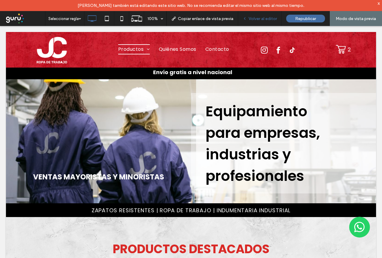
click at [256, 16] on div "Volver al editor" at bounding box center [260, 18] width 44 height 15
click at [259, 20] on span "Volver al editor" at bounding box center [263, 18] width 28 height 5
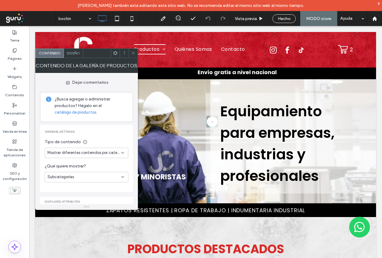
click at [73, 56] on div "Diseño" at bounding box center [73, 53] width 19 height 9
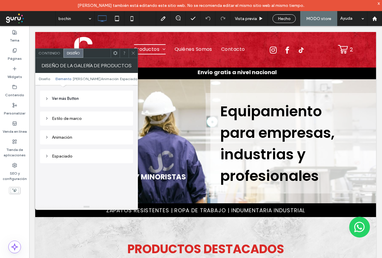
scroll to position [269, 0]
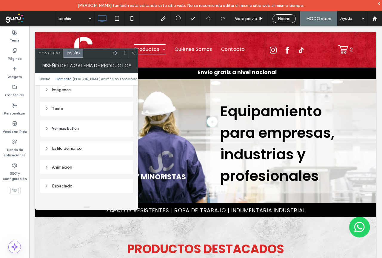
click at [62, 90] on div "Imágenes" at bounding box center [87, 89] width 84 height 5
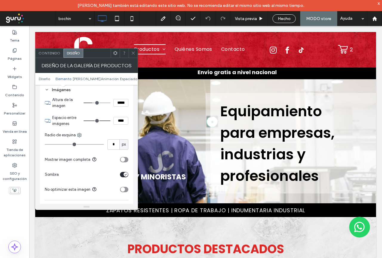
click at [125, 160] on div "toggle" at bounding box center [124, 159] width 8 height 5
click at [134, 55] on icon at bounding box center [133, 53] width 4 height 4
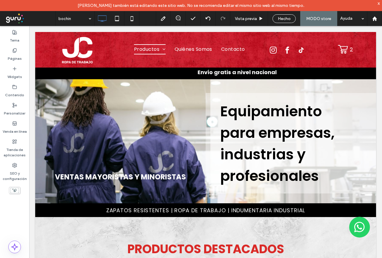
click at [283, 17] on span "Hecho" at bounding box center [284, 18] width 13 height 5
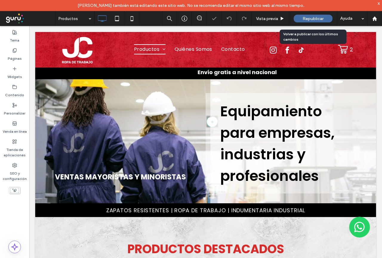
click at [317, 21] on span "Republicar" at bounding box center [313, 18] width 21 height 5
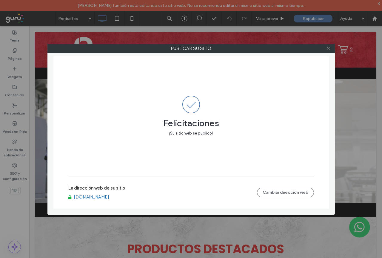
click at [329, 50] on icon at bounding box center [328, 48] width 4 height 4
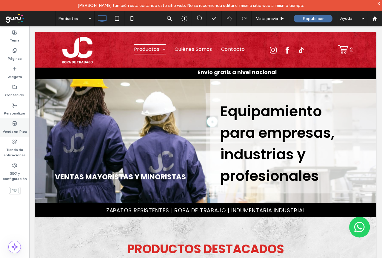
click at [12, 124] on icon at bounding box center [14, 123] width 5 height 5
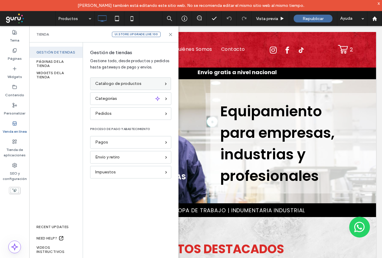
click at [113, 86] on span "Catálogo de productos" at bounding box center [118, 83] width 46 height 7
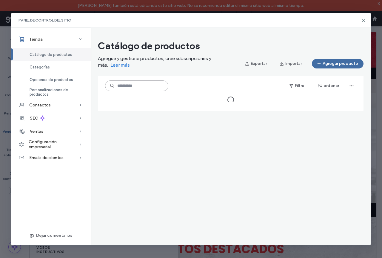
click at [140, 86] on input at bounding box center [136, 85] width 63 height 11
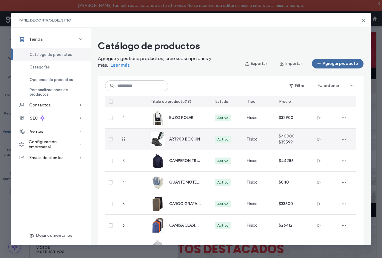
click at [183, 140] on span "ART900 BOCHIN" at bounding box center [184, 139] width 31 height 4
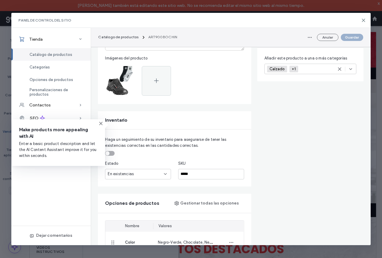
scroll to position [30, 0]
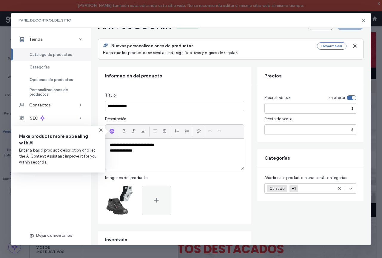
click at [314, 186] on div "Calzado - Art. 900 + medias bochin +1 Calzado +1" at bounding box center [303, 188] width 72 height 10
click at [275, 188] on span "Calzado" at bounding box center [278, 188] width 16 height 5
click at [329, 189] on div "- Art. 900 + medias bochin +0 - Art. 900 + medias bochin +0" at bounding box center [303, 188] width 72 height 10
click at [323, 187] on div "- Art. 900 + medias bochin +0 - Art. 900 + medias bochin +0" at bounding box center [303, 188] width 72 height 10
click at [322, 188] on div "- Art. 900 + medias bochin +0 - Art. 900 + medias bochin +0" at bounding box center [303, 188] width 72 height 10
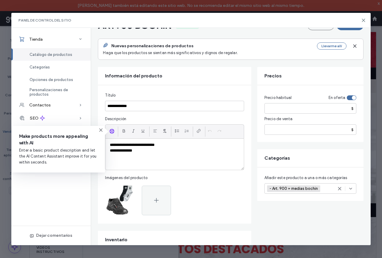
click at [352, 189] on icon at bounding box center [351, 188] width 5 height 5
click at [349, 188] on icon at bounding box center [351, 188] width 5 height 5
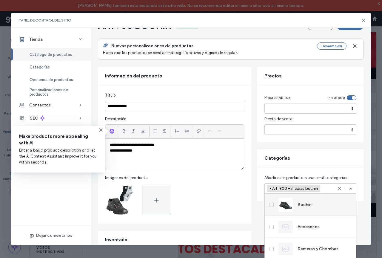
click at [272, 205] on icon at bounding box center [272, 205] width 2 height 2
click at [310, 154] on div "Categorías" at bounding box center [310, 158] width 106 height 18
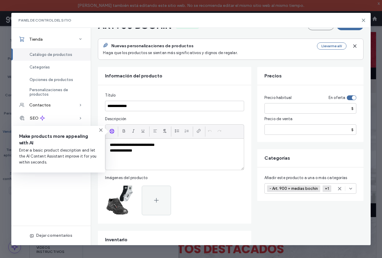
click at [346, 29] on button "Guardar" at bounding box center [350, 26] width 27 height 10
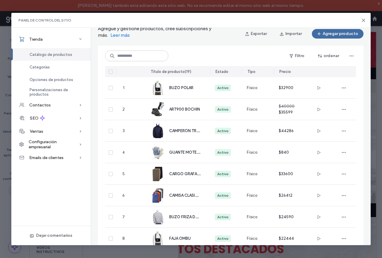
click at [364, 21] on icon at bounding box center [363, 20] width 5 height 5
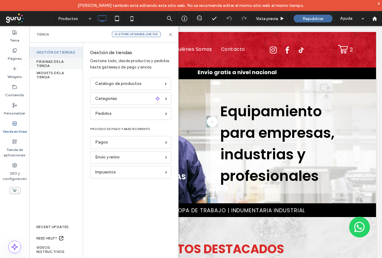
click at [43, 62] on div "PÁGINAS DE LA TIENDA" at bounding box center [55, 63] width 53 height 11
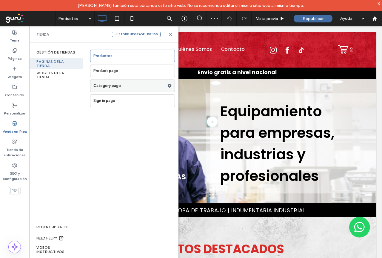
click at [110, 88] on label "Category page" at bounding box center [130, 86] width 74 height 12
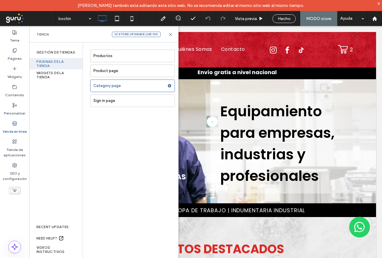
click at [171, 34] on div at bounding box center [191, 129] width 382 height 258
click at [170, 36] on div at bounding box center [191, 129] width 382 height 258
click at [172, 33] on use at bounding box center [170, 34] width 3 height 3
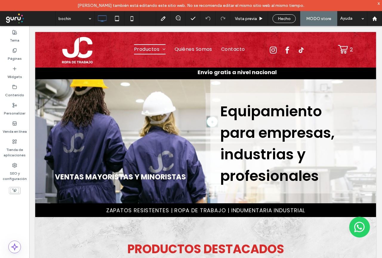
click at [366, 53] on icon at bounding box center [366, 53] width 4 height 4
click at [366, 55] on icon at bounding box center [366, 53] width 4 height 4
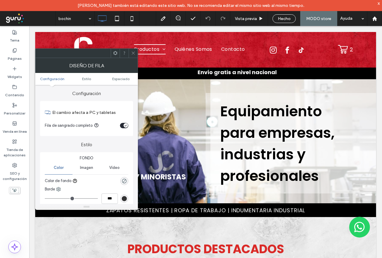
click at [134, 56] on span at bounding box center [133, 53] width 4 height 9
click at [134, 53] on icon at bounding box center [133, 53] width 4 height 4
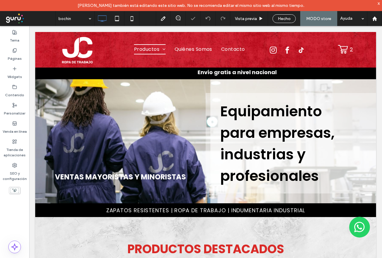
click at [283, 20] on span "Hecho" at bounding box center [284, 18] width 13 height 5
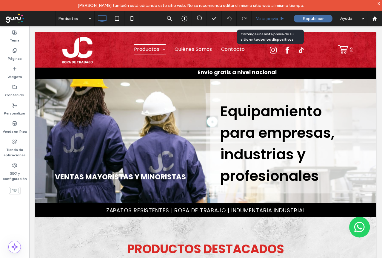
click at [265, 21] on span "Vista previa" at bounding box center [267, 18] width 22 height 5
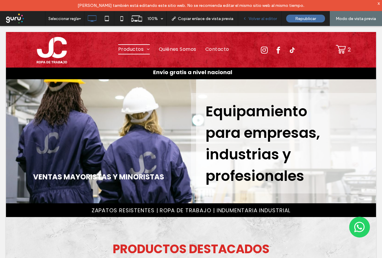
click at [261, 19] on span "Volver al editor" at bounding box center [263, 18] width 28 height 5
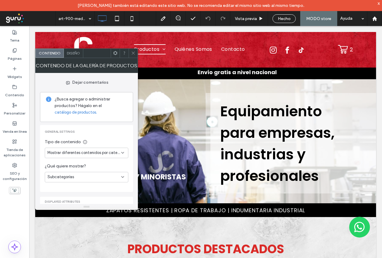
click at [108, 178] on div "Subcategorías" at bounding box center [84, 177] width 74 height 6
click at [124, 168] on span "¿Qué quiere mostrar?" at bounding box center [87, 166] width 84 height 7
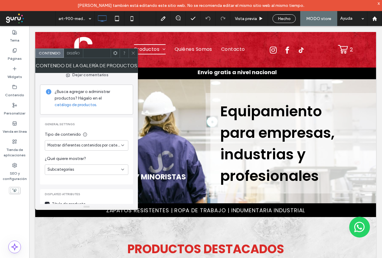
scroll to position [14, 0]
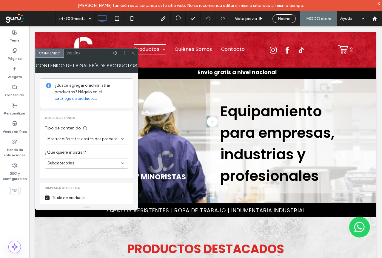
click at [105, 138] on span "Mostrar diferentes contenidos por categoría" at bounding box center [84, 139] width 74 height 6
click at [133, 55] on icon at bounding box center [133, 53] width 4 height 4
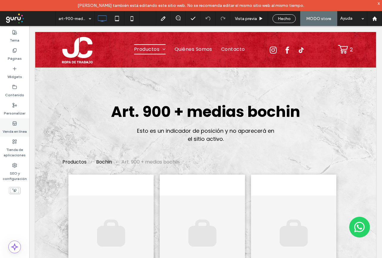
scroll to position [90, 0]
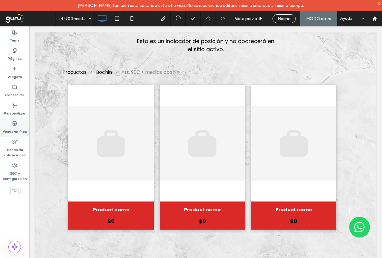
click at [15, 128] on label "Venda en línea" at bounding box center [15, 130] width 24 height 8
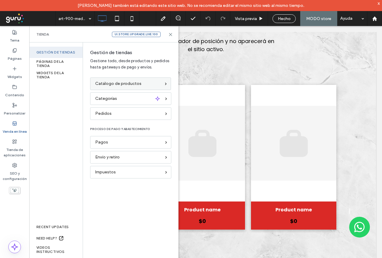
click at [130, 84] on span "Catálogo de productos" at bounding box center [118, 83] width 46 height 7
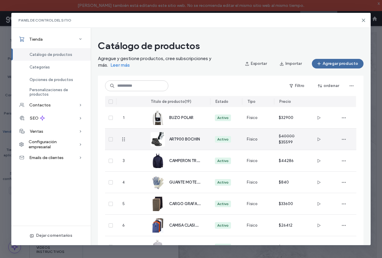
click at [186, 138] on span "ART900 BOCHIN" at bounding box center [184, 139] width 31 height 4
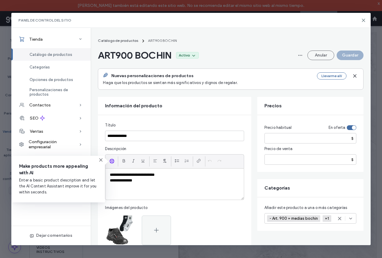
click at [309, 217] on span "- Art. 900 + medias bochin" at bounding box center [295, 218] width 50 height 5
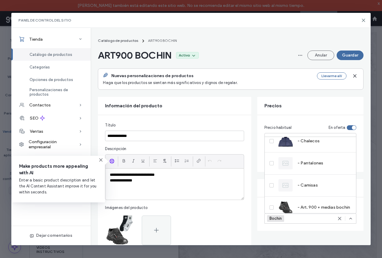
scroll to position [296, 0]
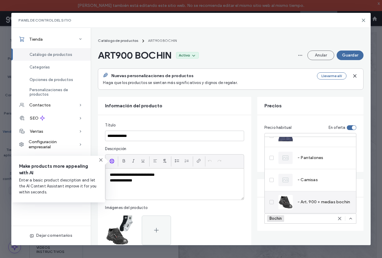
click at [273, 202] on icon at bounding box center [272, 202] width 2 height 2
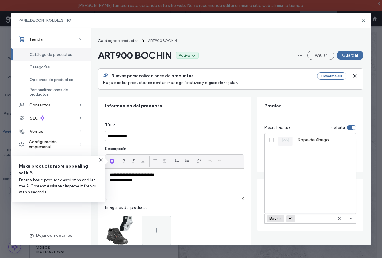
scroll to position [0, 0]
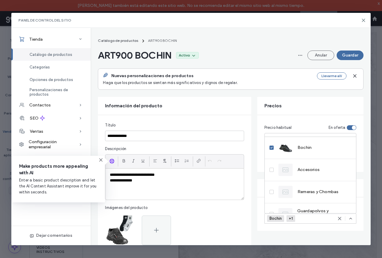
click at [351, 53] on button "Guardar" at bounding box center [350, 55] width 27 height 10
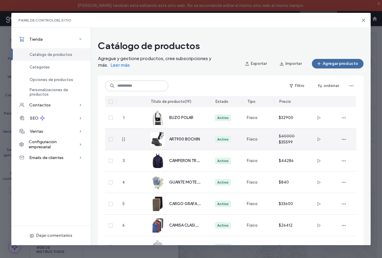
click at [181, 137] on span "ART900 BOCHIN" at bounding box center [184, 139] width 31 height 4
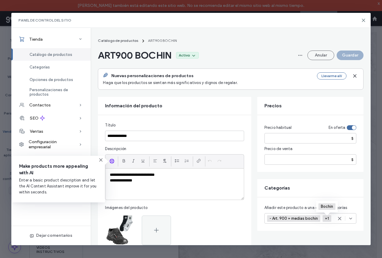
click at [325, 220] on span "+1" at bounding box center [327, 218] width 5 height 5
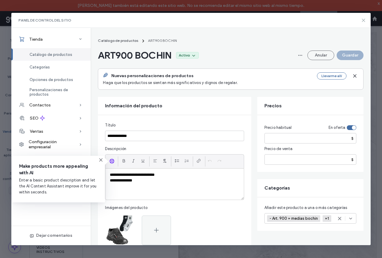
click at [364, 21] on use at bounding box center [363, 20] width 3 height 3
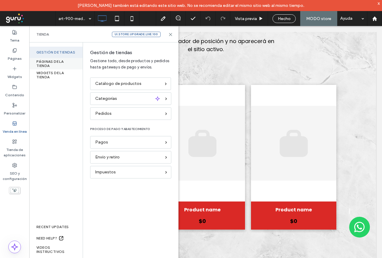
click at [57, 64] on div "PÁGINAS DE LA TIENDA" at bounding box center [55, 63] width 53 height 11
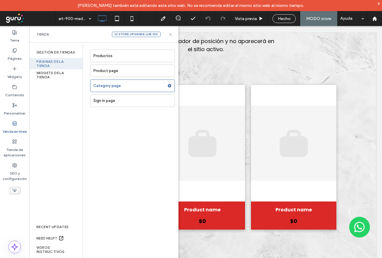
click at [170, 34] on icon at bounding box center [170, 34] width 4 height 4
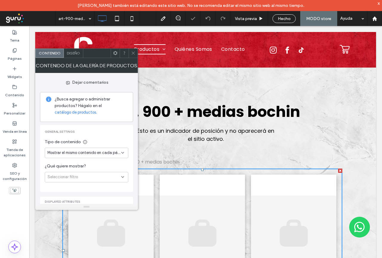
click at [111, 149] on div "Mostrar el mismo contenido en cada página" at bounding box center [87, 153] width 84 height 10
click at [118, 153] on span "Mostrar el mismo contenido en cada página" at bounding box center [84, 153] width 74 height 6
click at [122, 154] on icon at bounding box center [122, 152] width 5 height 5
click at [107, 172] on span "Mostrar el mismo contenido en cada página" at bounding box center [85, 174] width 76 height 6
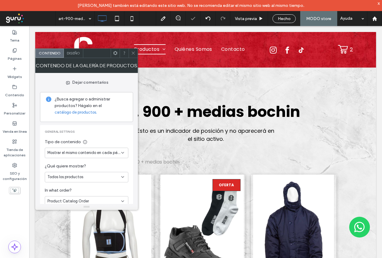
click at [115, 177] on div "Todos los productos" at bounding box center [84, 177] width 74 height 6
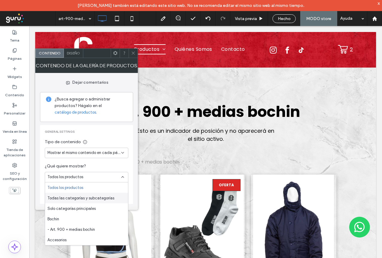
click at [99, 199] on span "Todas las categorías y subcategorías" at bounding box center [80, 198] width 67 height 6
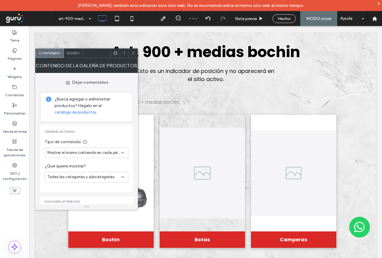
scroll to position [30, 0]
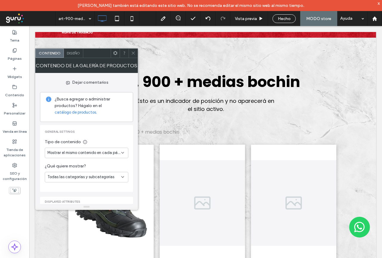
click at [122, 151] on icon at bounding box center [122, 152] width 5 height 5
click at [109, 163] on span "Mostrar diferentes contenidos por categoría" at bounding box center [85, 163] width 76 height 6
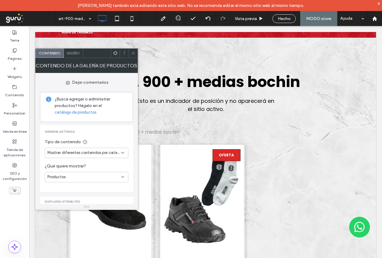
click at [133, 55] on icon at bounding box center [133, 53] width 4 height 4
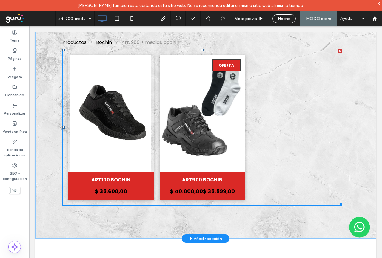
scroll to position [0, 0]
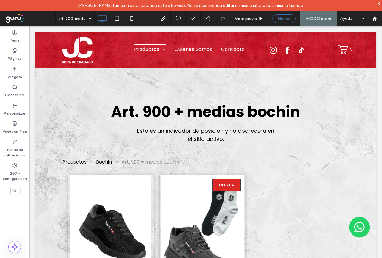
click at [289, 22] on div "Hecho" at bounding box center [284, 18] width 23 height 9
click at [282, 20] on span "Hecho" at bounding box center [284, 18] width 13 height 5
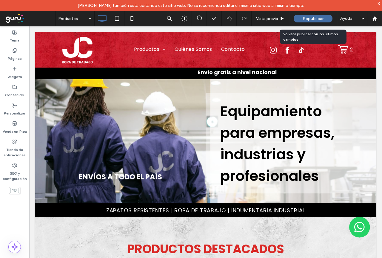
drag, startPoint x: 313, startPoint y: 18, endPoint x: 261, endPoint y: 3, distance: 54.1
click at [313, 18] on span "Republicar" at bounding box center [313, 18] width 21 height 5
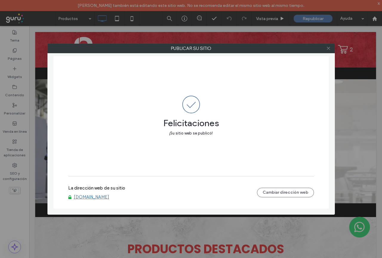
click at [327, 48] on icon at bounding box center [328, 48] width 4 height 4
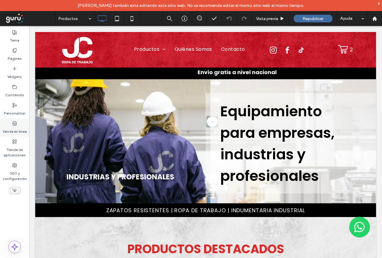
click at [14, 129] on label "Venda en línea" at bounding box center [15, 130] width 24 height 8
click at [14, 126] on label "Venda en línea" at bounding box center [15, 130] width 24 height 8
click at [17, 128] on label "Venda en línea" at bounding box center [15, 130] width 24 height 8
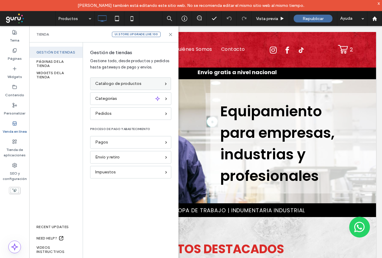
click at [13, 126] on label "Venda en línea" at bounding box center [15, 130] width 24 height 8
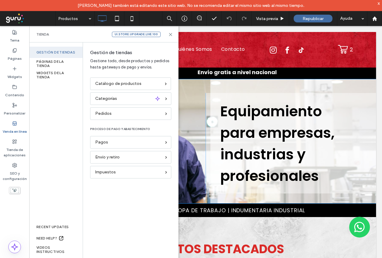
click at [108, 100] on div "ENVÍOS A TODO EL PAÍS VENTAS MAYORISTAS Y MINORISTAS EQUIPAMIENTOS PARA EMPRESA…" at bounding box center [120, 143] width 171 height 100
click at [108, 85] on div "ENVÍOS A TODO EL PAÍS VENTAS MAYORISTAS Y MINORISTAS EQUIPAMIENTOS PARA EMPRESA…" at bounding box center [205, 141] width 341 height 124
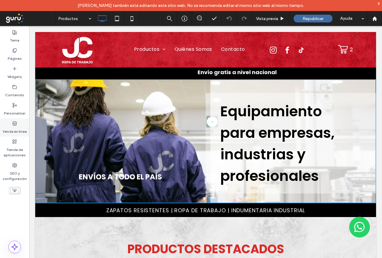
click at [17, 128] on label "Venda en línea" at bounding box center [15, 130] width 24 height 8
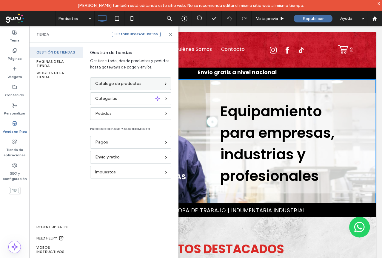
click at [121, 82] on span "Catálogo de productos" at bounding box center [118, 83] width 46 height 7
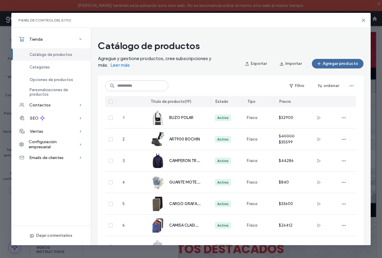
scroll to position [30, 0]
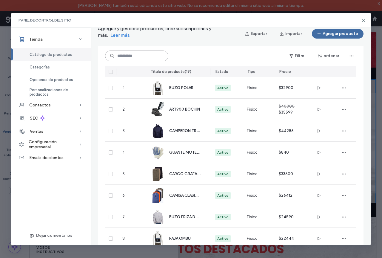
click at [131, 53] on input at bounding box center [136, 55] width 63 height 11
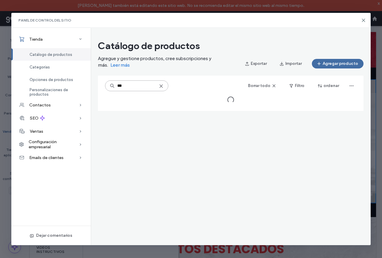
scroll to position [0, 0]
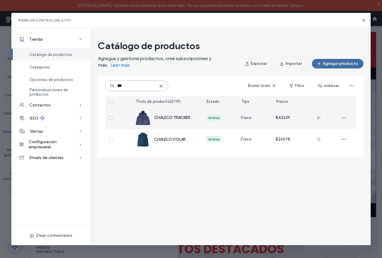
type input "***"
click at [178, 118] on span "CHALECO TRACKER" at bounding box center [172, 117] width 36 height 4
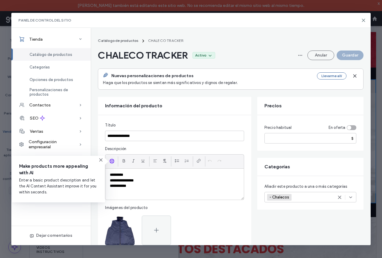
click at [318, 194] on div "- Chalecos +0 - Chalecos +0" at bounding box center [303, 197] width 72 height 10
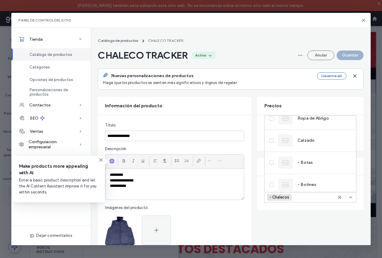
scroll to position [118, 0]
click at [314, 120] on div "Ropa de Abrigo" at bounding box center [304, 117] width 50 height 14
click at [349, 55] on button "Guardar" at bounding box center [350, 55] width 27 height 10
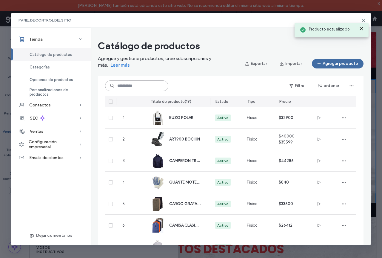
click at [140, 86] on input at bounding box center [136, 85] width 63 height 11
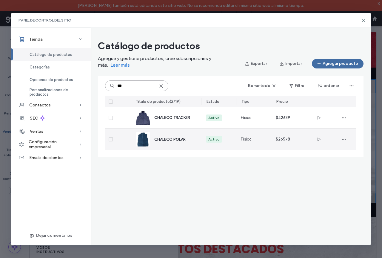
type input "***"
click at [182, 142] on div "CHALECO POLAR" at bounding box center [172, 139] width 37 height 6
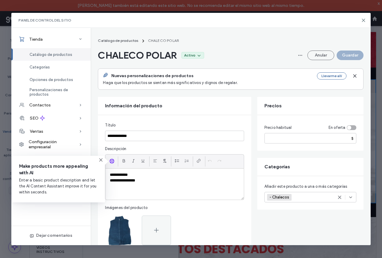
click at [306, 195] on div "- Chalecos +0 - Chalecos +0" at bounding box center [303, 197] width 72 height 10
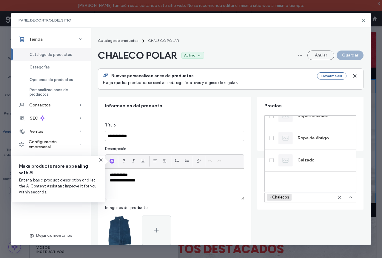
scroll to position [55, 0]
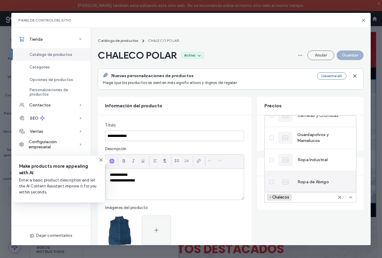
click at [271, 182] on icon at bounding box center [272, 182] width 2 height 2
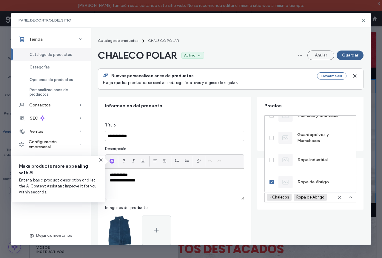
drag, startPoint x: 352, startPoint y: 48, endPoint x: 354, endPoint y: 53, distance: 5.3
click at [353, 49] on header "Catálogo de productos CHALECO POLAR CHALECO POLAR Activo Anular Guardar" at bounding box center [231, 49] width 266 height 24
click at [354, 54] on button "Guardar" at bounding box center [350, 55] width 27 height 10
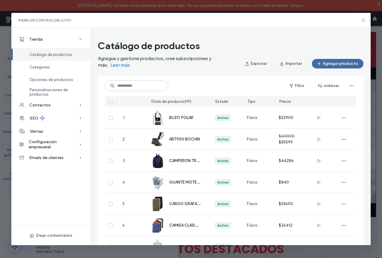
click at [364, 21] on use at bounding box center [363, 20] width 3 height 3
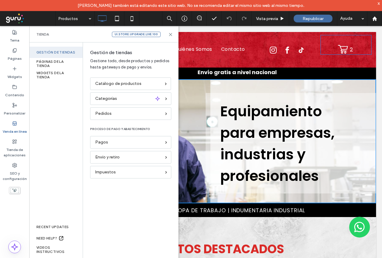
click at [170, 34] on icon at bounding box center [170, 34] width 4 height 4
click at [375, 19] on icon at bounding box center [374, 18] width 5 height 5
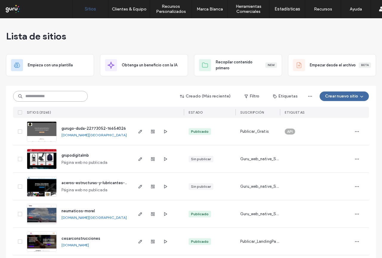
click at [76, 93] on input at bounding box center [50, 96] width 75 height 11
click at [67, 97] on input at bounding box center [50, 96] width 75 height 11
paste input "**********"
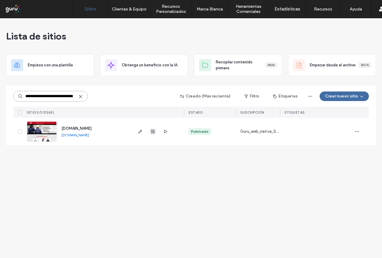
type input "**********"
click at [155, 134] on span "button" at bounding box center [152, 131] width 7 height 7
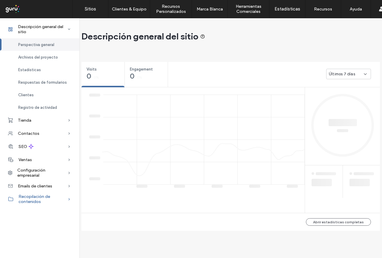
click at [36, 121] on div "Tienda" at bounding box center [39, 119] width 79 height 13
click at [37, 194] on span "Recopilación de contenidos" at bounding box center [43, 199] width 49 height 10
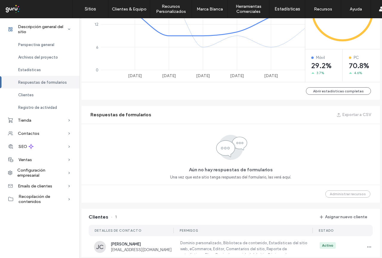
scroll to position [448, 0]
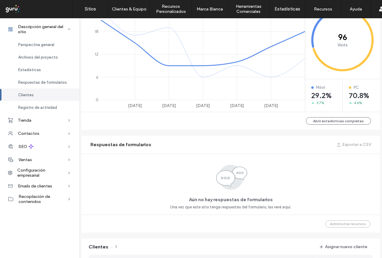
scroll to position [119, 0]
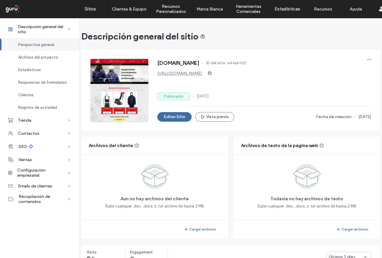
click at [46, 119] on div "Tienda" at bounding box center [39, 119] width 79 height 13
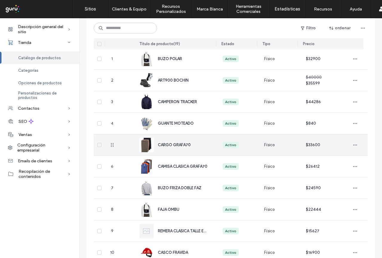
scroll to position [203, 0]
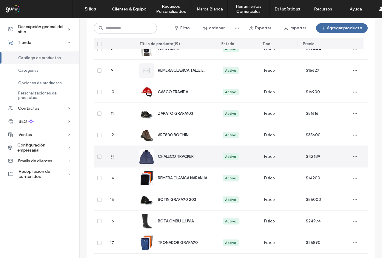
click at [179, 157] on span "CHALECO TRACKER" at bounding box center [176, 156] width 36 height 4
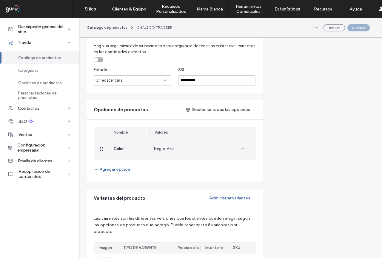
scroll to position [239, 0]
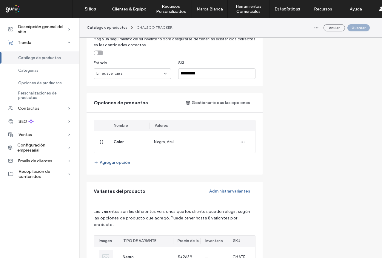
click at [108, 163] on button "Agregar opción" at bounding box center [112, 163] width 36 height 10
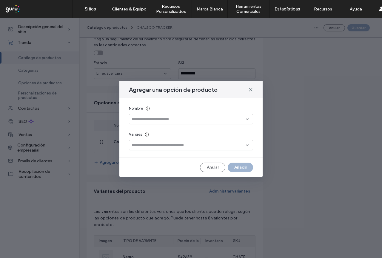
click at [147, 121] on input at bounding box center [189, 119] width 114 height 5
click at [148, 129] on div "Talle" at bounding box center [191, 129] width 124 height 10
click at [159, 143] on input at bounding box center [189, 145] width 114 height 5
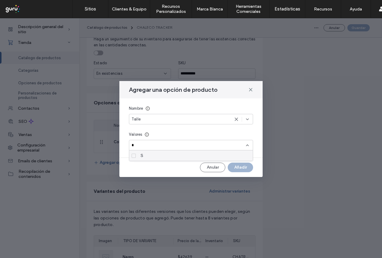
type input "*"
click at [134, 154] on span at bounding box center [134, 156] width 4 height 4
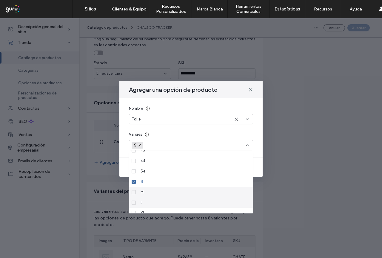
drag, startPoint x: 135, startPoint y: 193, endPoint x: 136, endPoint y: 202, distance: 9.0
click at [135, 193] on span at bounding box center [134, 192] width 4 height 4
click at [135, 202] on icon at bounding box center [134, 203] width 2 height 2
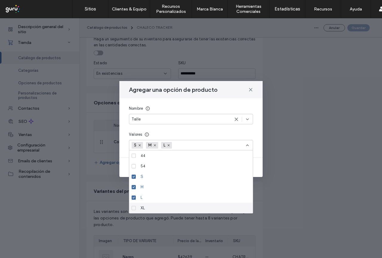
click at [134, 207] on icon at bounding box center [134, 208] width 2 height 2
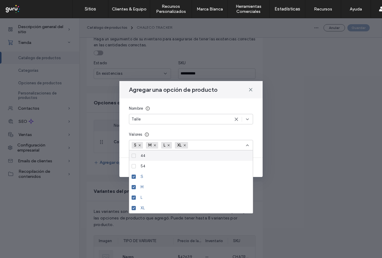
click at [183, 129] on div "Nombre Talle Valores S M L XL" at bounding box center [190, 127] width 143 height 59
click at [217, 145] on input at bounding box center [211, 145] width 41 height 9
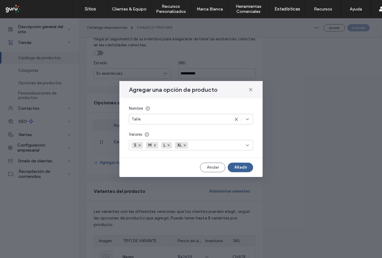
click at [243, 166] on button "Añadir" at bounding box center [240, 167] width 25 height 10
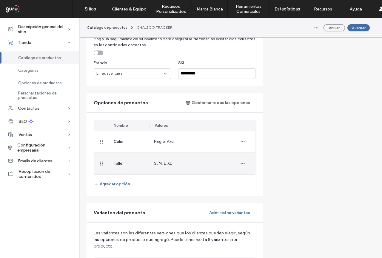
click at [121, 166] on div "Talle" at bounding box center [129, 164] width 40 height 22
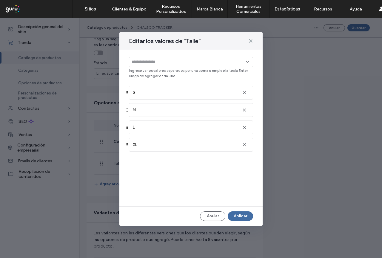
click at [146, 59] on div at bounding box center [191, 62] width 124 height 10
click at [148, 61] on input at bounding box center [189, 61] width 114 height 5
type input "***"
click at [163, 72] on div "Elegir "XXL"" at bounding box center [191, 71] width 118 height 4
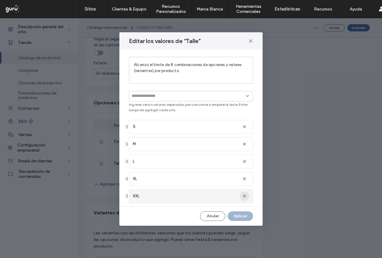
click at [243, 197] on use "button" at bounding box center [244, 195] width 3 height 3
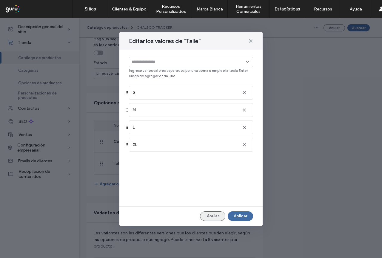
click at [216, 217] on button "Anular" at bounding box center [212, 216] width 25 height 10
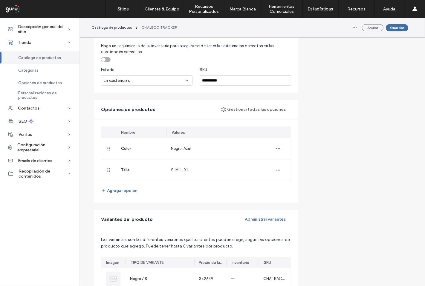
scroll to position [172, 0]
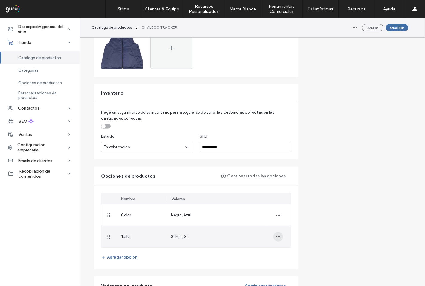
click at [277, 235] on icon "button" at bounding box center [278, 236] width 5 height 5
click at [248, 238] on div "S, M, L, XL" at bounding box center [215, 237] width 99 height 22
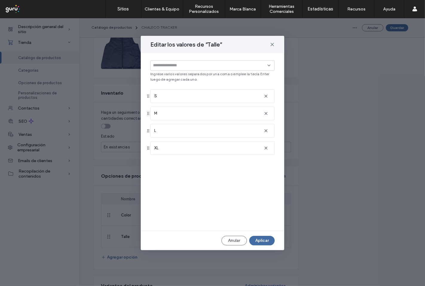
click at [174, 60] on div at bounding box center [212, 65] width 124 height 10
click at [181, 65] on input at bounding box center [210, 65] width 114 height 5
type input "***"
click at [180, 73] on div "Elegir "xxl"" at bounding box center [212, 75] width 118 height 4
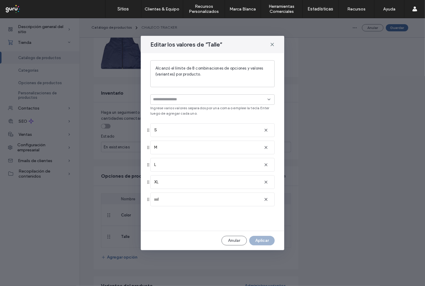
drag, startPoint x: 264, startPoint y: 202, endPoint x: 243, endPoint y: 177, distance: 32.6
click at [265, 202] on span "button" at bounding box center [266, 200] width 10 height 10
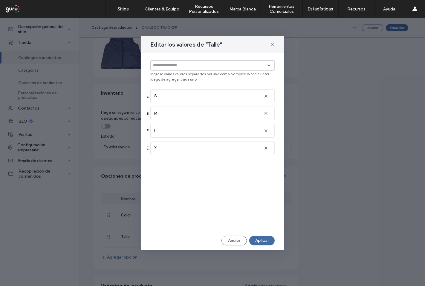
click at [166, 66] on input at bounding box center [210, 65] width 114 height 5
type input "***"
click at [170, 73] on div "Elegir "XXL"" at bounding box center [212, 75] width 118 height 4
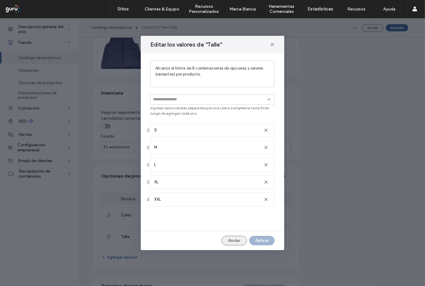
click at [226, 243] on button "Anular" at bounding box center [233, 241] width 25 height 10
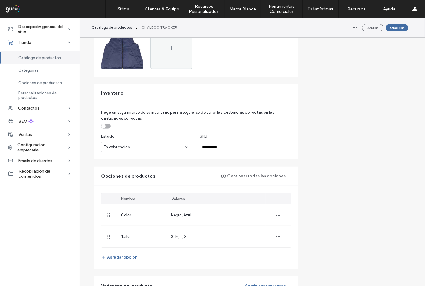
click at [231, 243] on div "S, M, L, XL" at bounding box center [215, 237] width 99 height 22
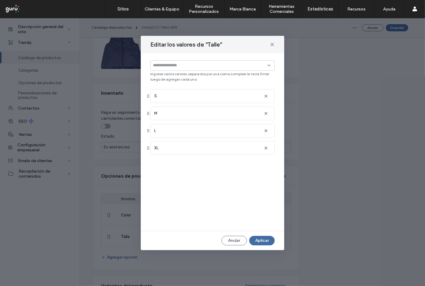
click at [235, 241] on button "Anular" at bounding box center [233, 241] width 25 height 10
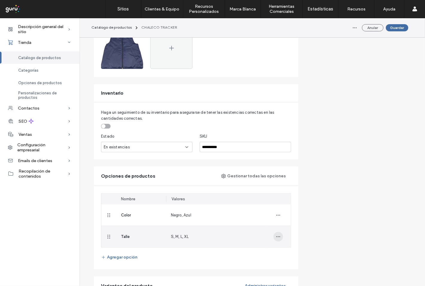
click at [277, 236] on icon "button" at bounding box center [278, 236] width 5 height 5
click at [303, 257] on span "Quitar del producto" at bounding box center [302, 264] width 37 height 6
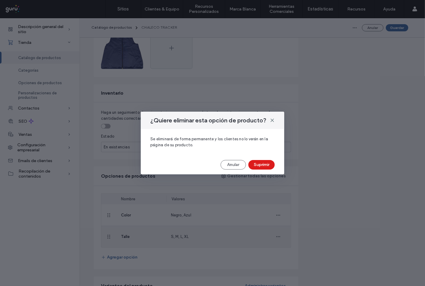
drag, startPoint x: 265, startPoint y: 165, endPoint x: 378, endPoint y: 78, distance: 143.3
click at [264, 165] on button "Suprimir" at bounding box center [261, 165] width 26 height 10
